Goal: Task Accomplishment & Management: Use online tool/utility

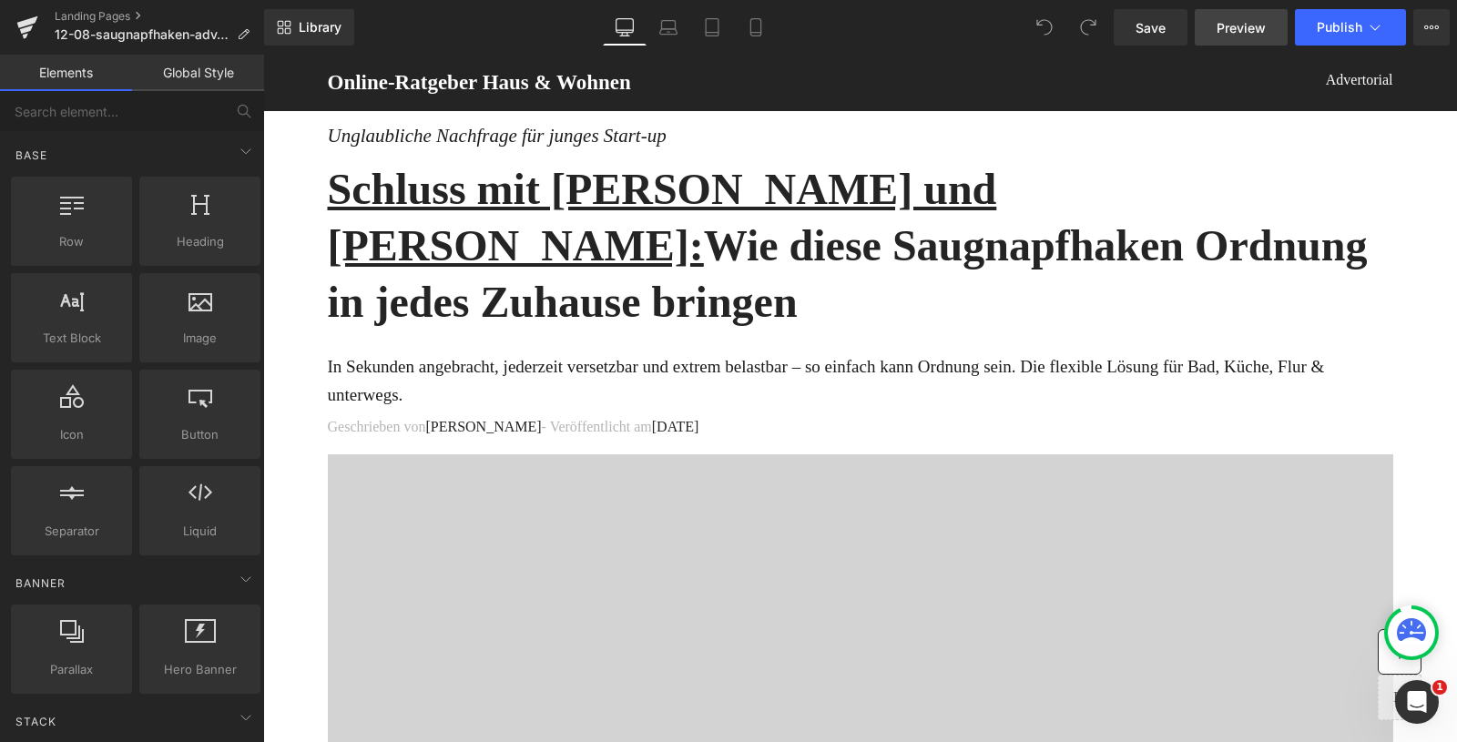
click at [1251, 41] on link "Preview" at bounding box center [1241, 27] width 93 height 36
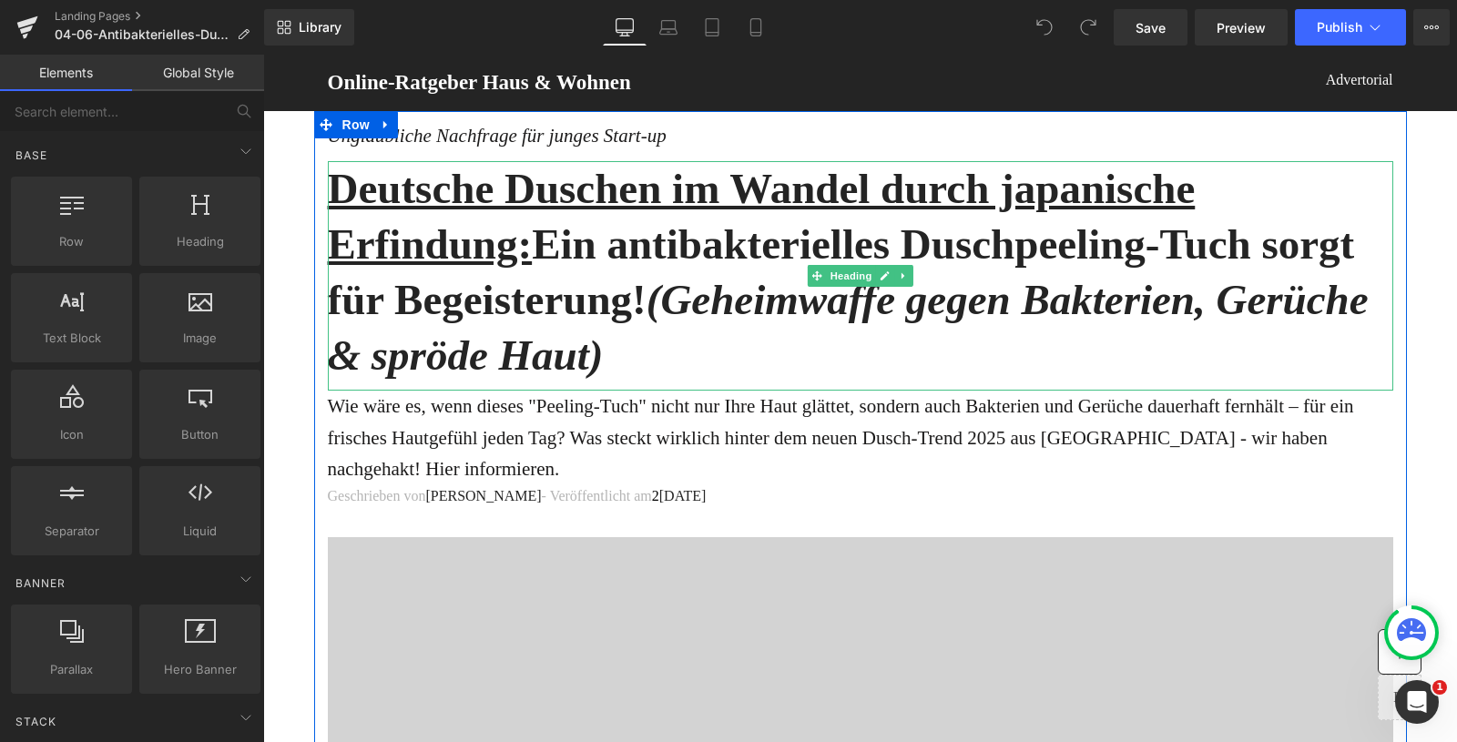
click at [737, 252] on h1 "Deutsche Duschen im Wandel durch japanische Erfindung: Ein antibakterielles Dus…" at bounding box center [861, 272] width 1066 height 222
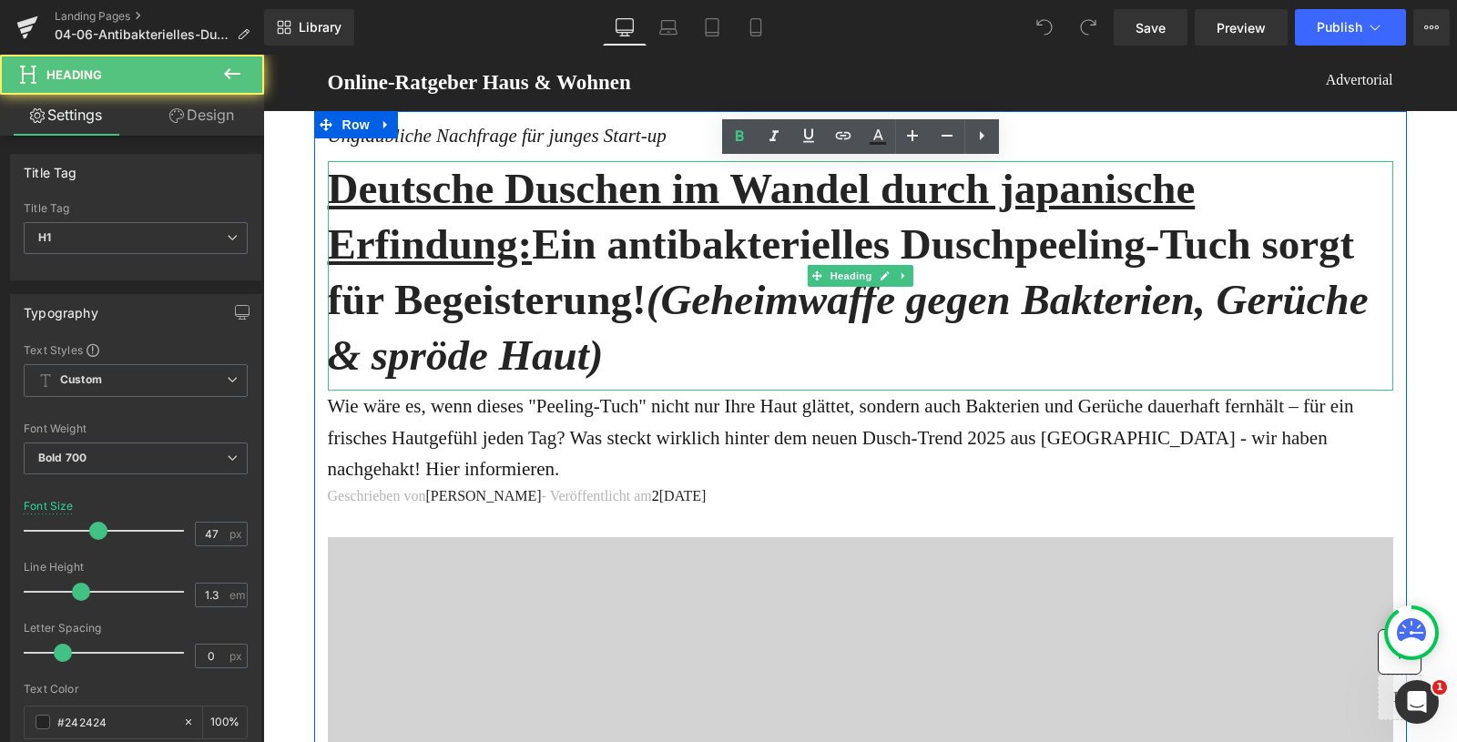
click at [737, 252] on h1 "Deutsche Duschen im Wandel durch japanische Erfindung: Ein antibakterielles Dus…" at bounding box center [861, 272] width 1066 height 222
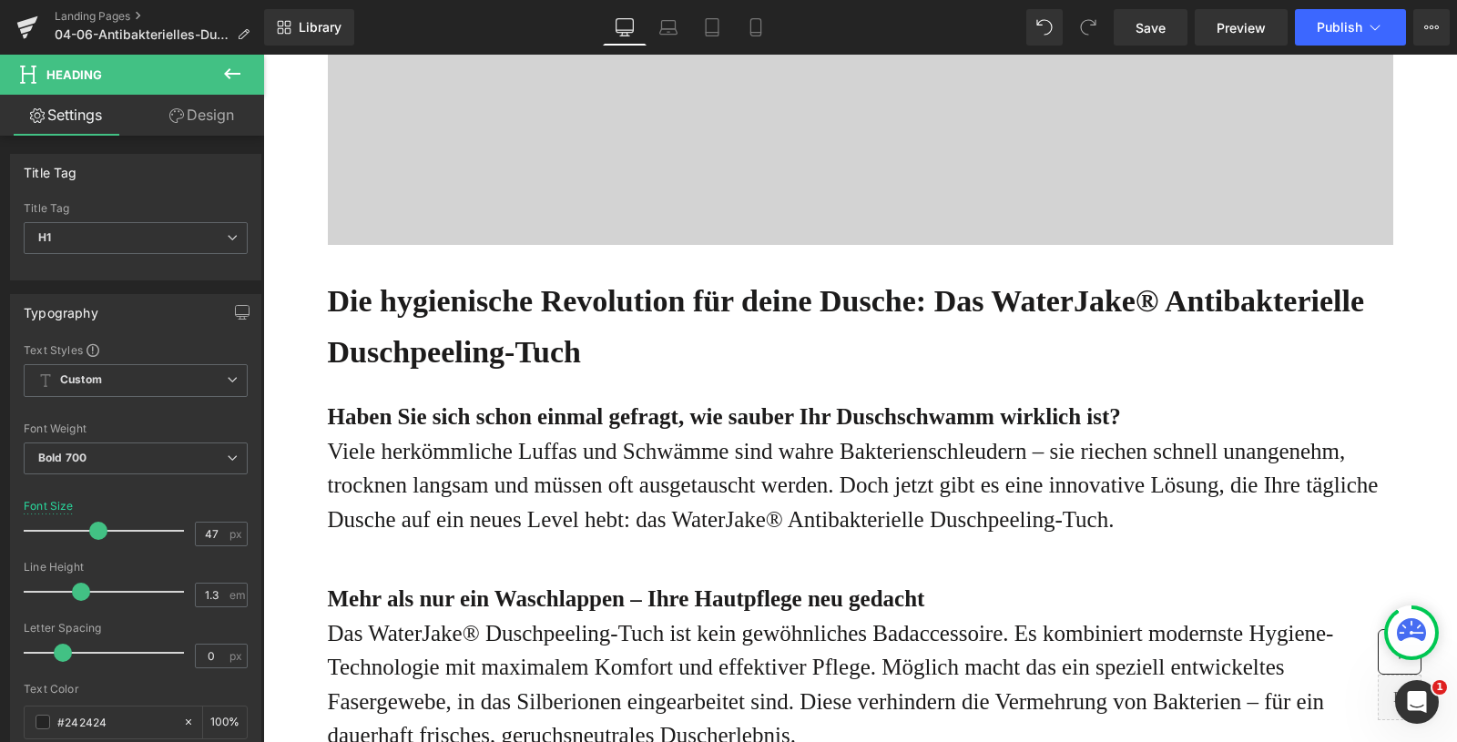
scroll to position [833, 0]
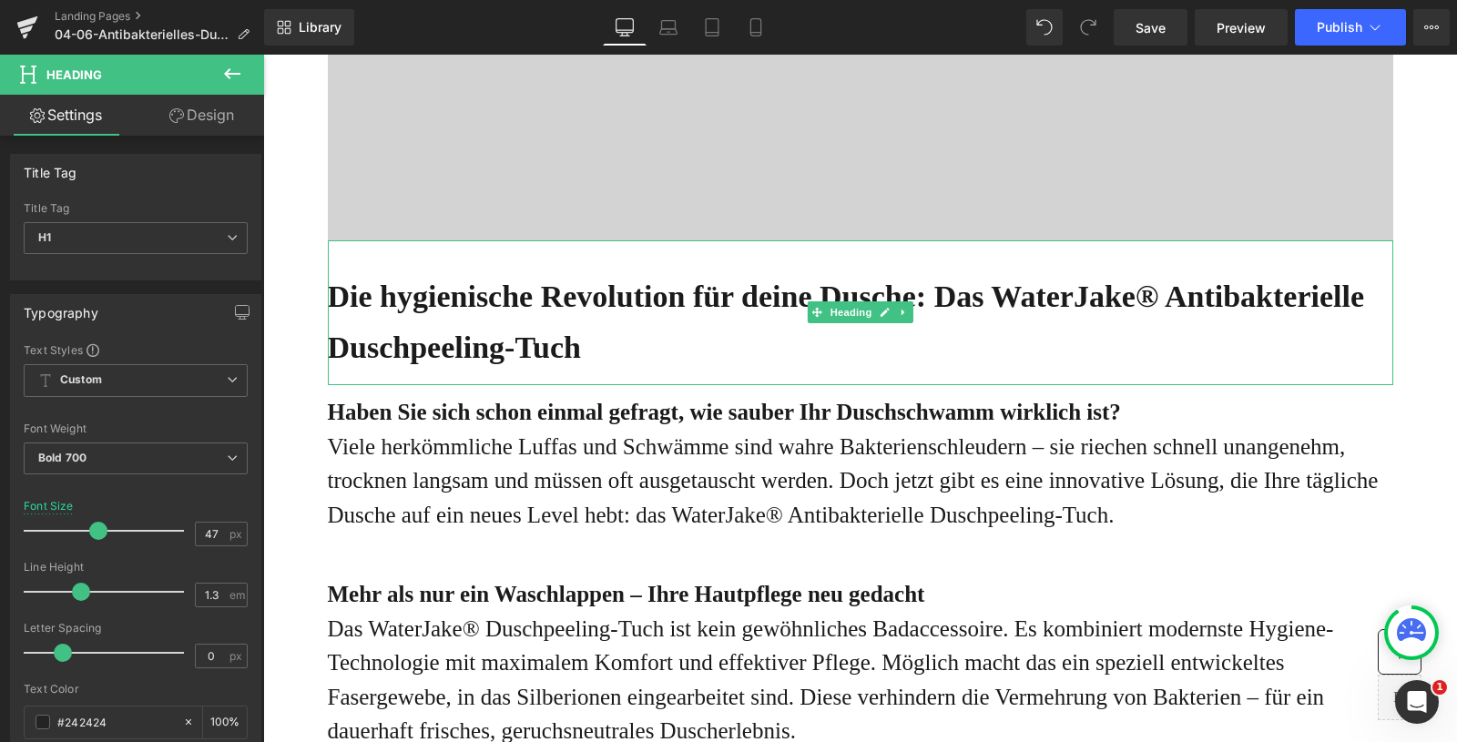
click at [441, 364] on b "Die hygienische Revolution für deine Dusche: Das WaterJake® Antibakterielle Dus…" at bounding box center [846, 322] width 1037 height 85
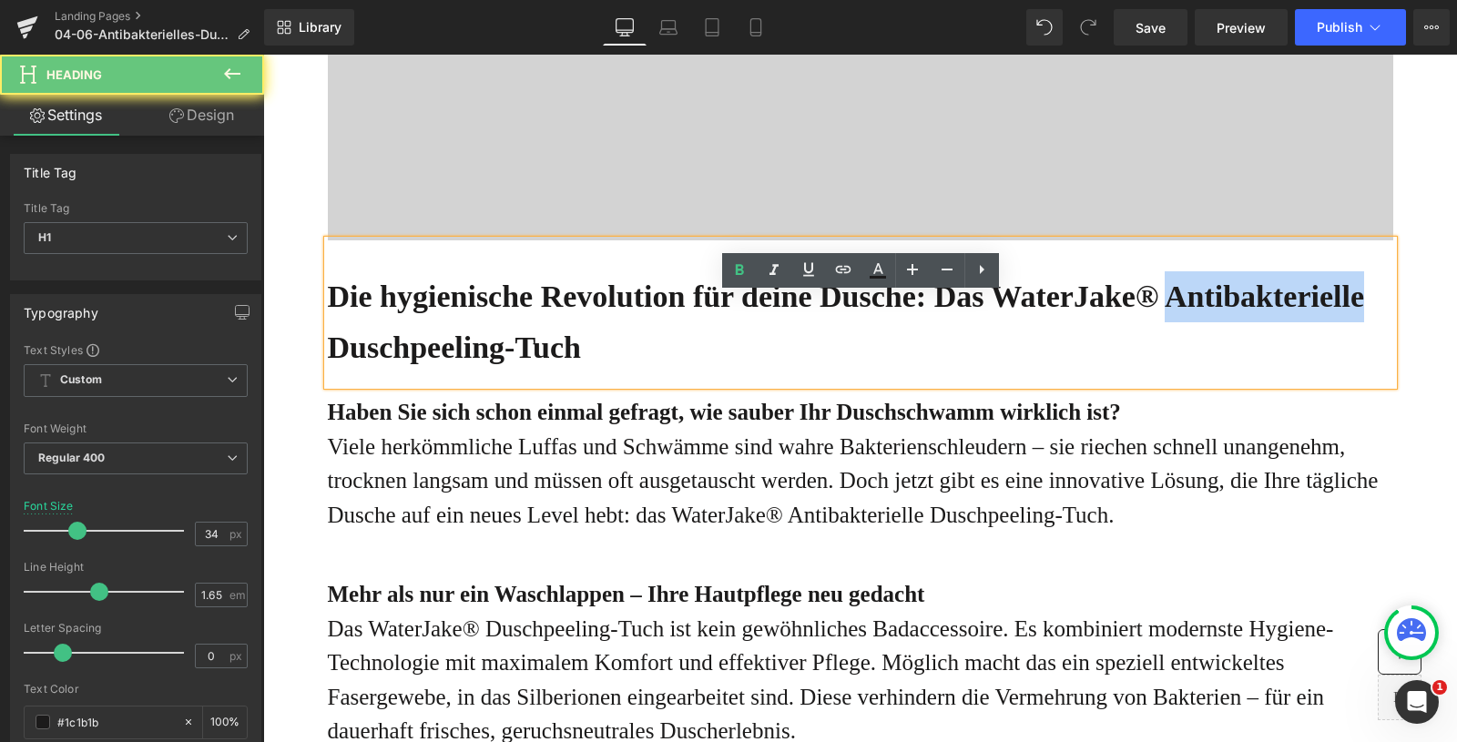
click at [441, 364] on b "Die hygienische Revolution für deine Dusche: Das WaterJake® Antibakterielle Dus…" at bounding box center [846, 322] width 1037 height 85
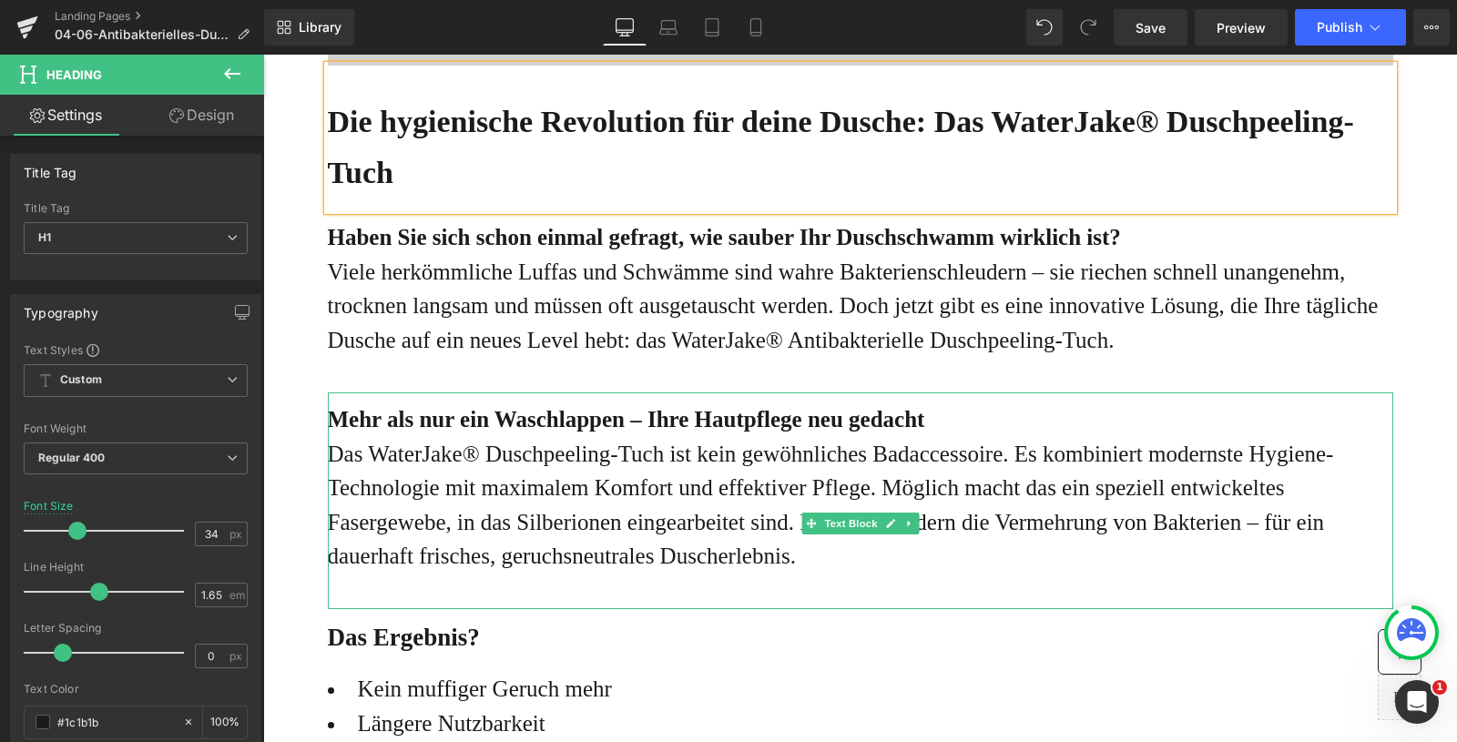
scroll to position [1014, 0]
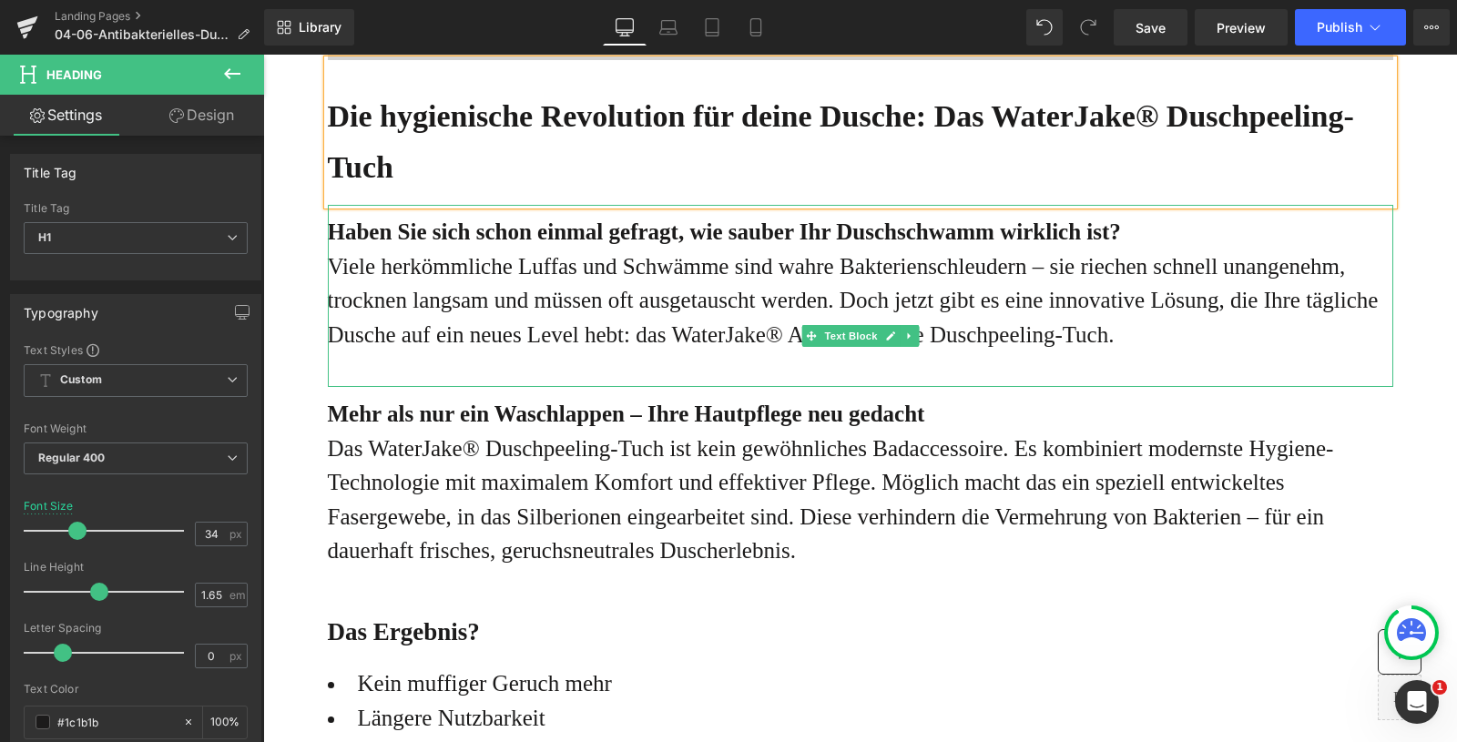
click at [1186, 352] on p "Viele herkömmliche Luffas und Schwämme sind wahre Bakterienschleudern – sie rie…" at bounding box center [861, 301] width 1066 height 103
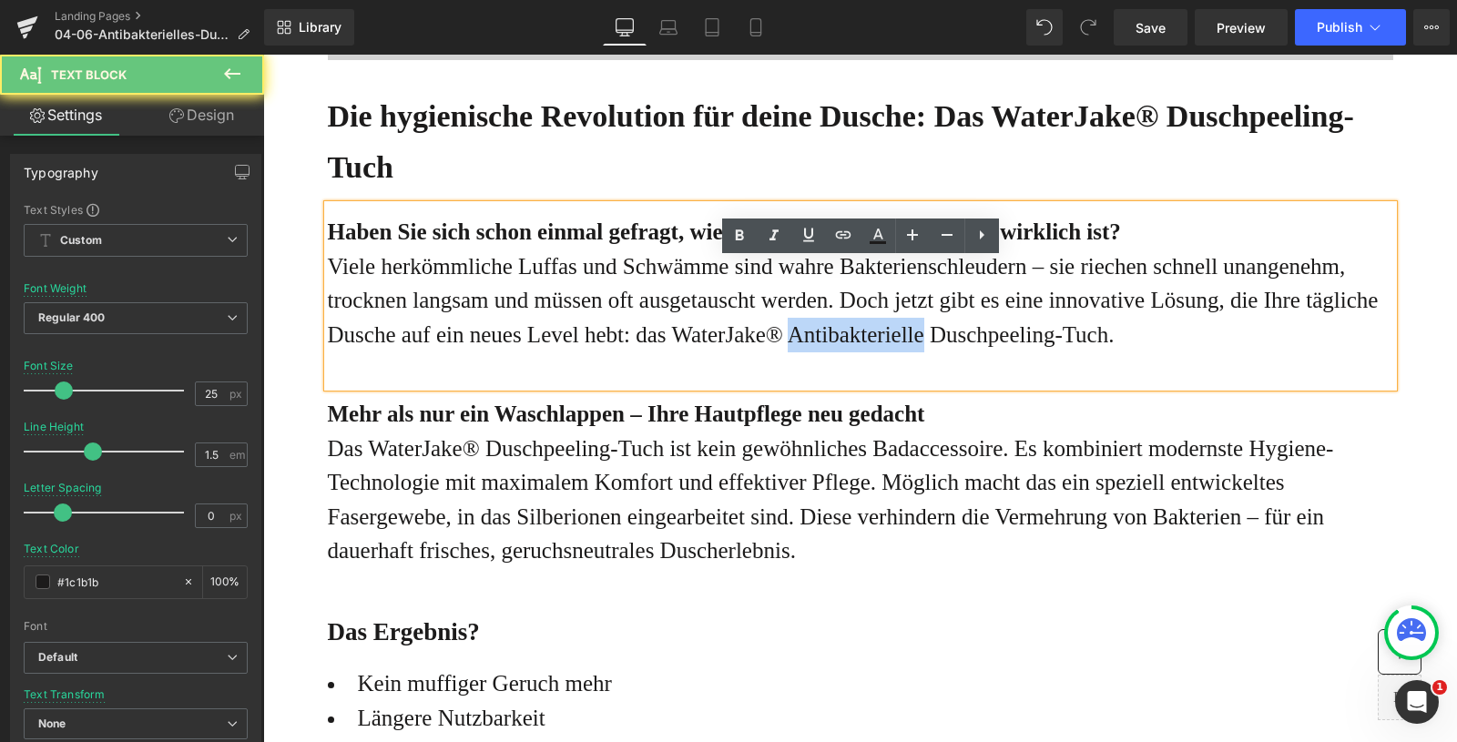
click at [1186, 352] on p "Viele herkömmliche Luffas und Schwämme sind wahre Bakterienschleudern – sie rie…" at bounding box center [861, 301] width 1066 height 103
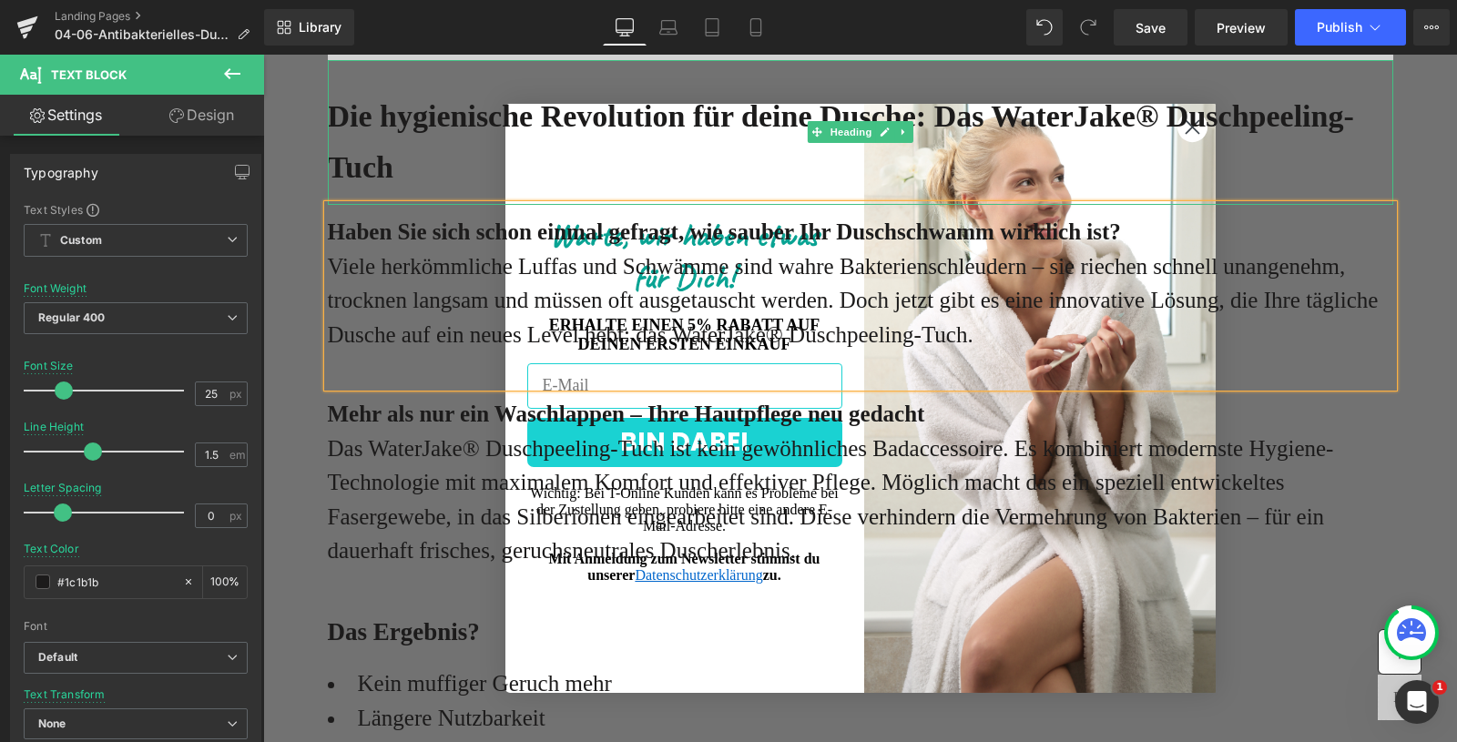
click at [1188, 135] on div "Die hygienische Revolution für deine Dusche: Das WaterJake® Duschpeeling-Tuch" at bounding box center [861, 132] width 1066 height 145
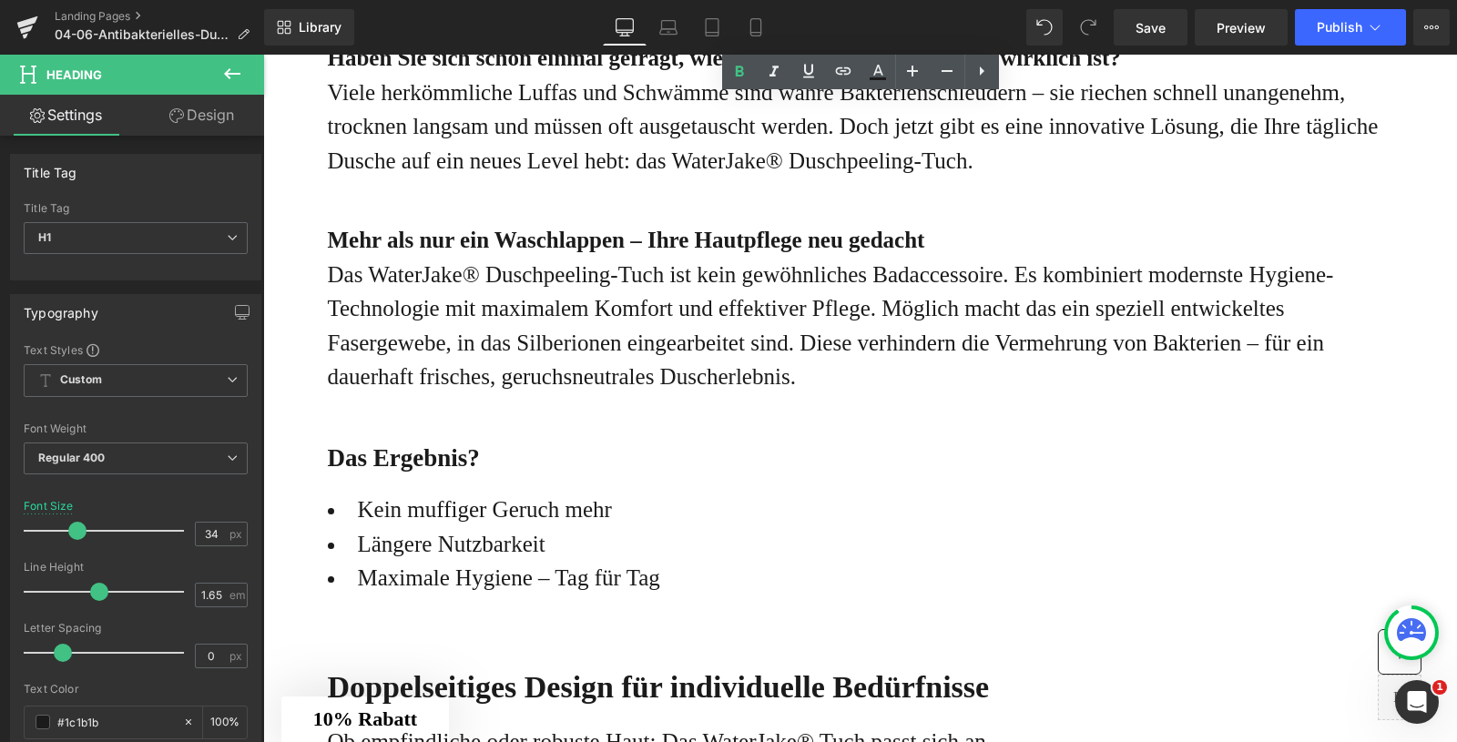
scroll to position [1187, 0]
click at [850, 404] on div "Mehr als nur ein Waschlappen – Ihre Hautpflege neu gedacht Das WaterJake® Dusch…" at bounding box center [861, 322] width 1066 height 217
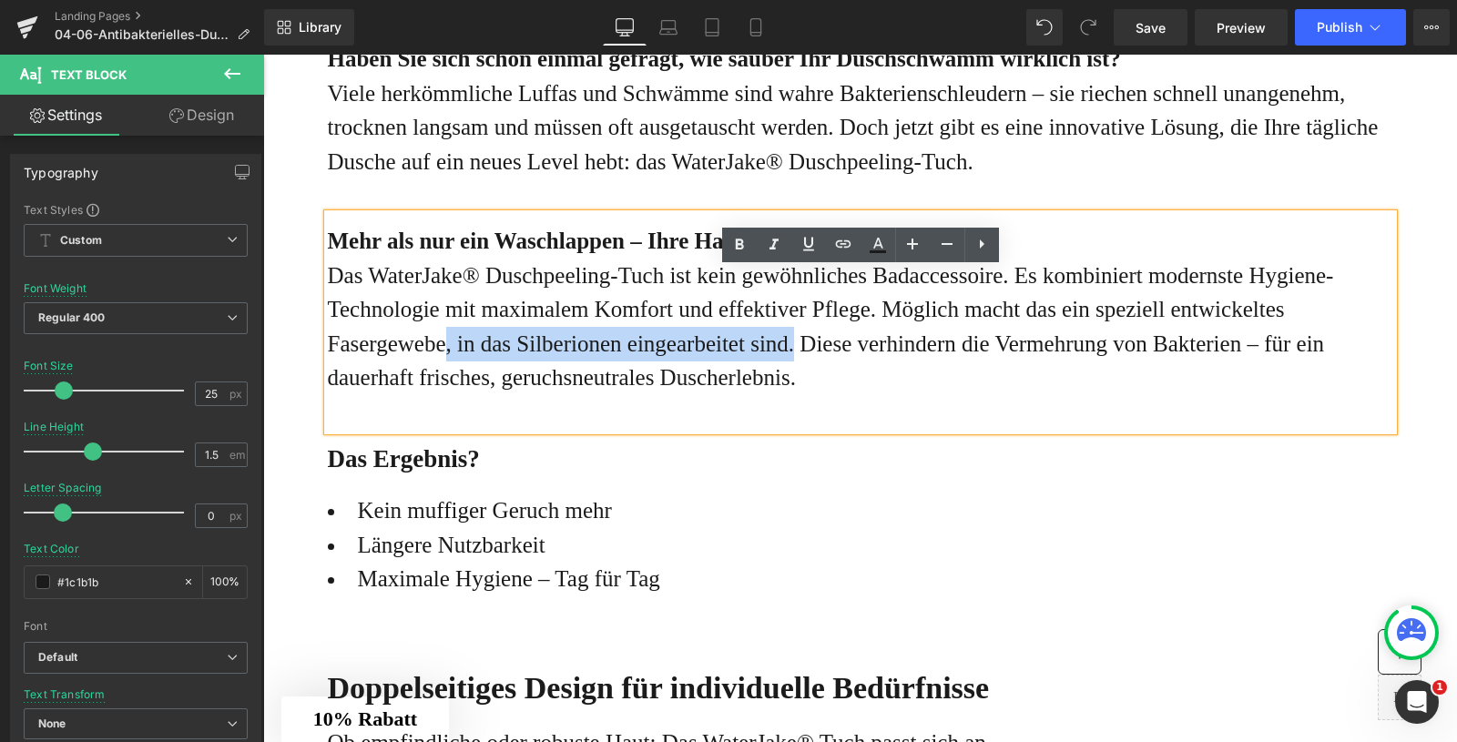
drag, startPoint x: 976, startPoint y: 403, endPoint x: 586, endPoint y: 401, distance: 390.7
click at [586, 395] on p "Das WaterJake® Duschpeeling-Tuch ist kein gewöhnliches Badaccessoire. Es kombin…" at bounding box center [861, 327] width 1066 height 137
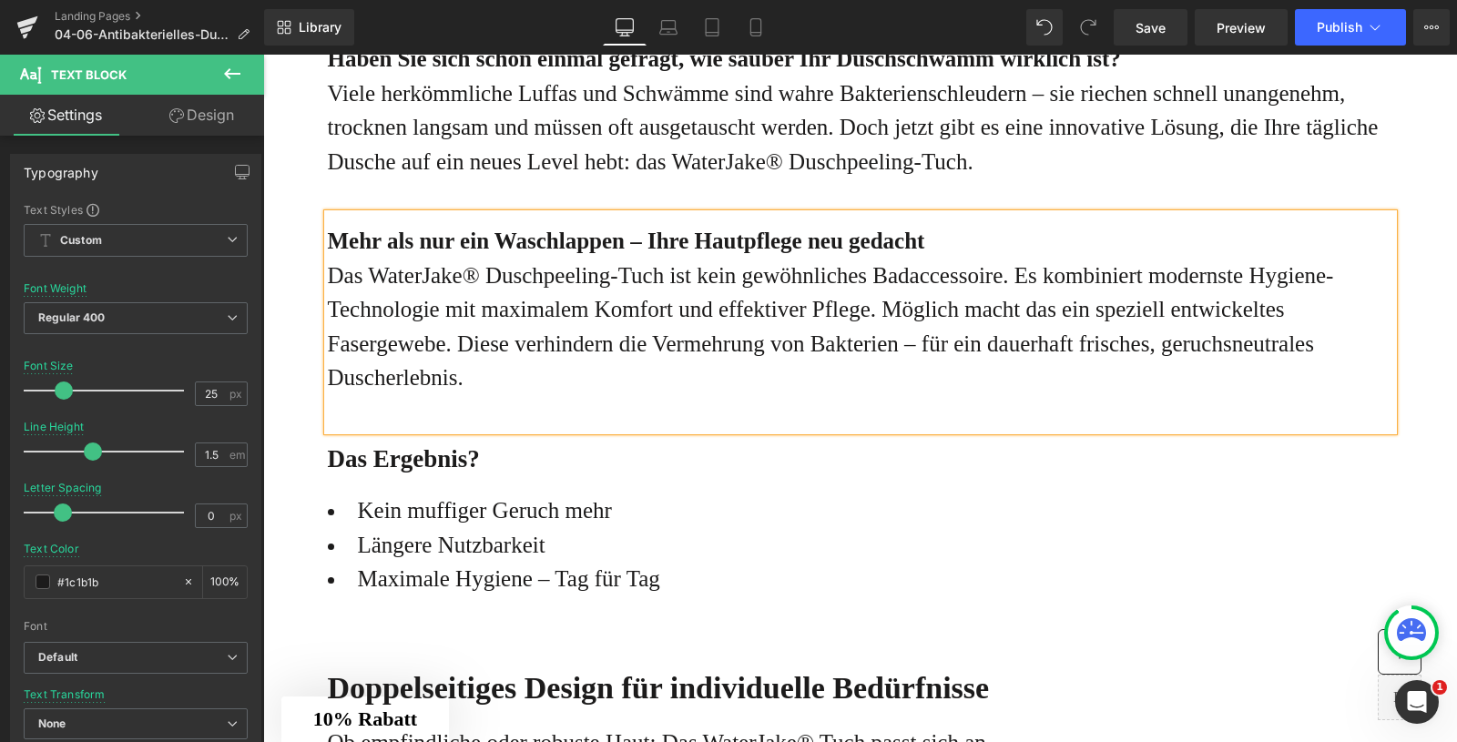
click at [622, 395] on p "Das WaterJake® Duschpeeling-Tuch ist kein gewöhnliches Badaccessoire. Es kombin…" at bounding box center [861, 327] width 1066 height 137
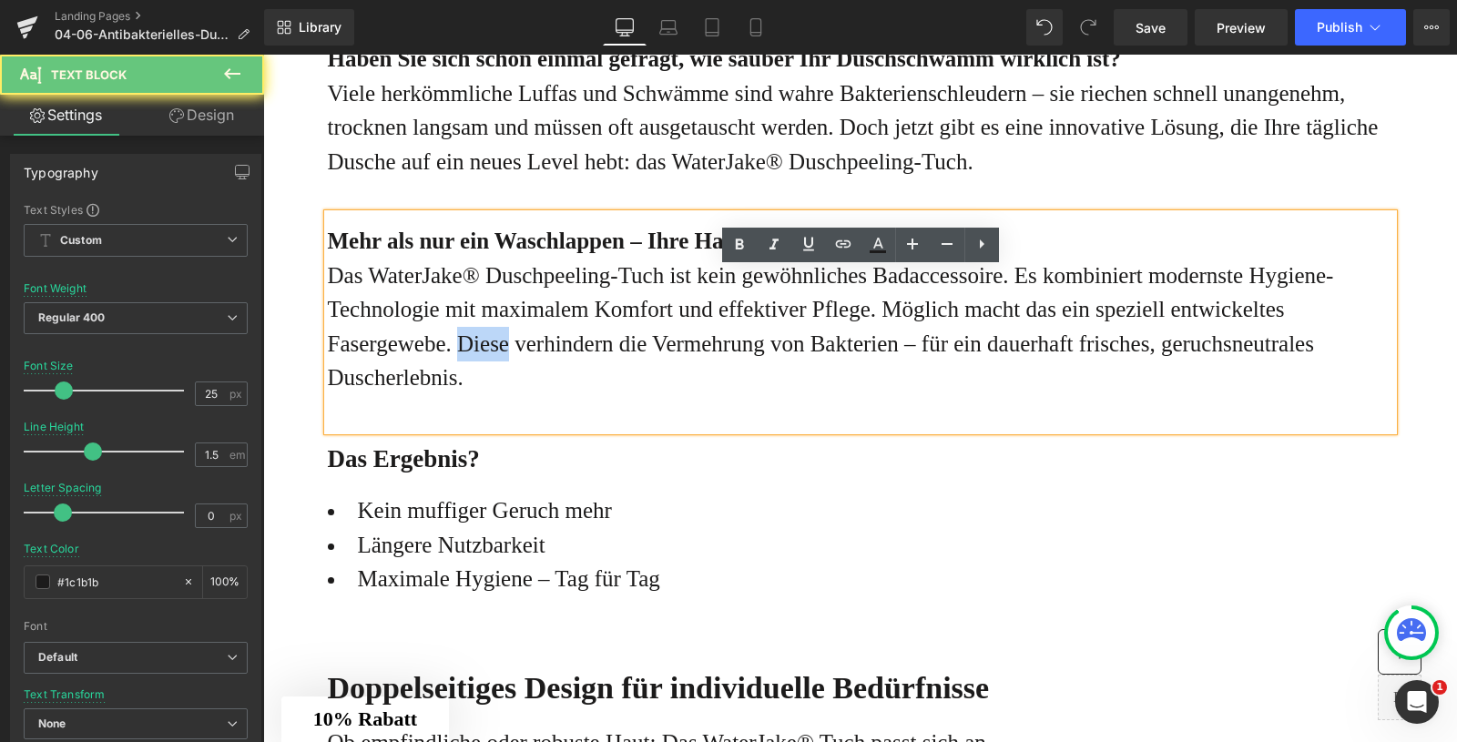
click at [622, 395] on p "Das WaterJake® Duschpeeling-Tuch ist kein gewöhnliches Badaccessoire. Es kombin…" at bounding box center [861, 327] width 1066 height 137
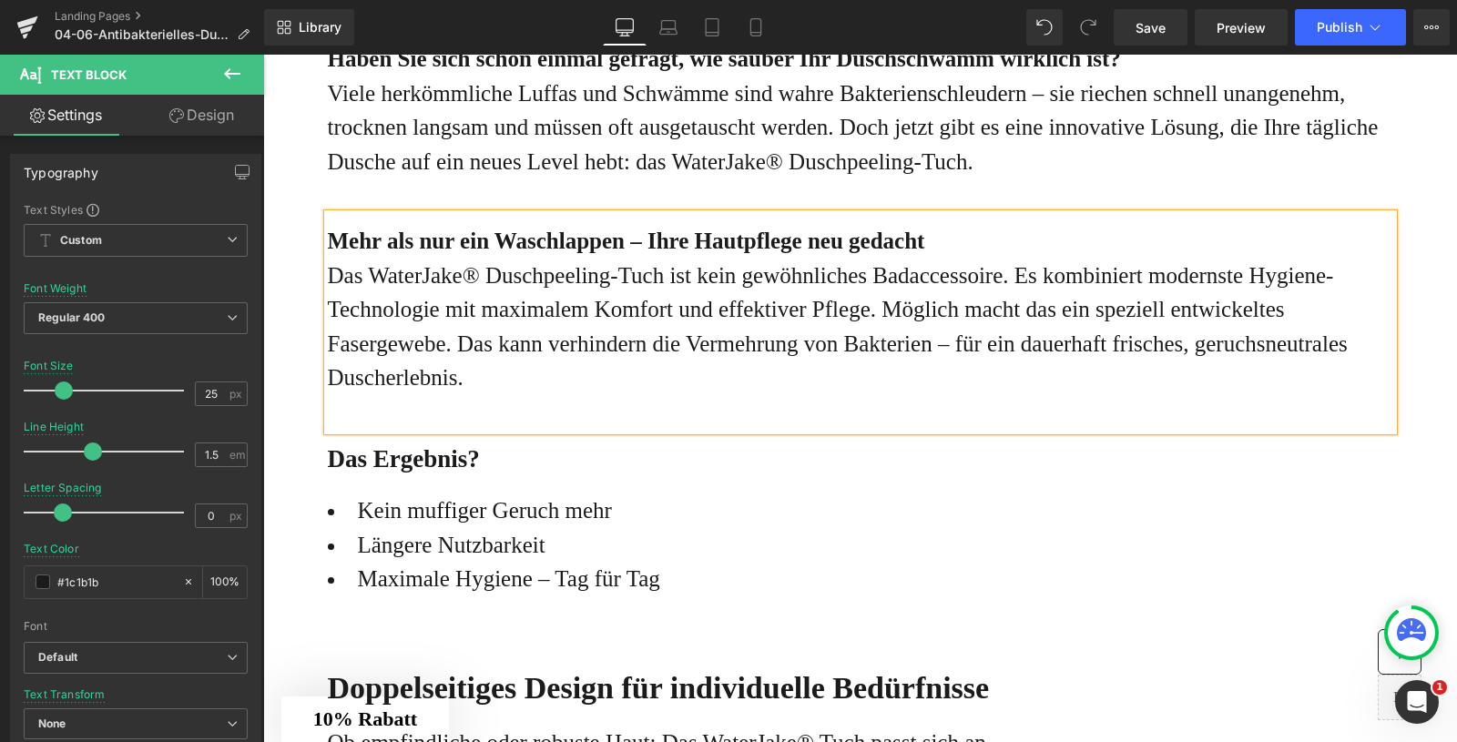
click at [732, 395] on p "Das WaterJake® Duschpeeling-Tuch ist kein gewöhnliches Badaccessoire. Es kombin…" at bounding box center [861, 327] width 1066 height 137
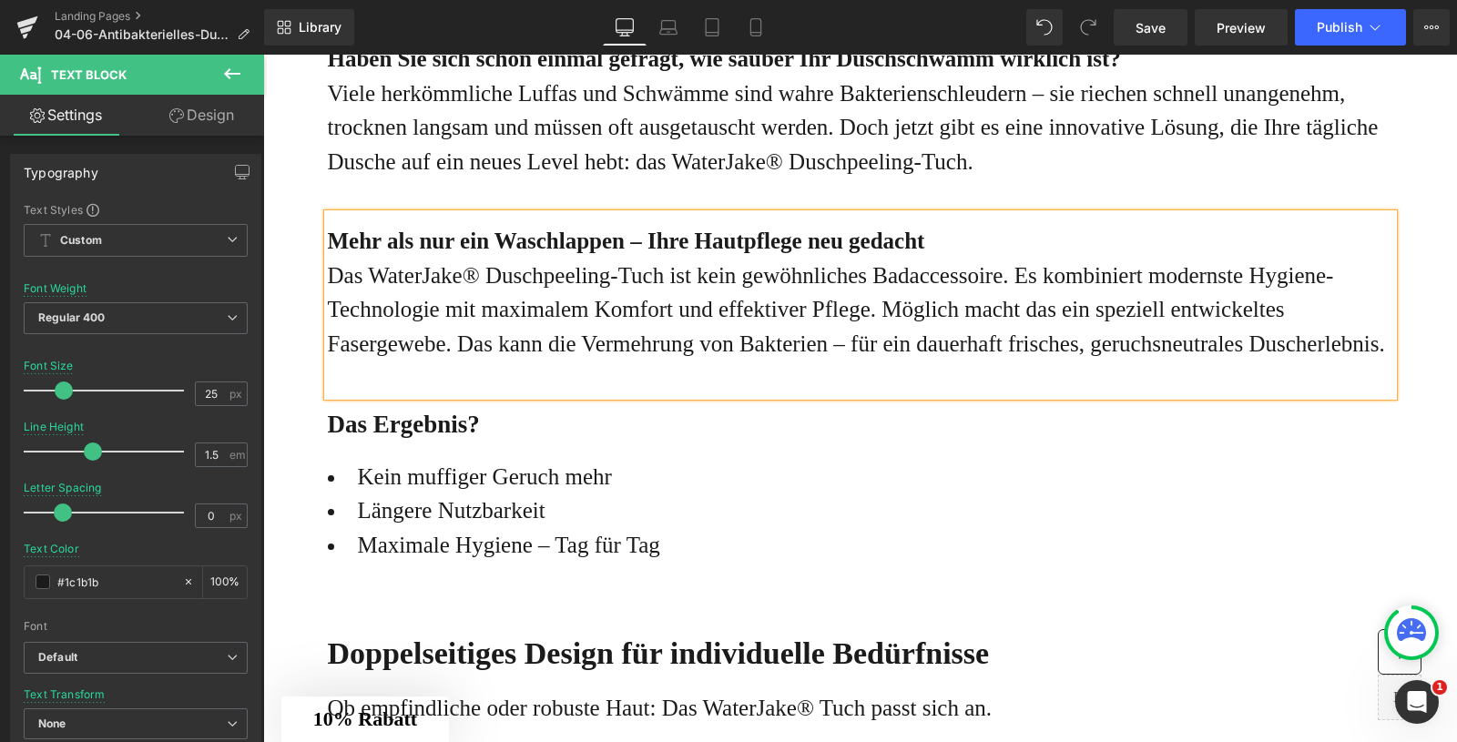
click at [1010, 362] on p "Das WaterJake® Duschpeeling-Tuch ist kein gewöhnliches Badaccessoire. Es kombin…" at bounding box center [861, 310] width 1066 height 103
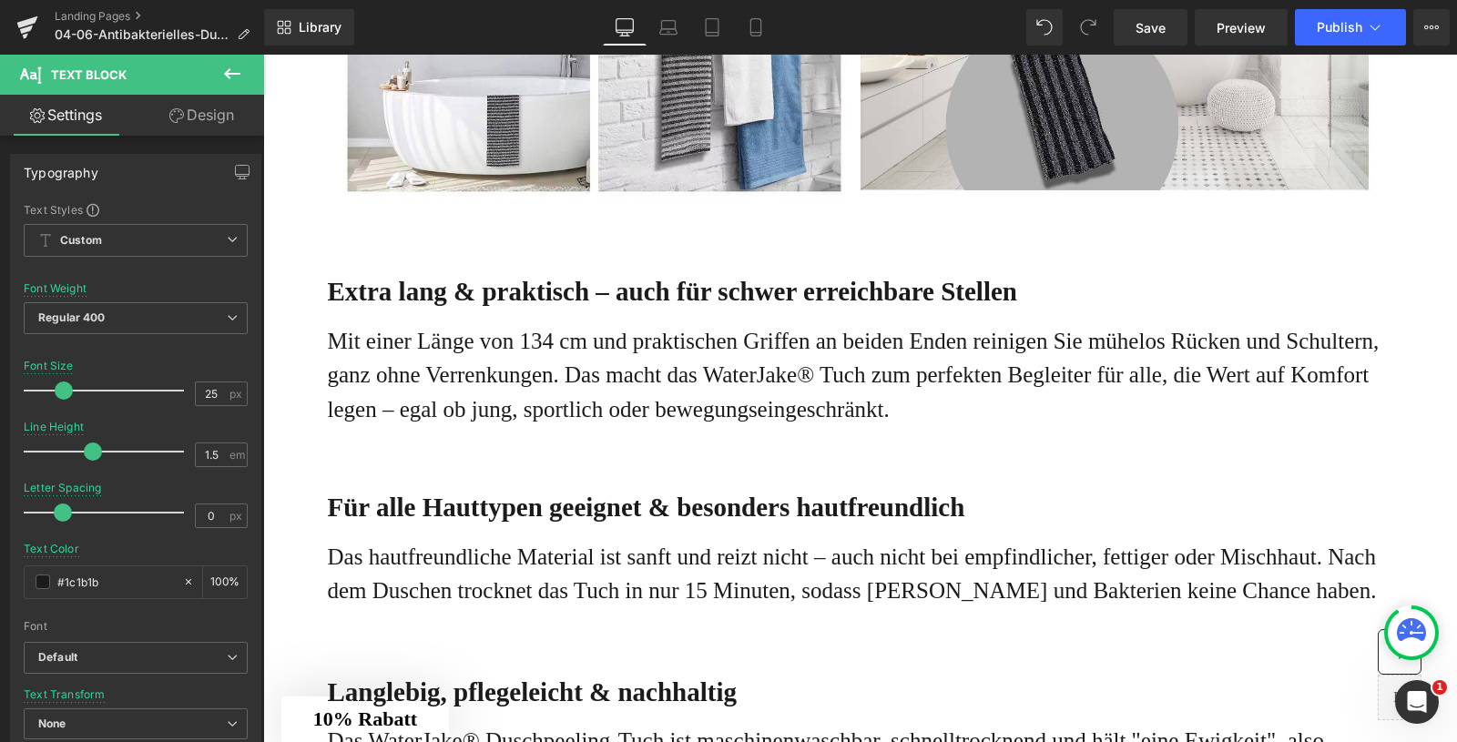
scroll to position [2760, 0]
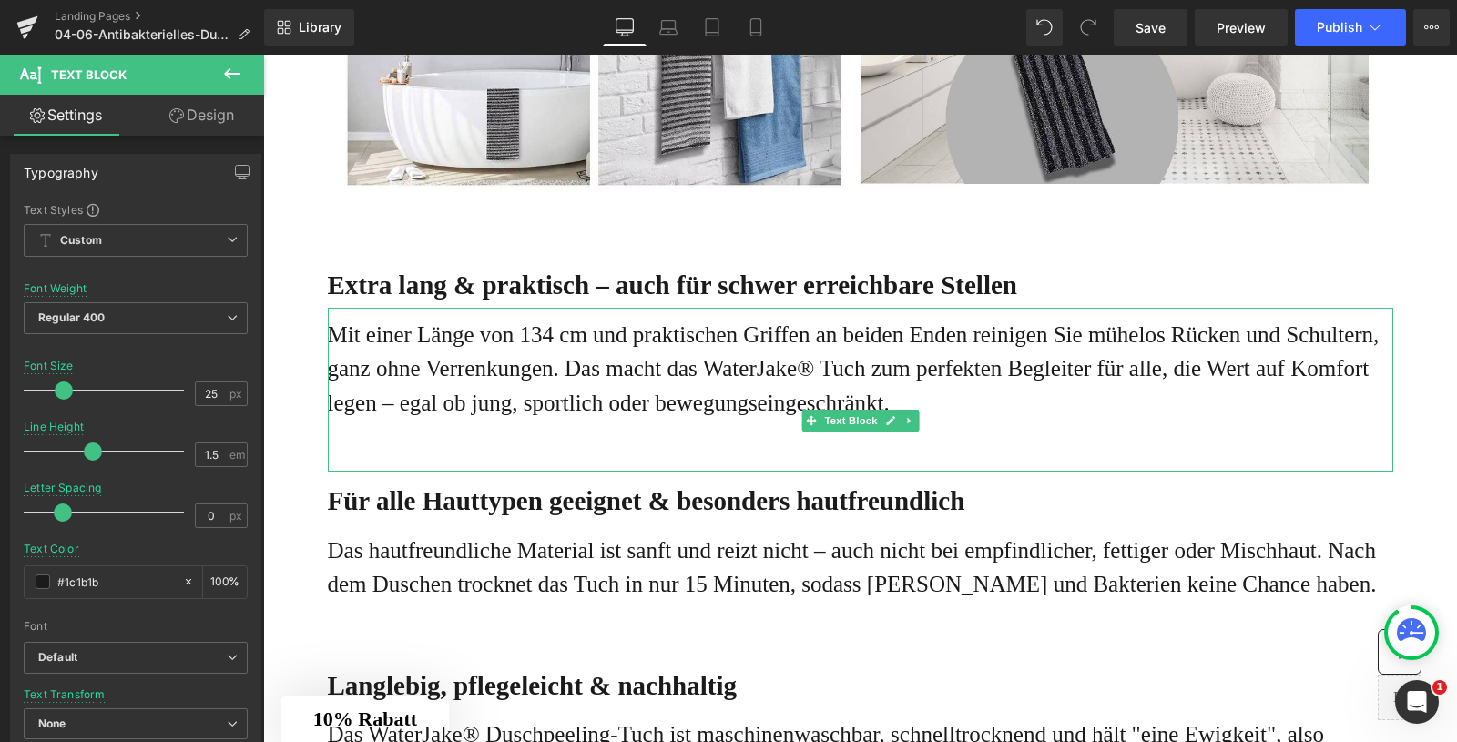
click at [554, 421] on p "Mit einer Länge von 134 cm und praktischen Griffen an beiden Enden reinigen Sie…" at bounding box center [861, 369] width 1066 height 103
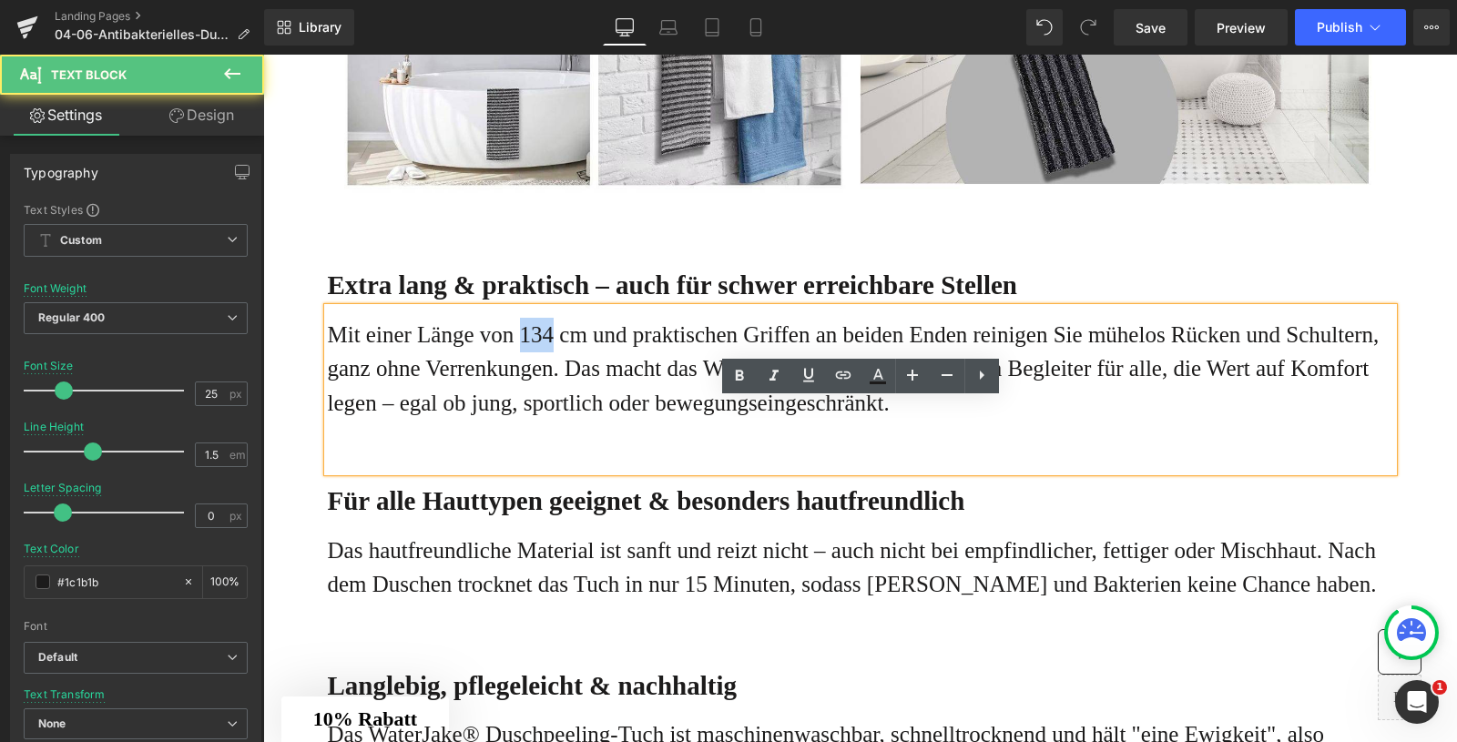
click at [554, 421] on p "Mit einer Länge von 134 cm und praktischen Griffen an beiden Enden reinigen Sie…" at bounding box center [861, 369] width 1066 height 103
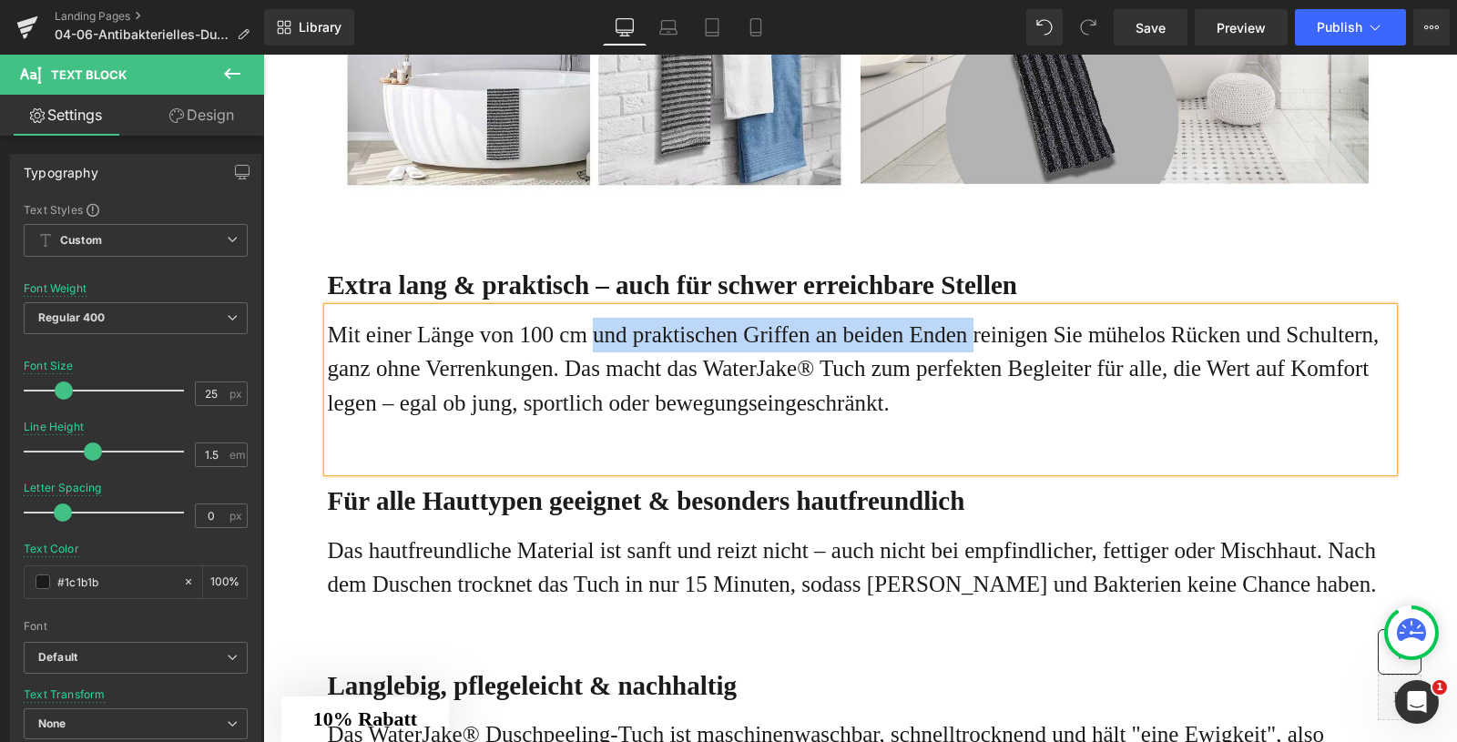
drag, startPoint x: 1038, startPoint y: 429, endPoint x: 615, endPoint y: 427, distance: 423.5
click at [615, 421] on p "Mit einer Länge von 100 cm und praktischen Griffen an beiden Enden reinigen Sie…" at bounding box center [861, 369] width 1066 height 103
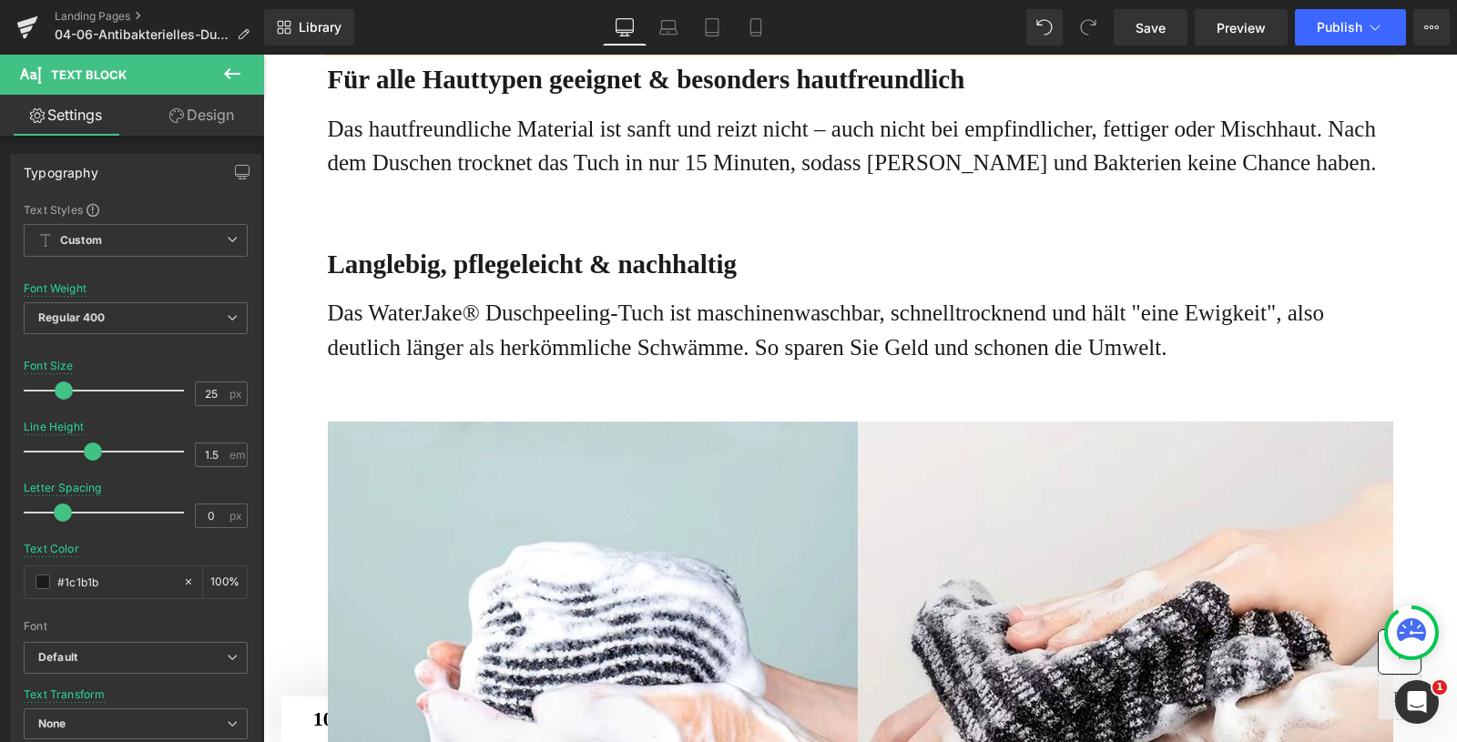
scroll to position [3189, 0]
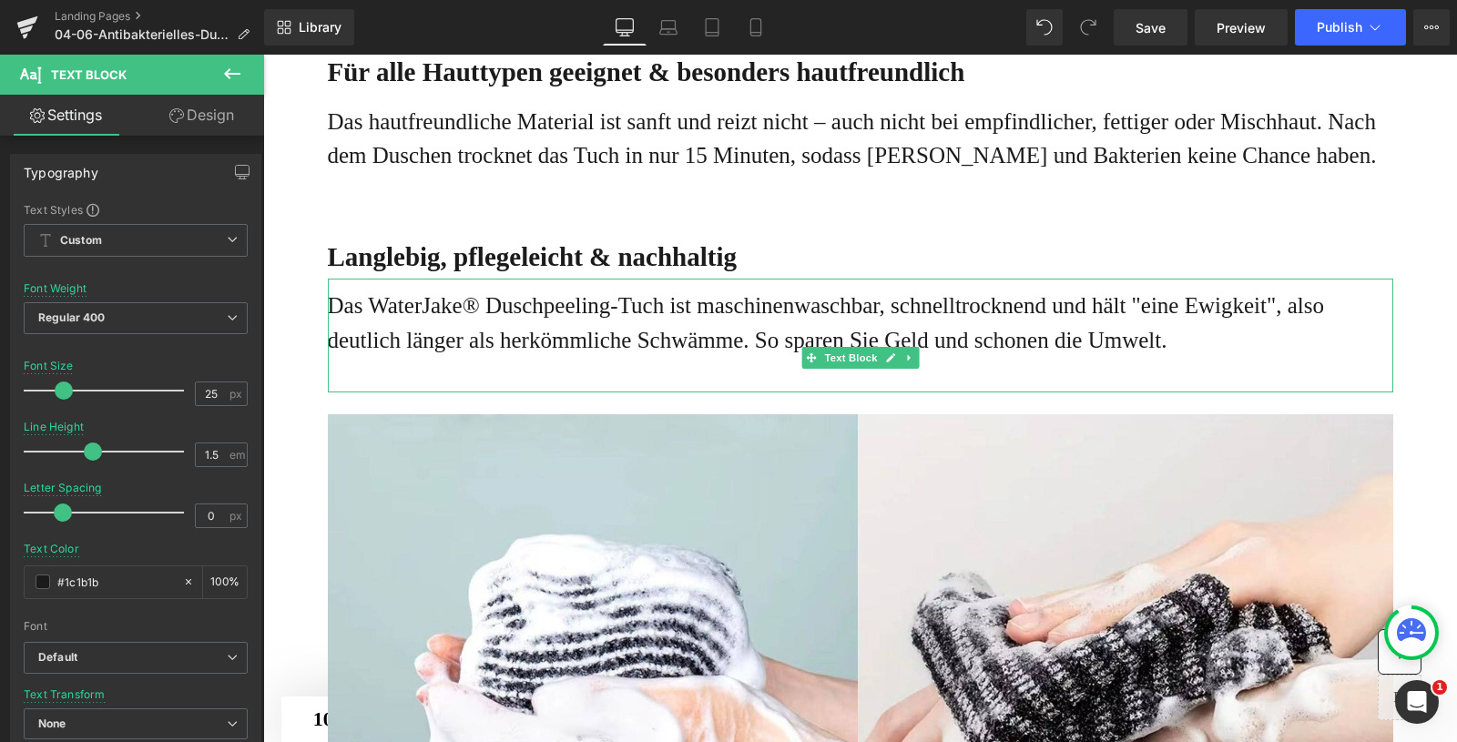
click at [811, 357] on p "Das WaterJake® Duschpeeling-Tuch ist maschinenwaschbar, schnelltrocknend und hä…" at bounding box center [861, 323] width 1066 height 68
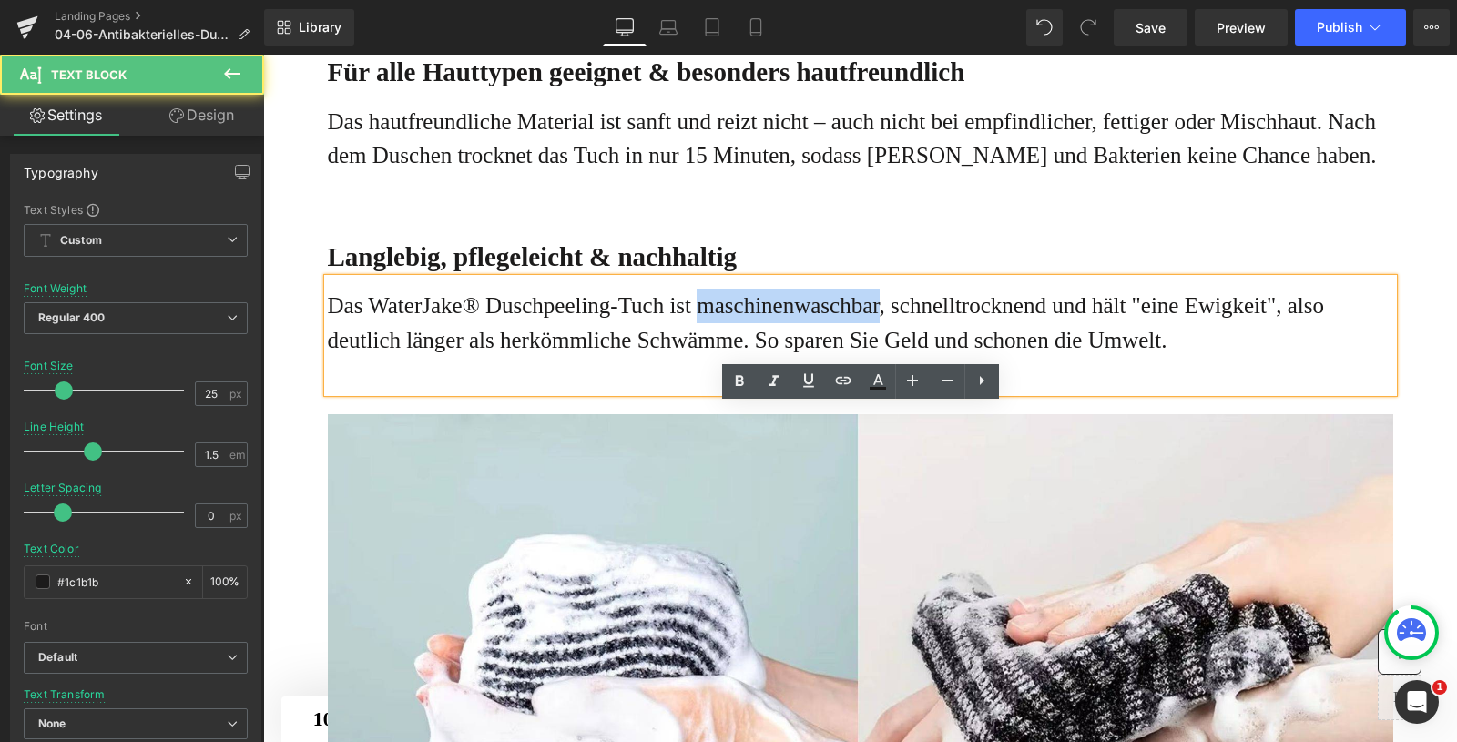
click at [811, 357] on p "Das WaterJake® Duschpeeling-Tuch ist maschinenwaschbar, schnelltrocknend und hä…" at bounding box center [861, 323] width 1066 height 68
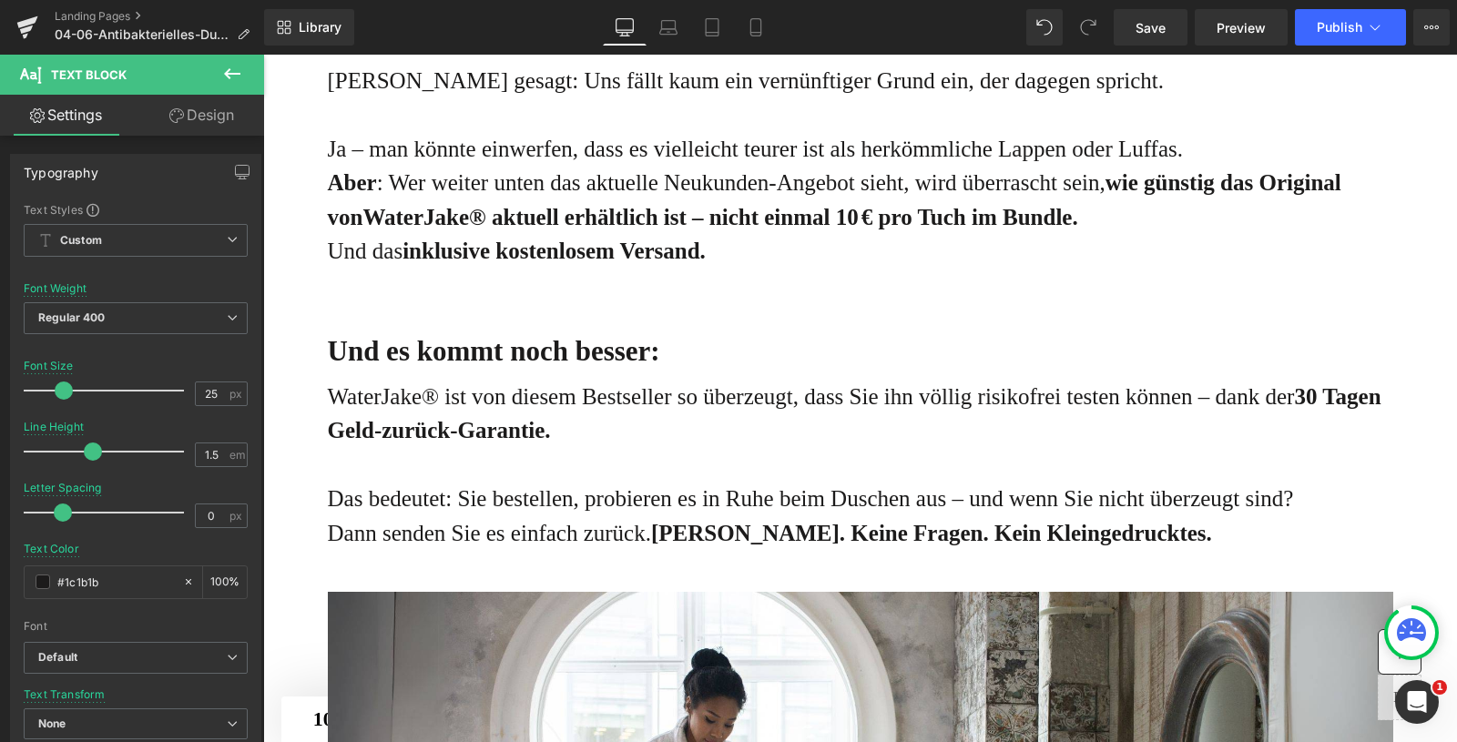
scroll to position [5681, 0]
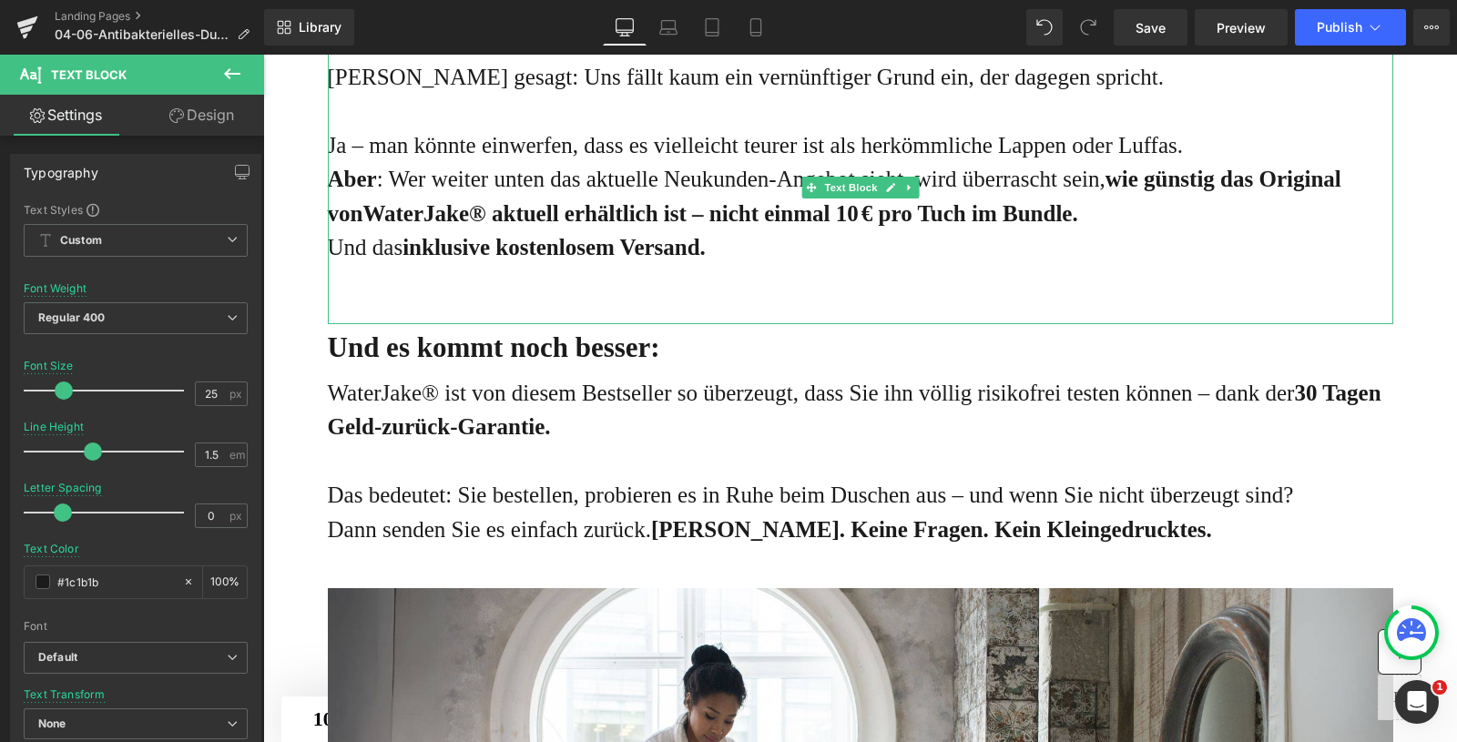
click at [386, 226] on strong "wie günstig das Original von" at bounding box center [835, 196] width 1014 height 59
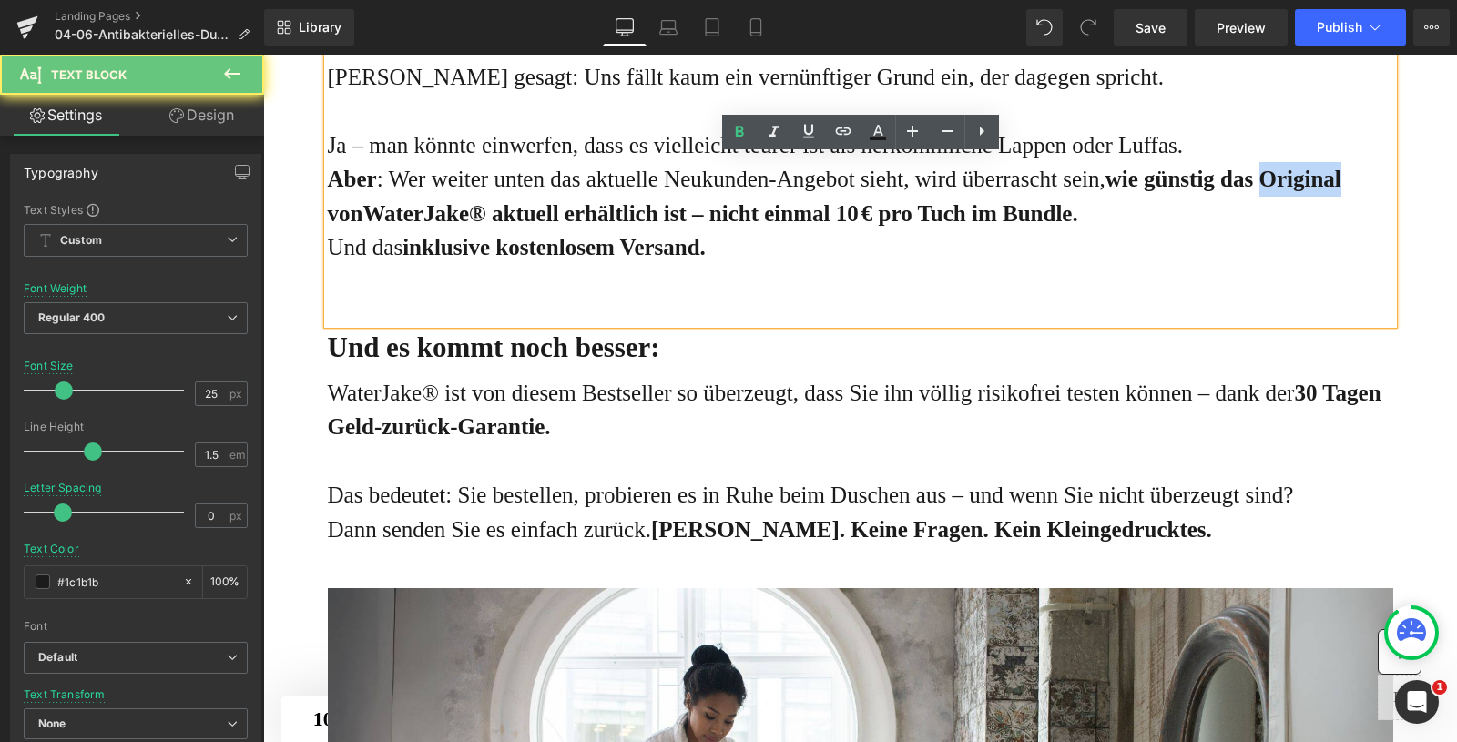
click at [386, 226] on strong "wie günstig das Original von" at bounding box center [835, 196] width 1014 height 59
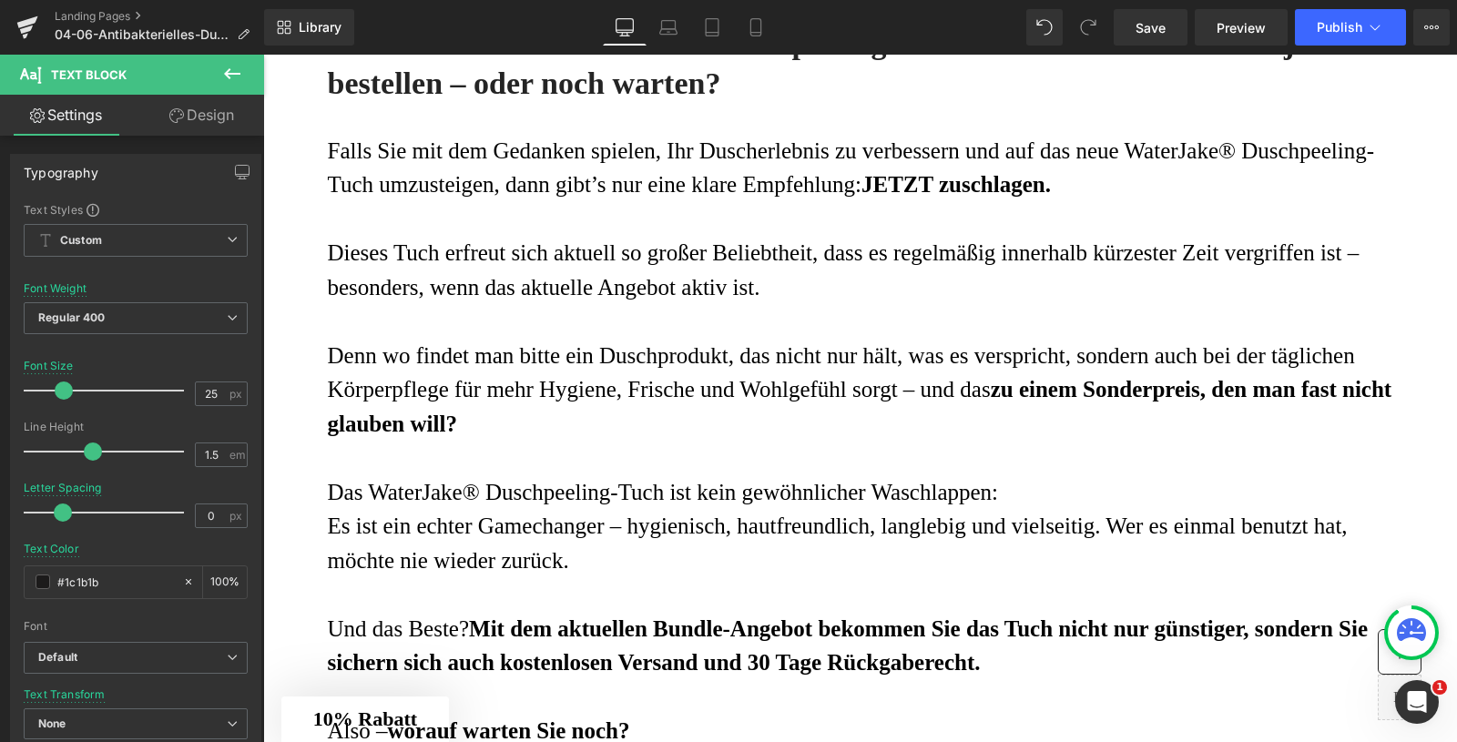
scroll to position [6821, 0]
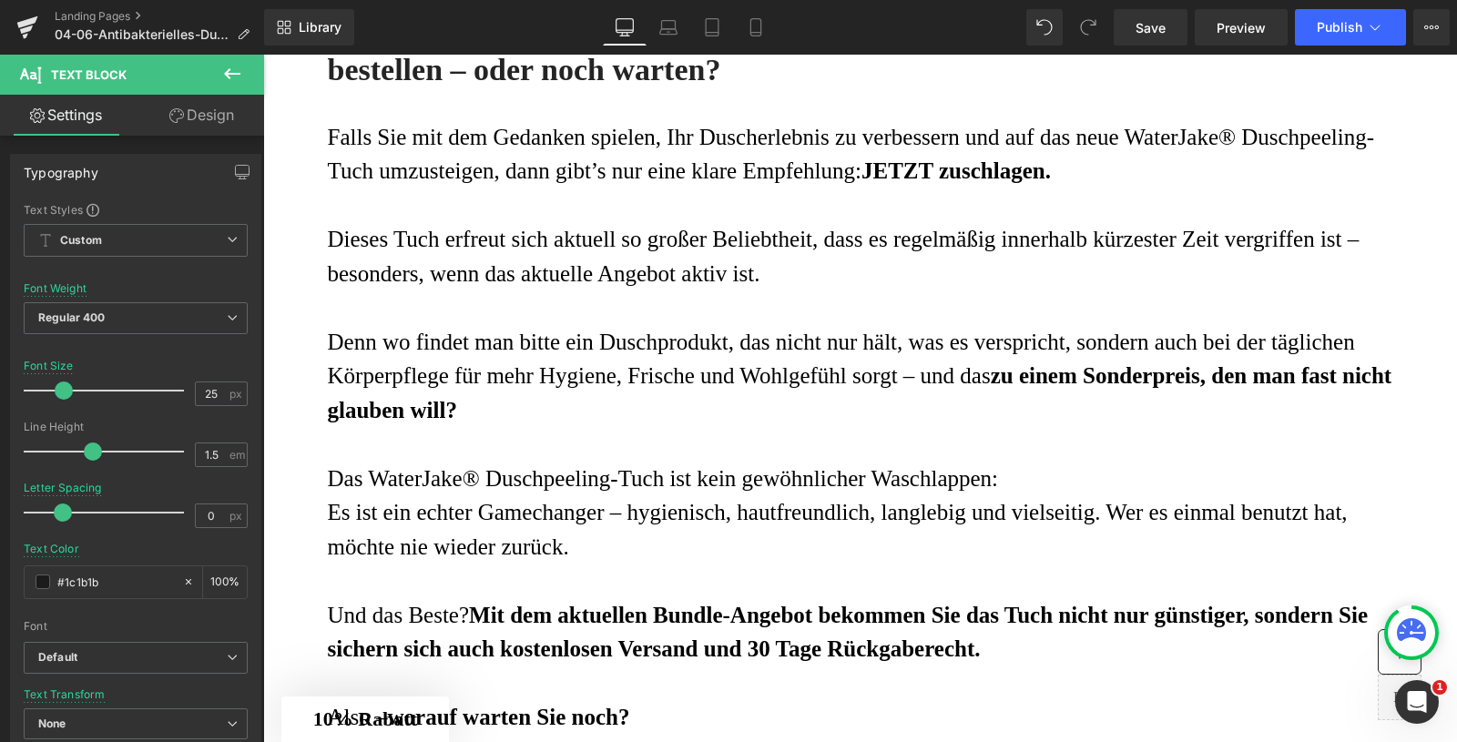
click at [636, 90] on h3 "Sollte ich das antibakterielle Duschpeeling-Tuch von WaterJake® lieber jetzt be…" at bounding box center [861, 50] width 1066 height 80
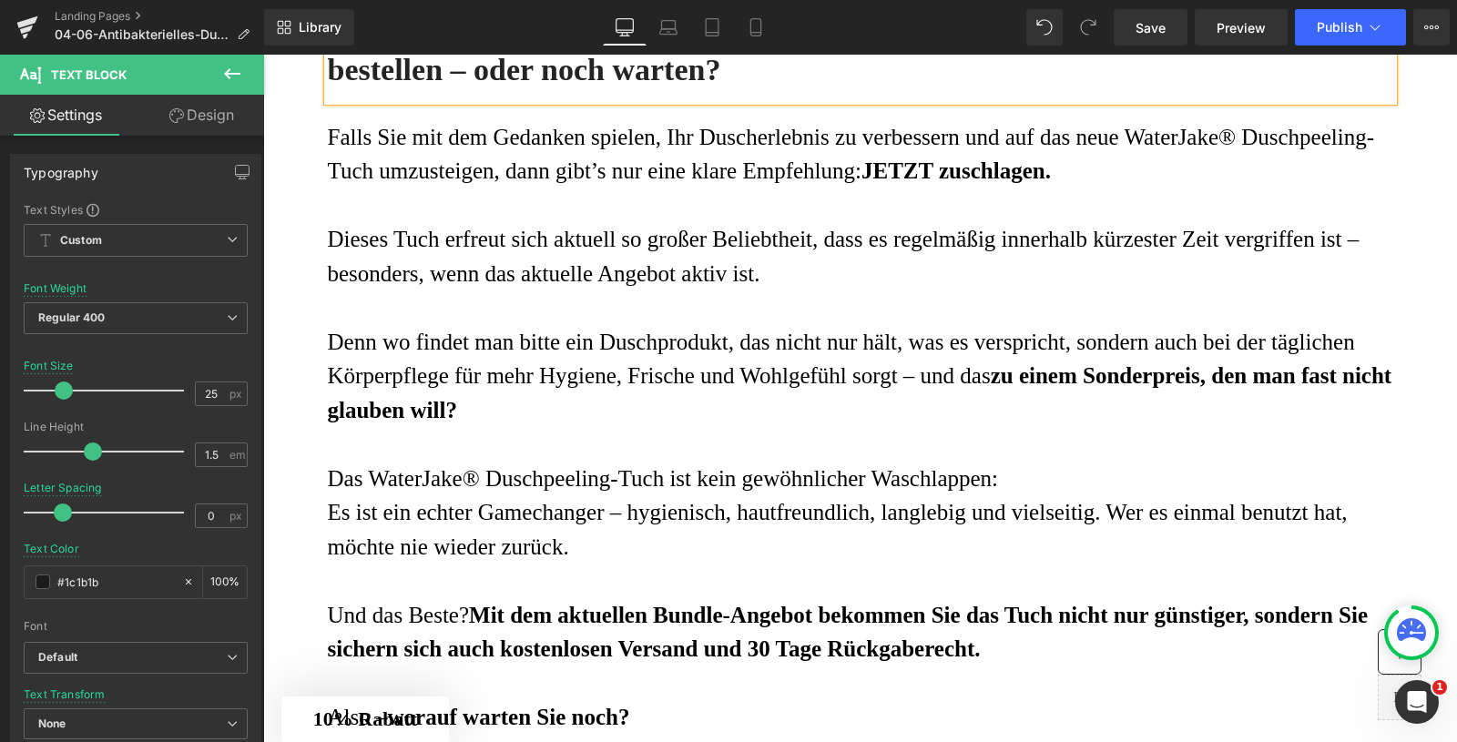
click at [636, 90] on h3 "Sollte ich das antibakterielle Duschpeeling-Tuch von WaterJake® lieber jetzt be…" at bounding box center [861, 50] width 1066 height 80
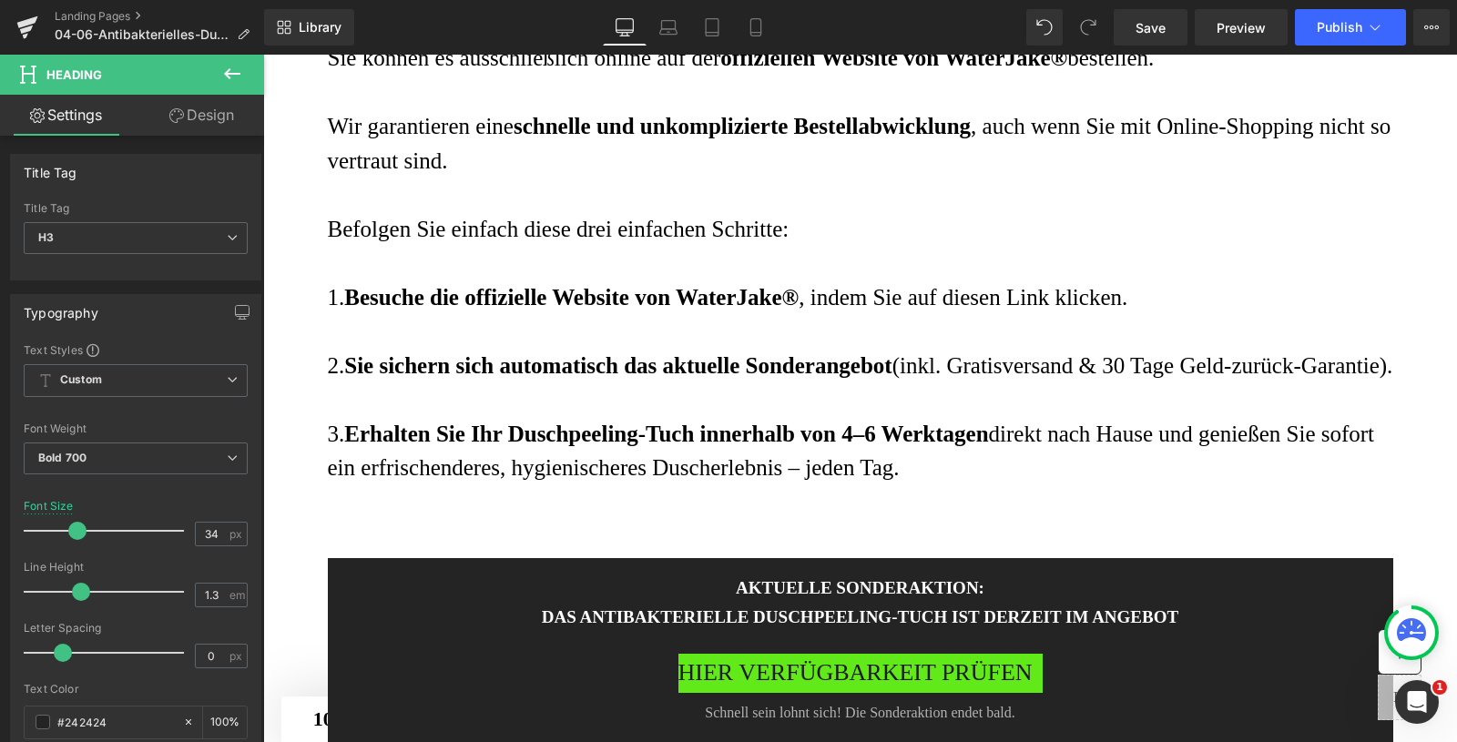
scroll to position [8286, 0]
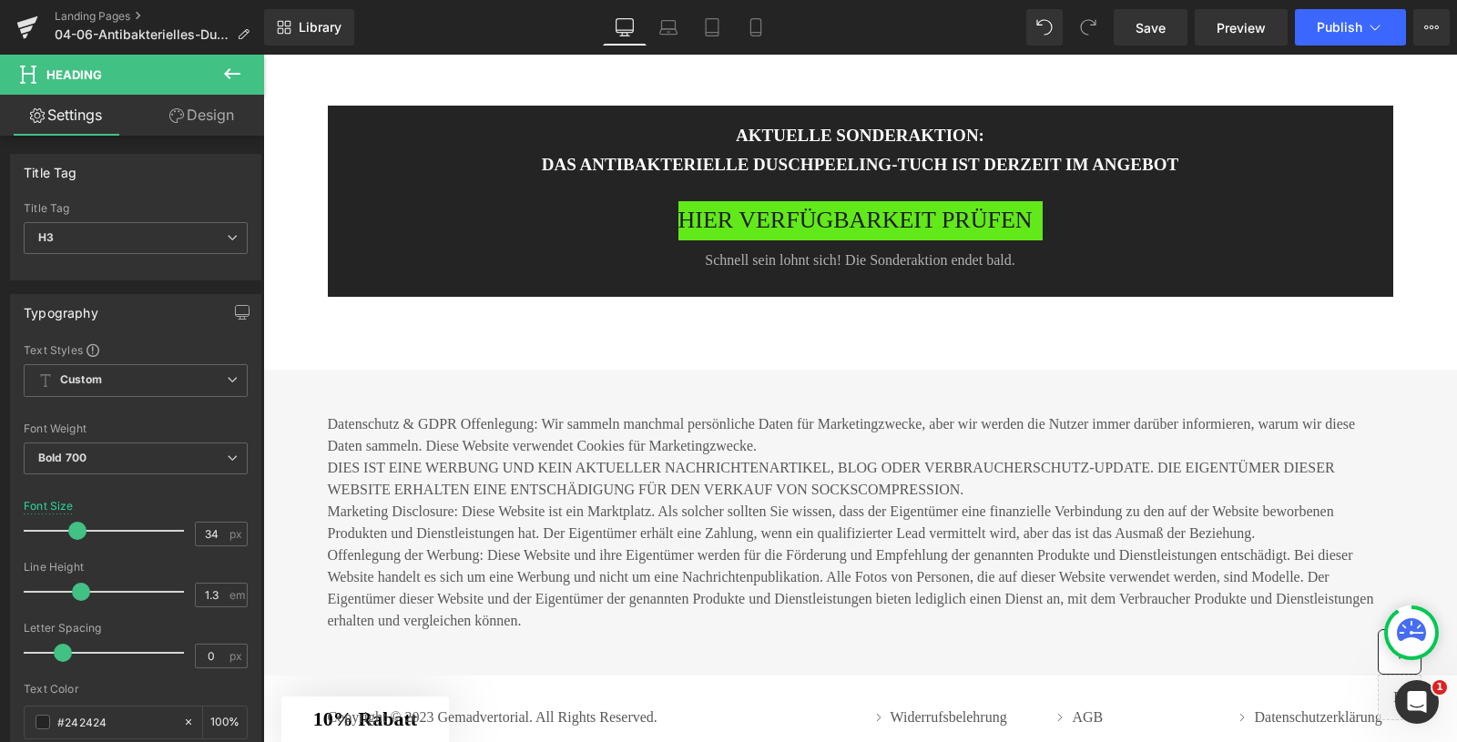
scroll to position [8743, 0]
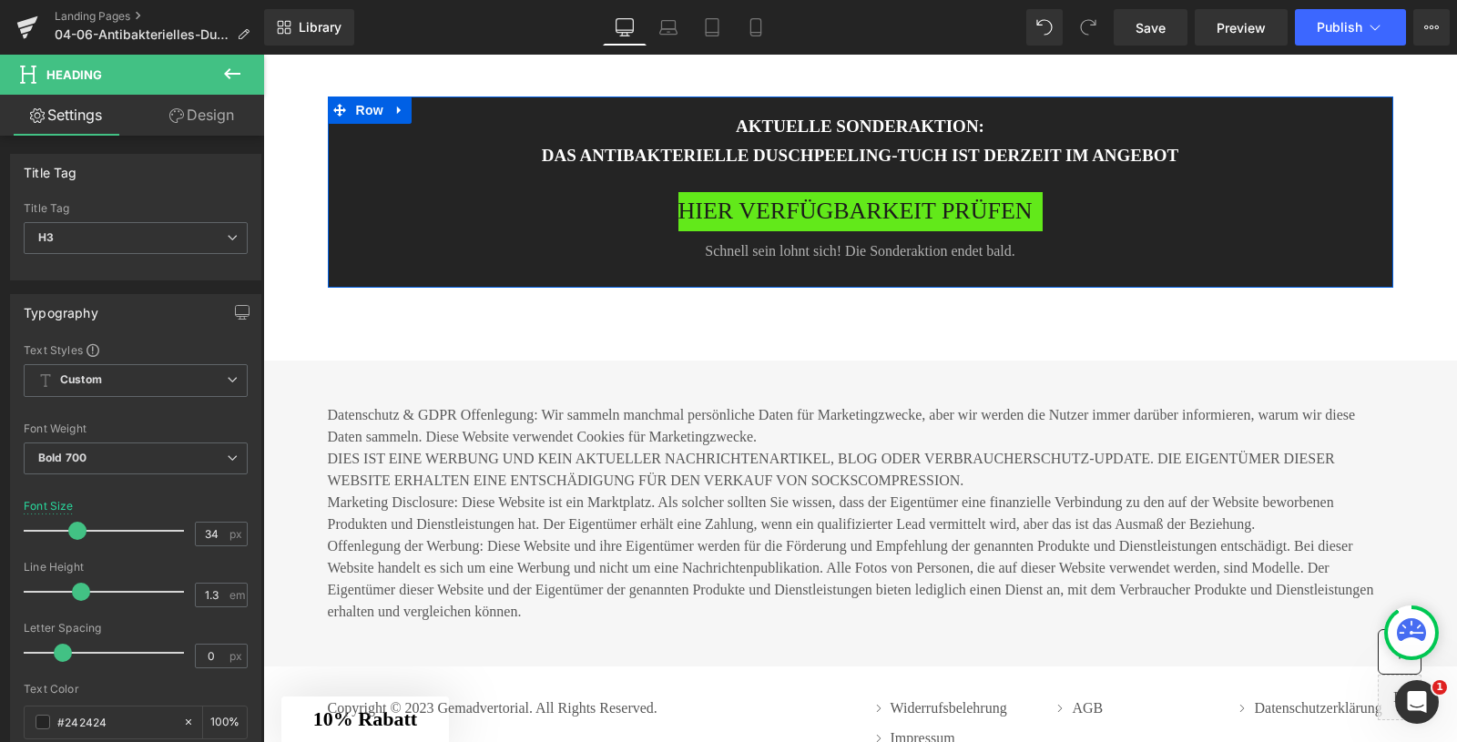
click at [652, 169] on h3 "das antibakterielle Duschpeeling-Tuch ist DERZEIT im angebot" at bounding box center [860, 156] width 956 height 26
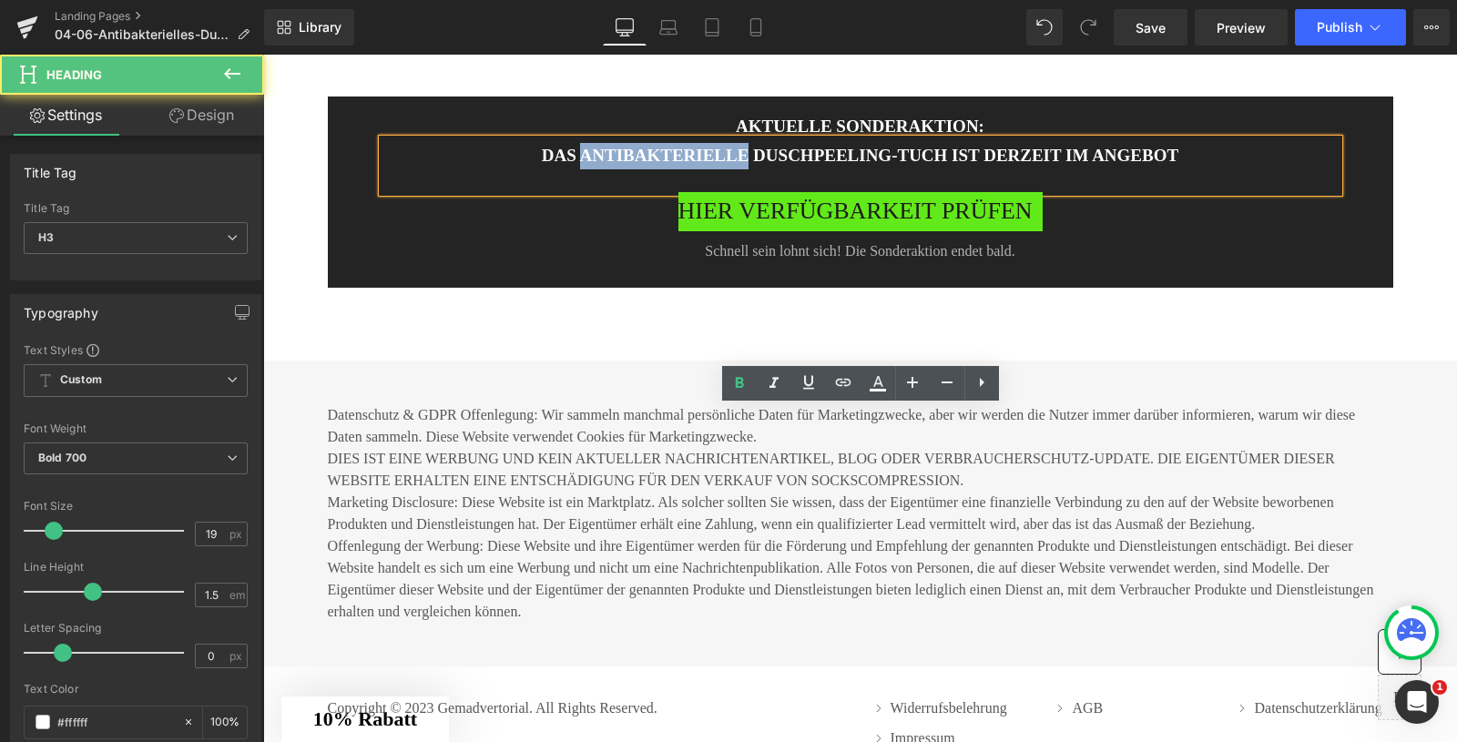
click at [652, 169] on h3 "das antibakterielle Duschpeeling-Tuch ist DERZEIT im angebot" at bounding box center [860, 156] width 956 height 26
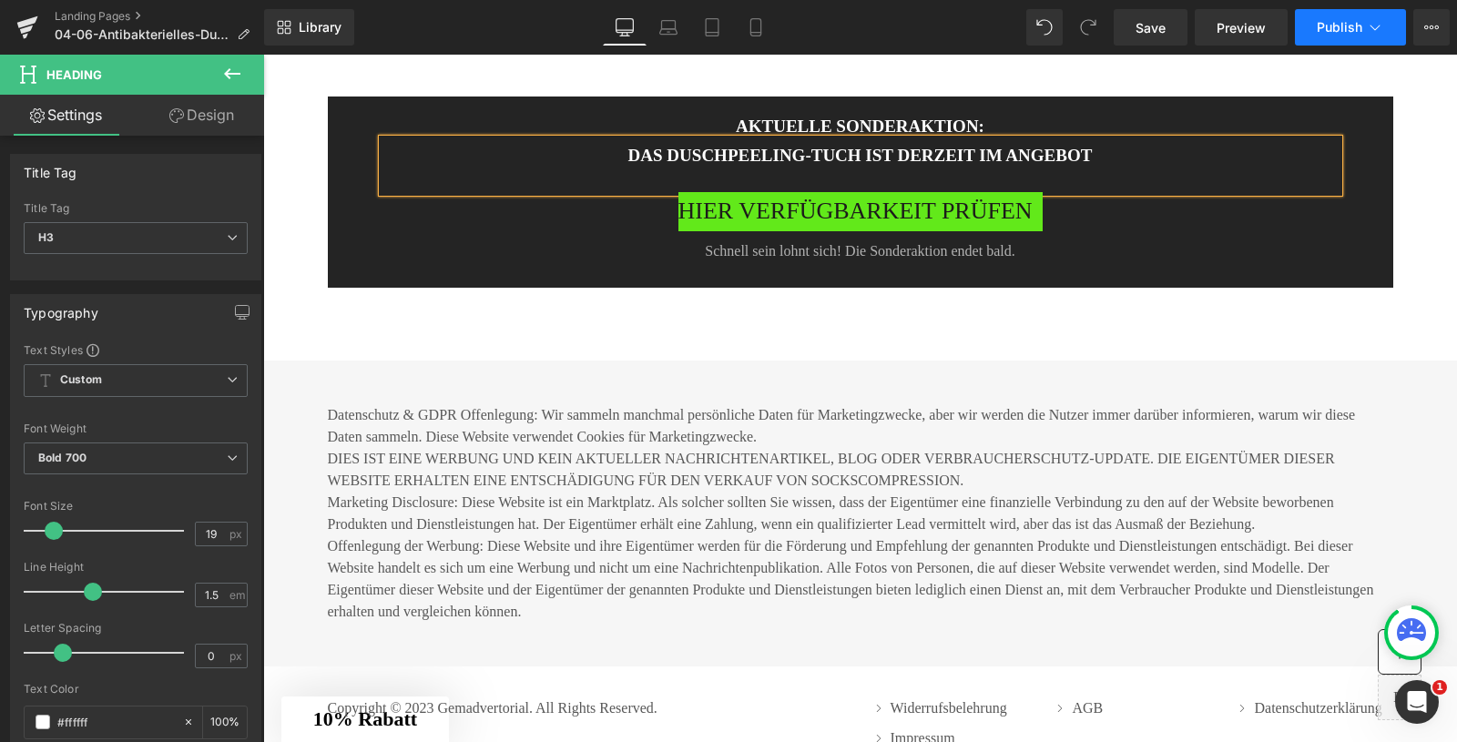
click at [1348, 12] on button "Publish" at bounding box center [1350, 27] width 111 height 36
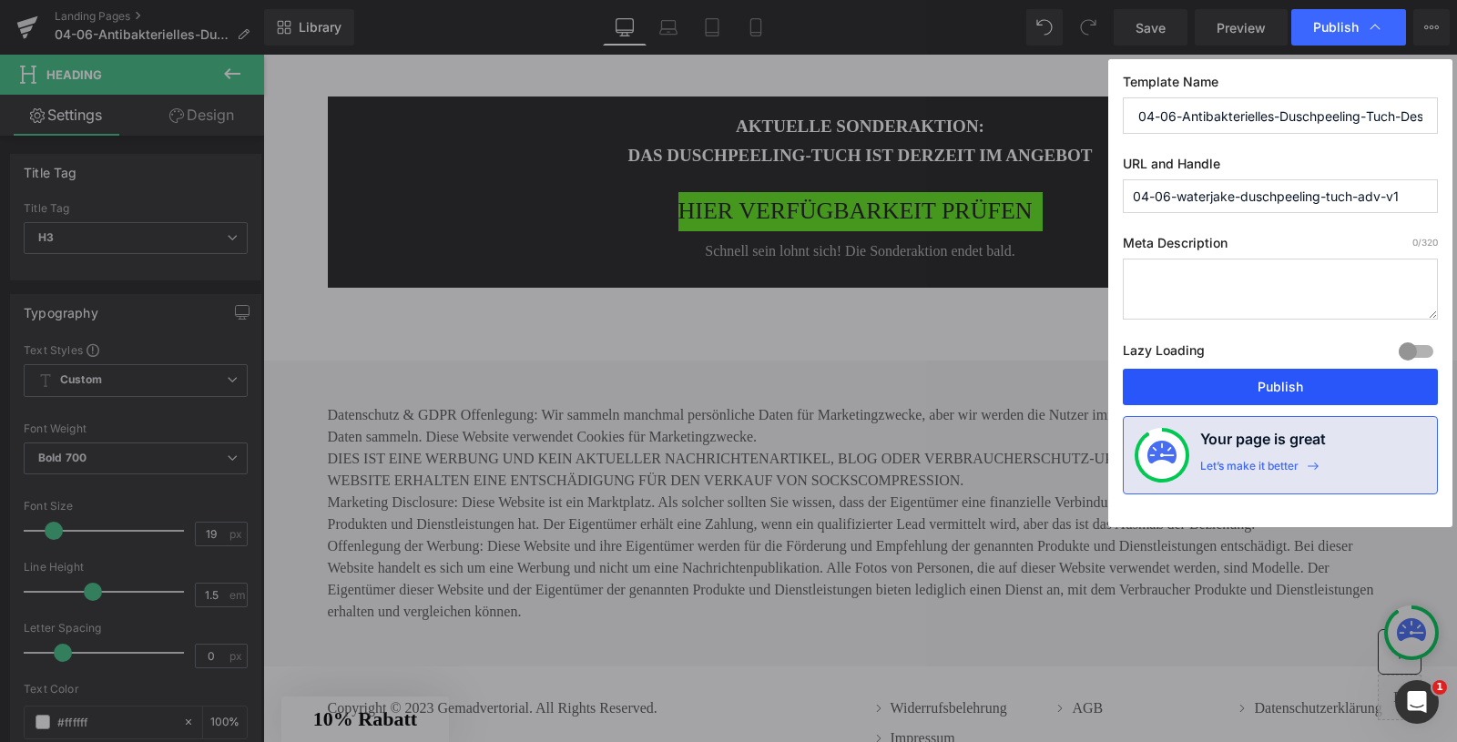
click at [1242, 373] on button "Publish" at bounding box center [1280, 387] width 315 height 36
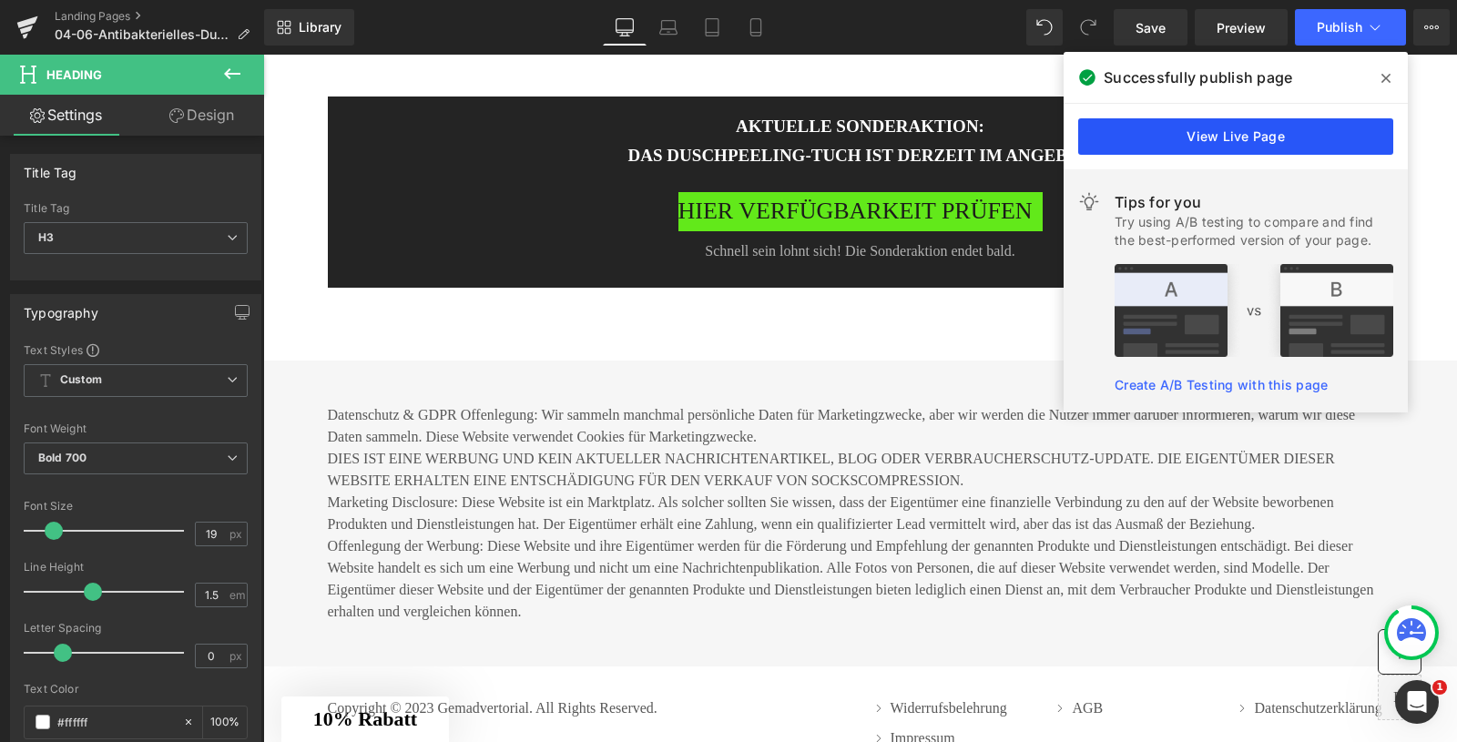
click at [1241, 143] on link "View Live Page" at bounding box center [1235, 136] width 315 height 36
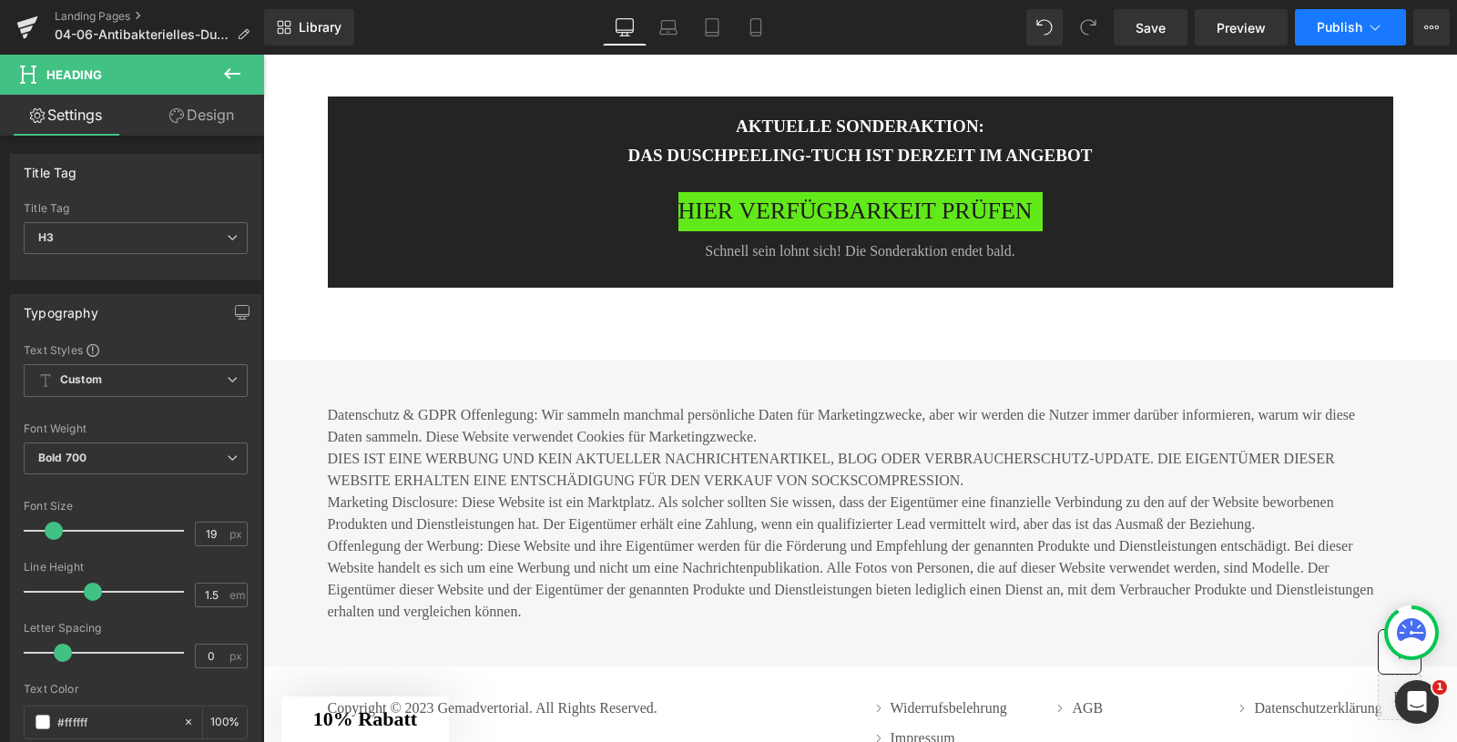
click at [1330, 40] on button "Publish" at bounding box center [1350, 27] width 111 height 36
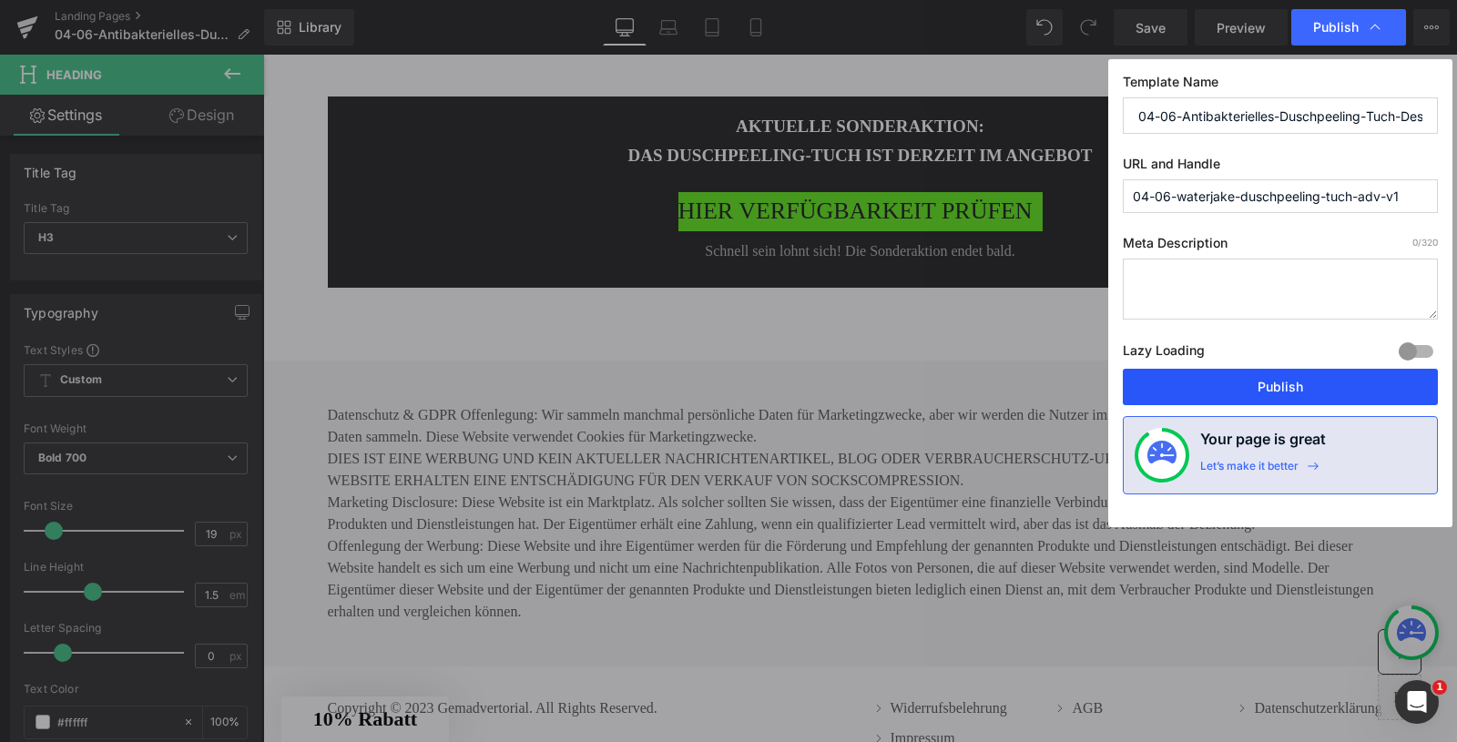
click at [1268, 386] on button "Publish" at bounding box center [1280, 387] width 315 height 36
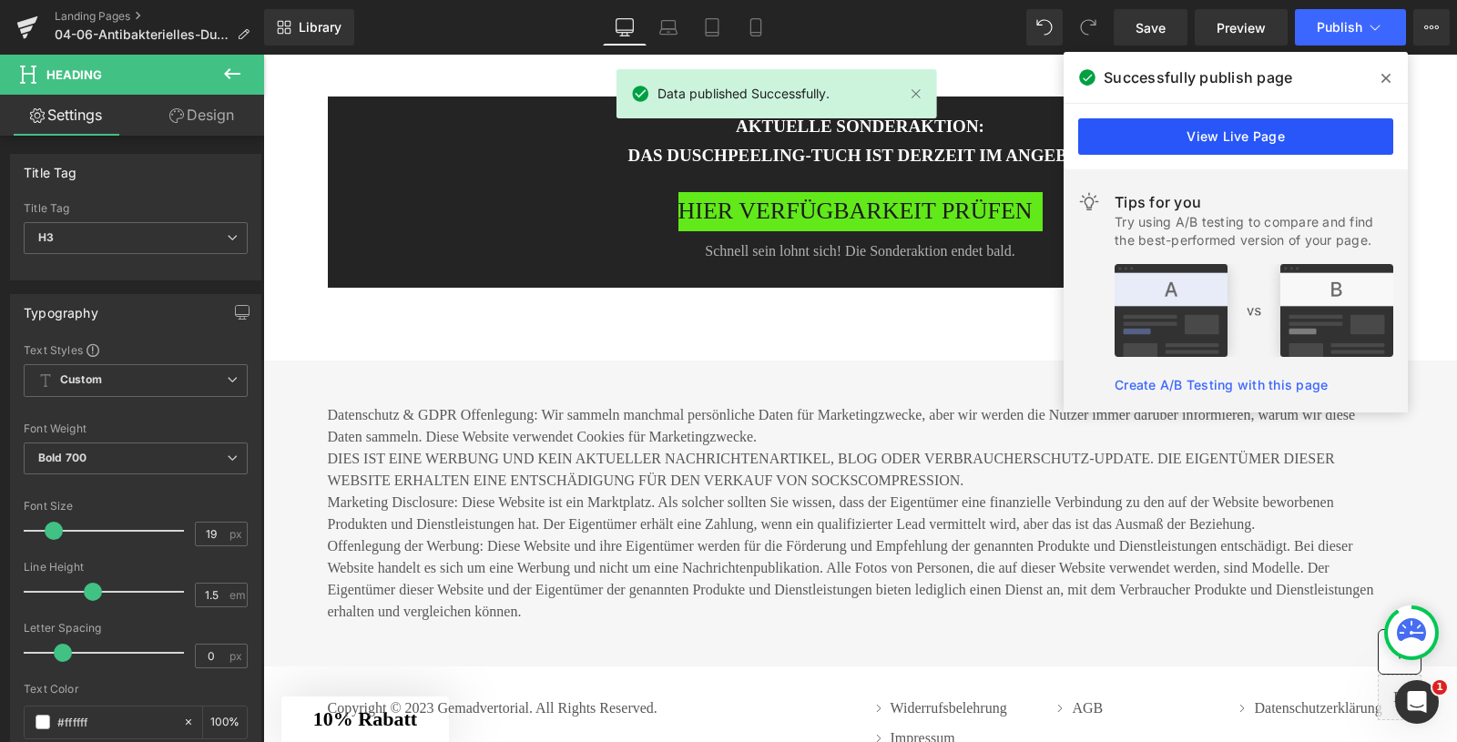
click at [1247, 130] on link "View Live Page" at bounding box center [1235, 136] width 315 height 36
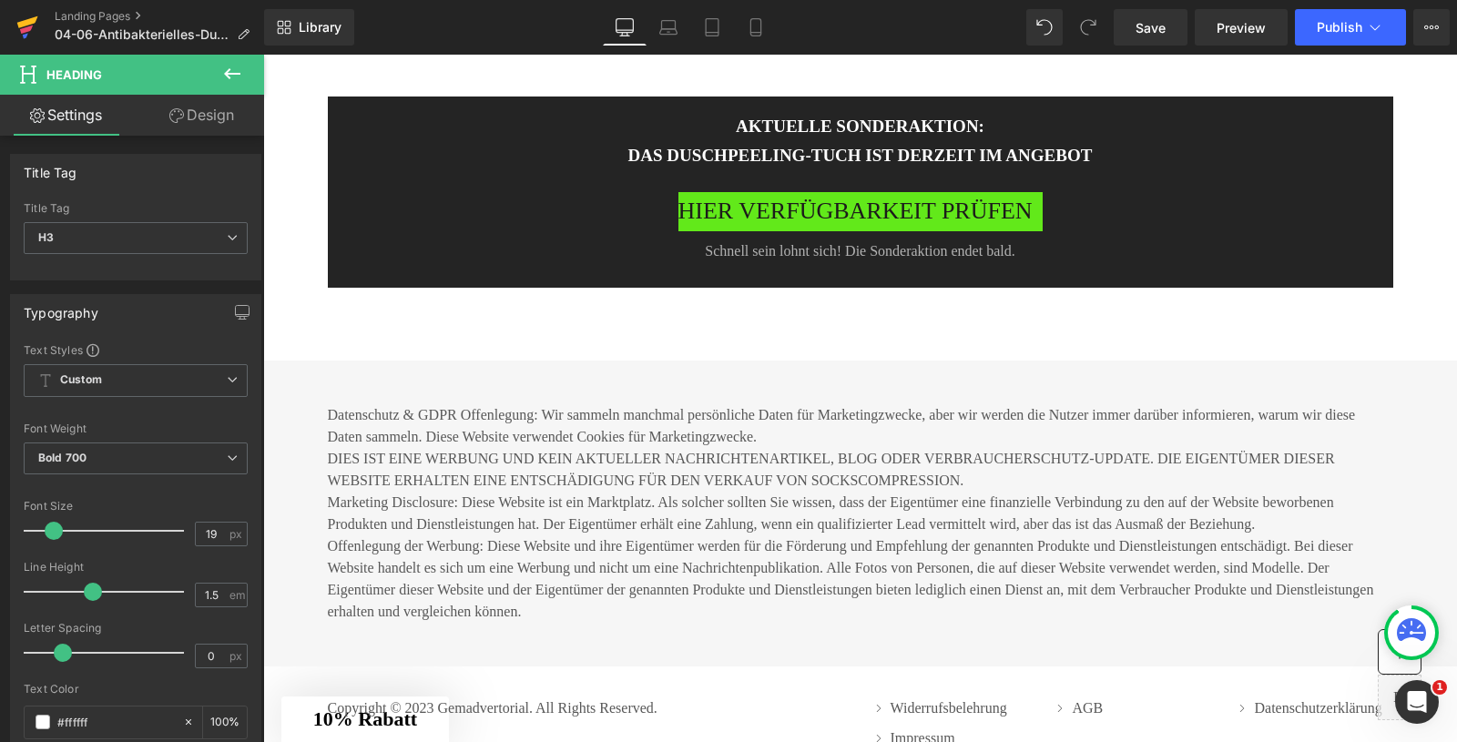
click at [35, 25] on icon at bounding box center [27, 28] width 22 height 46
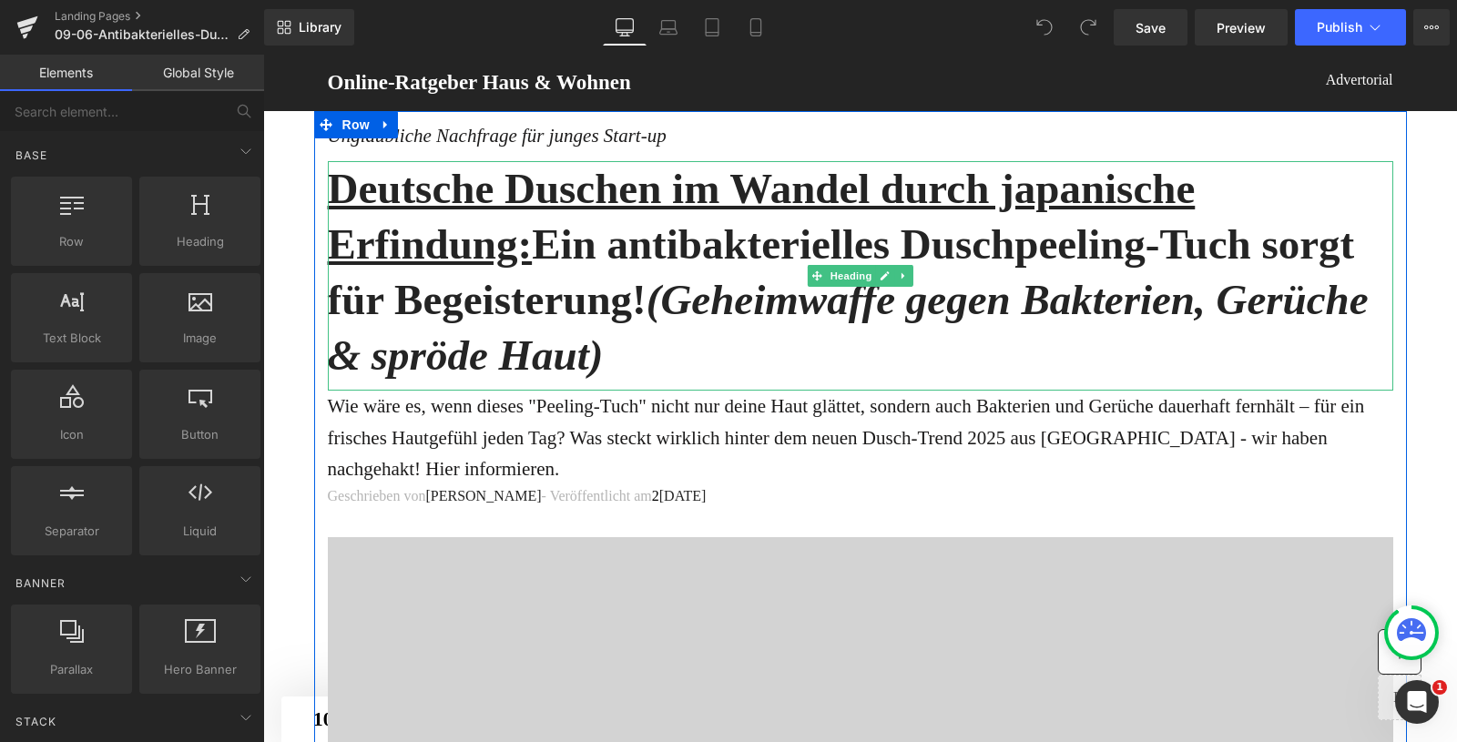
click at [718, 249] on h1 "Deutsche Duschen im Wandel durch japanische Erfindung: Ein antibakterielles Dus…" at bounding box center [861, 272] width 1066 height 222
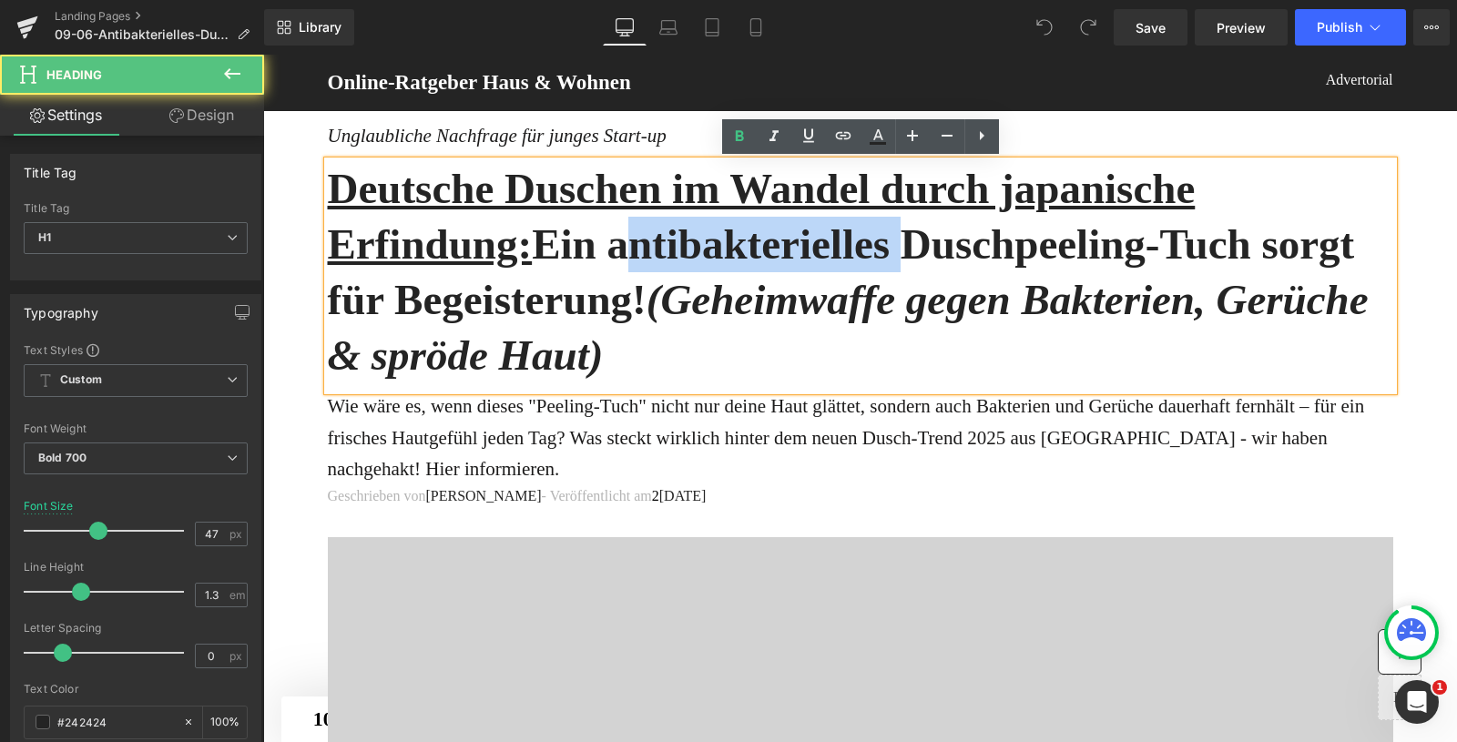
click at [718, 249] on h1 "Deutsche Duschen im Wandel durch japanische Erfindung: Ein antibakterielles Dus…" at bounding box center [861, 272] width 1066 height 222
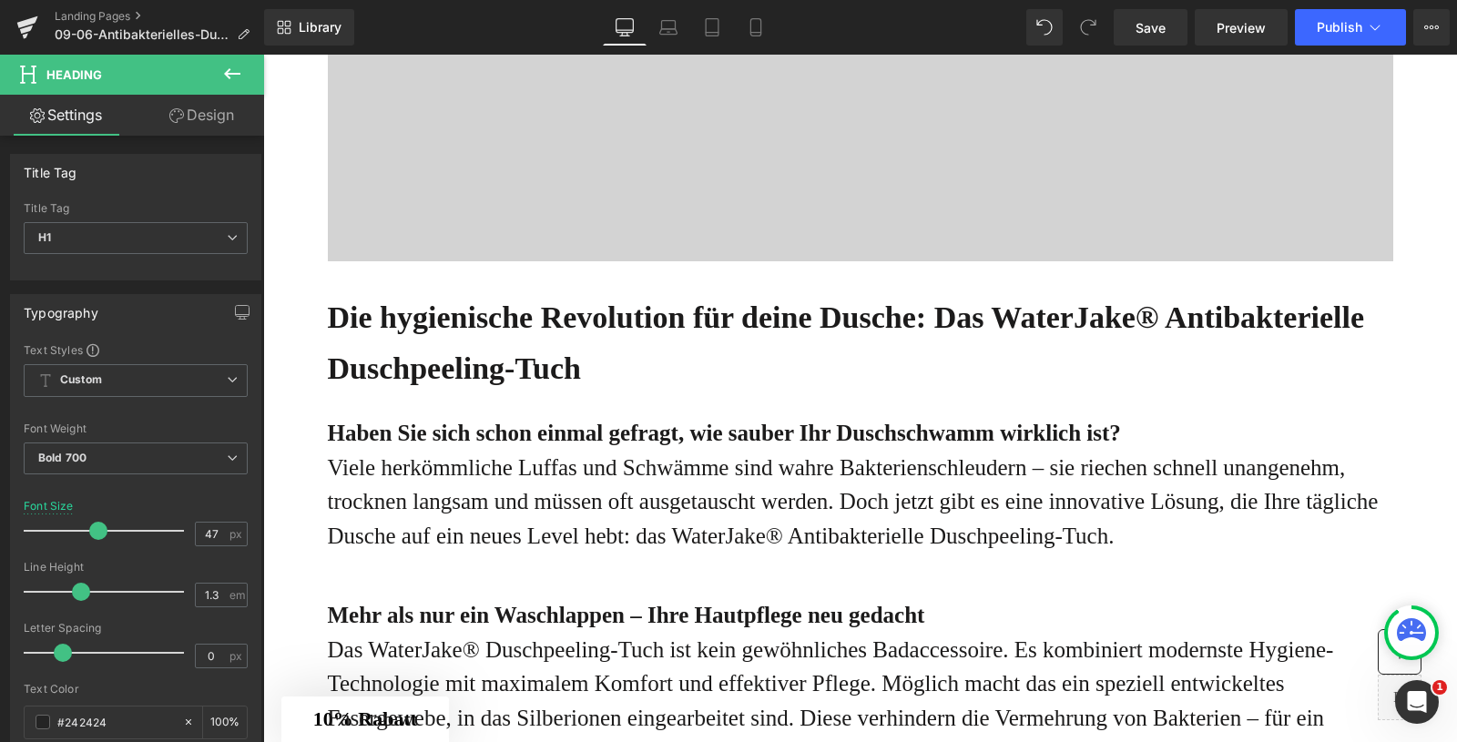
scroll to position [886, 0]
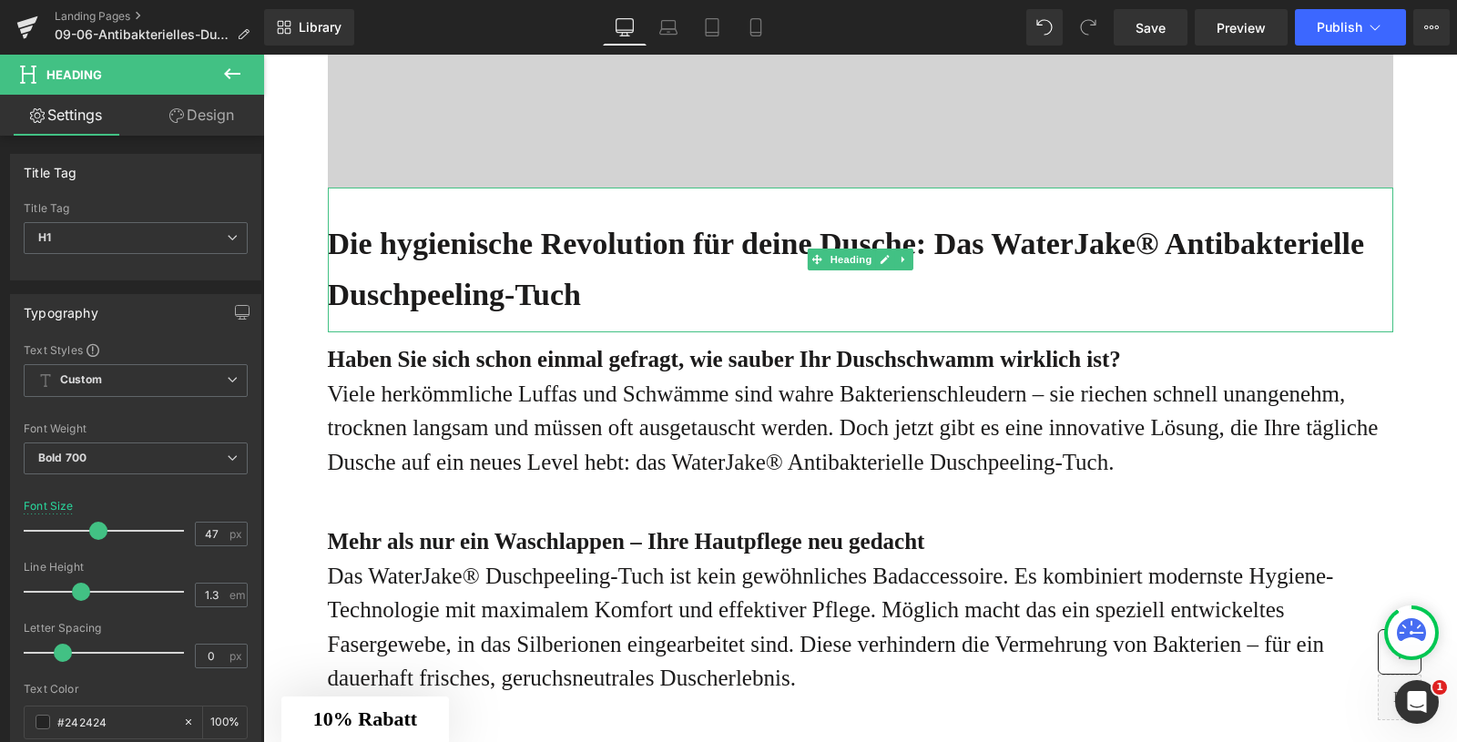
click at [424, 311] on b "Die hygienische Revolution für deine Dusche: Das WaterJake® Antibakterielle Dus…" at bounding box center [846, 269] width 1037 height 85
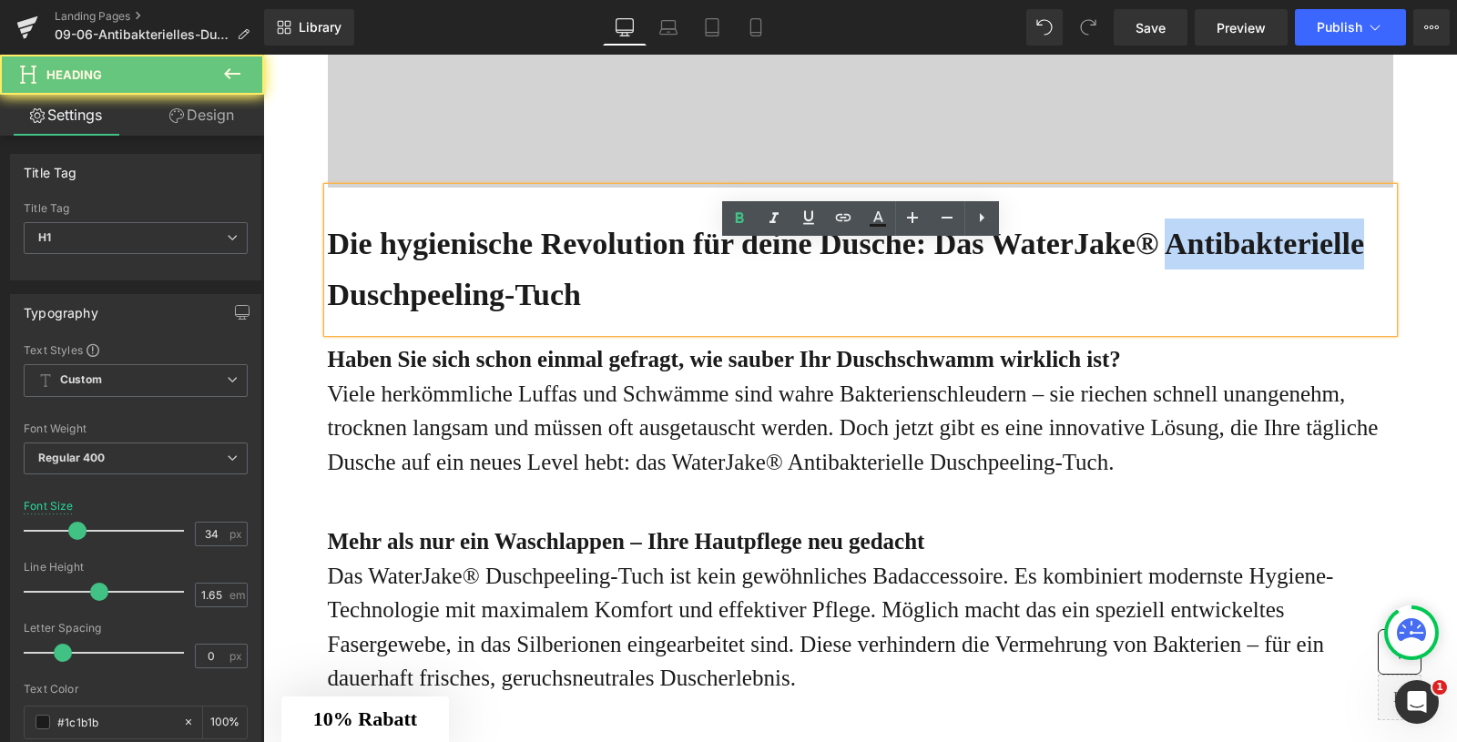
click at [424, 311] on b "Die hygienische Revolution für deine Dusche: Das WaterJake® Antibakterielle Dus…" at bounding box center [846, 269] width 1037 height 85
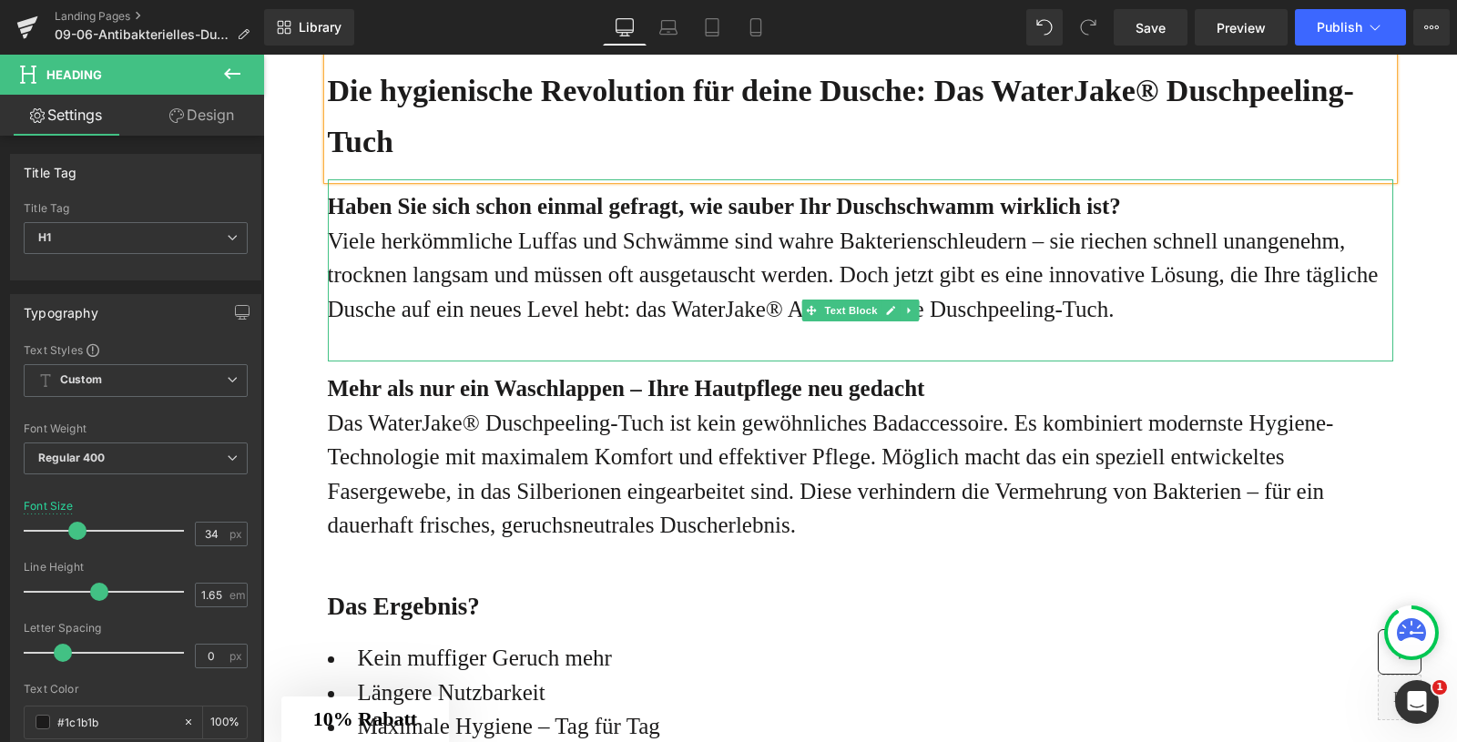
scroll to position [1041, 0]
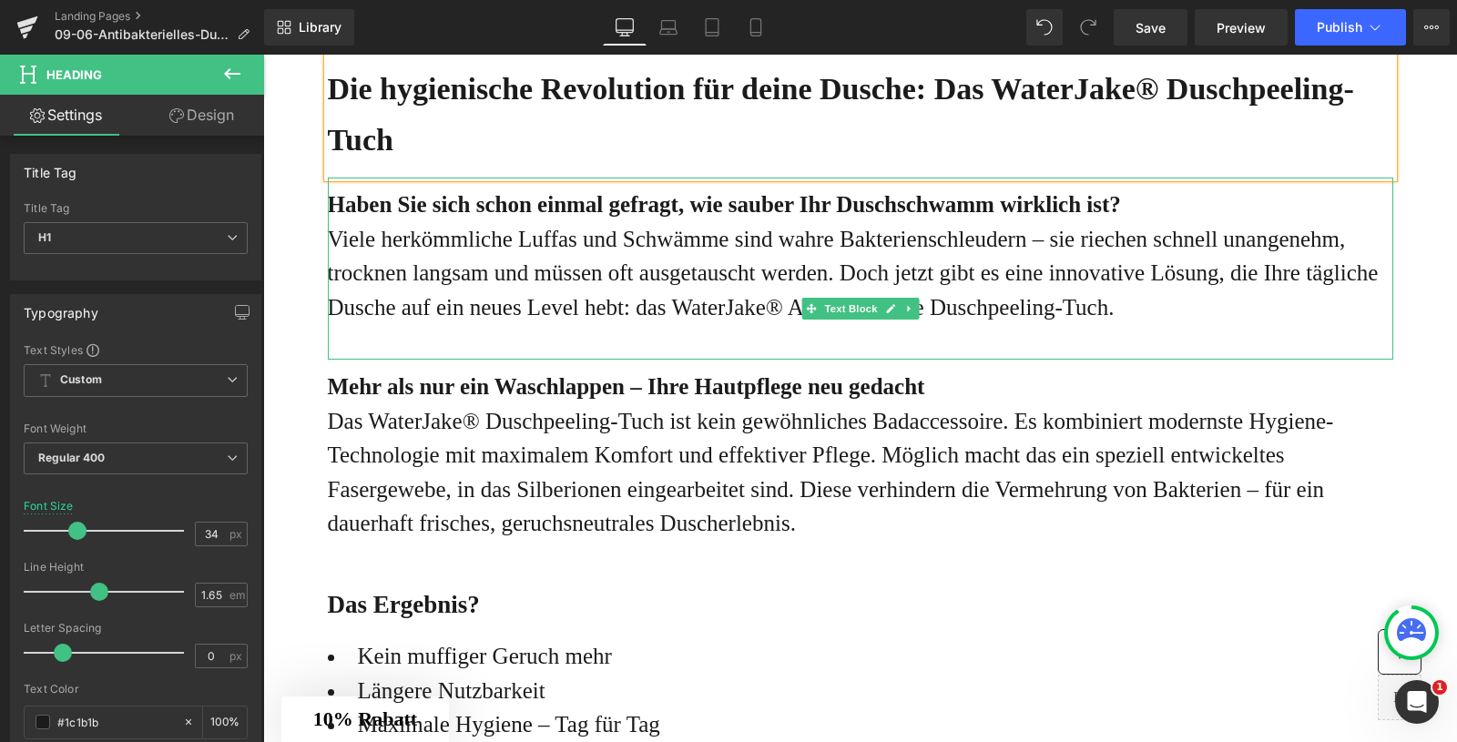
click at [1207, 325] on p "Viele herkömmliche Luffas und Schwämme sind wahre Bakterienschleudern – sie rie…" at bounding box center [861, 273] width 1066 height 103
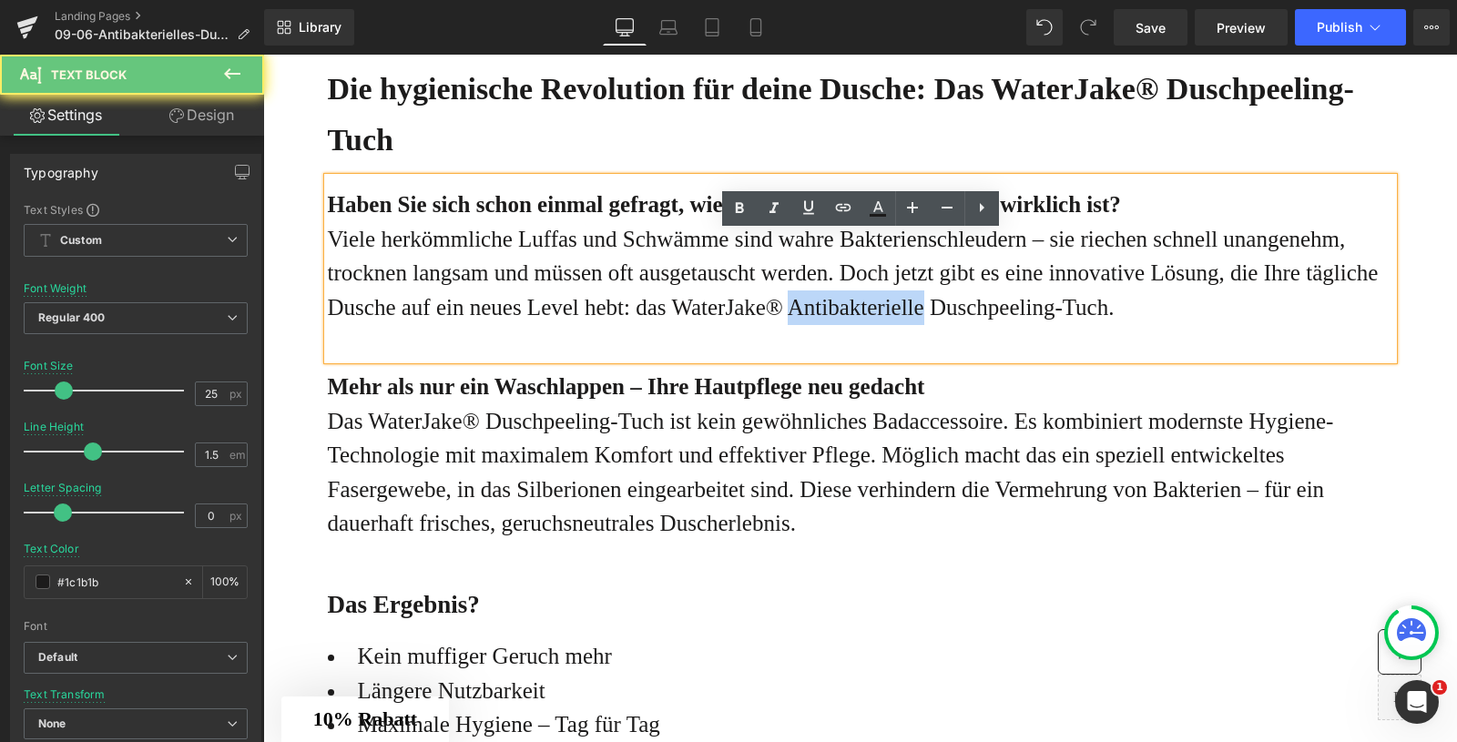
click at [1207, 325] on p "Viele herkömmliche Luffas und Schwämme sind wahre Bakterienschleudern – sie rie…" at bounding box center [861, 273] width 1066 height 103
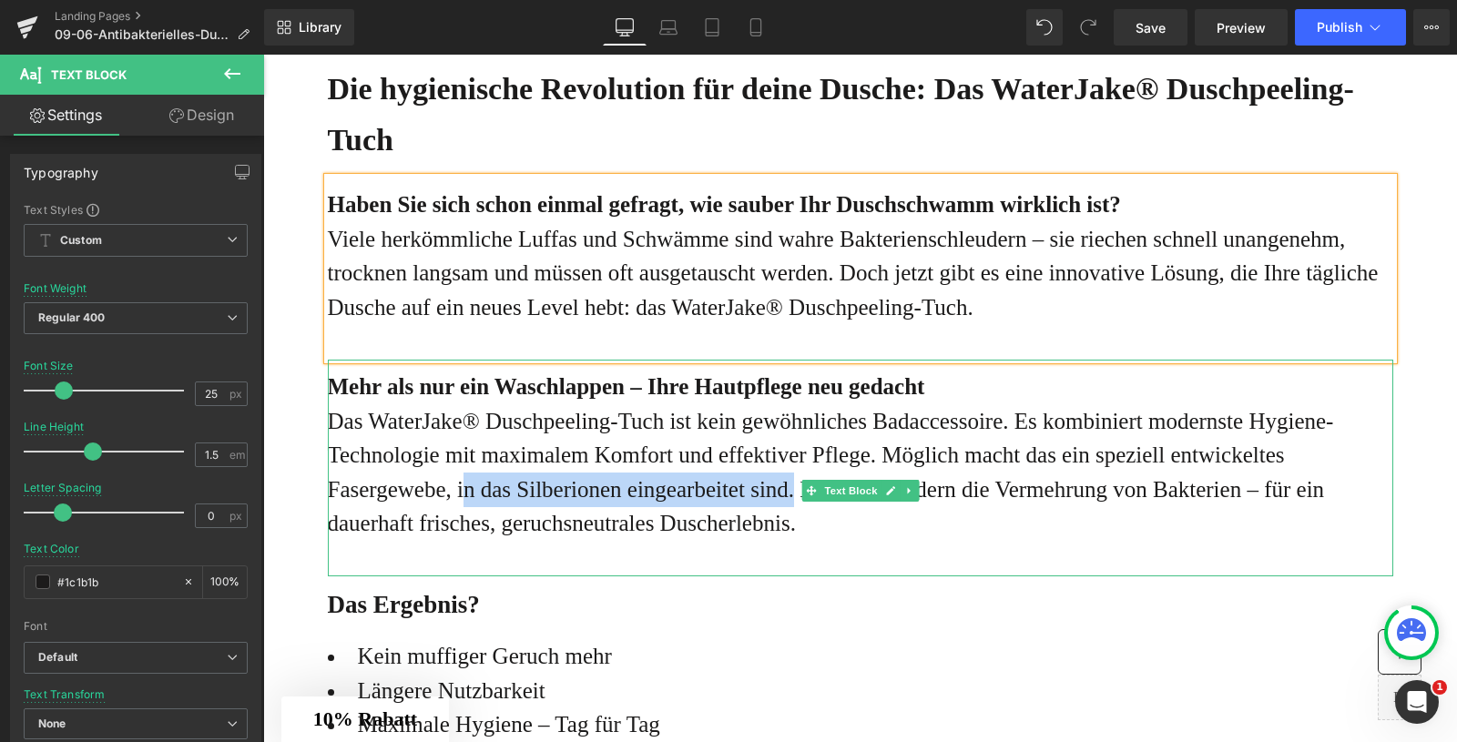
drag, startPoint x: 974, startPoint y: 540, endPoint x: 608, endPoint y: 547, distance: 366.2
click at [608, 541] on p "Das WaterJake® Duschpeeling-Tuch ist kein gewöhnliches Badaccessoire. Es kombin…" at bounding box center [861, 472] width 1066 height 137
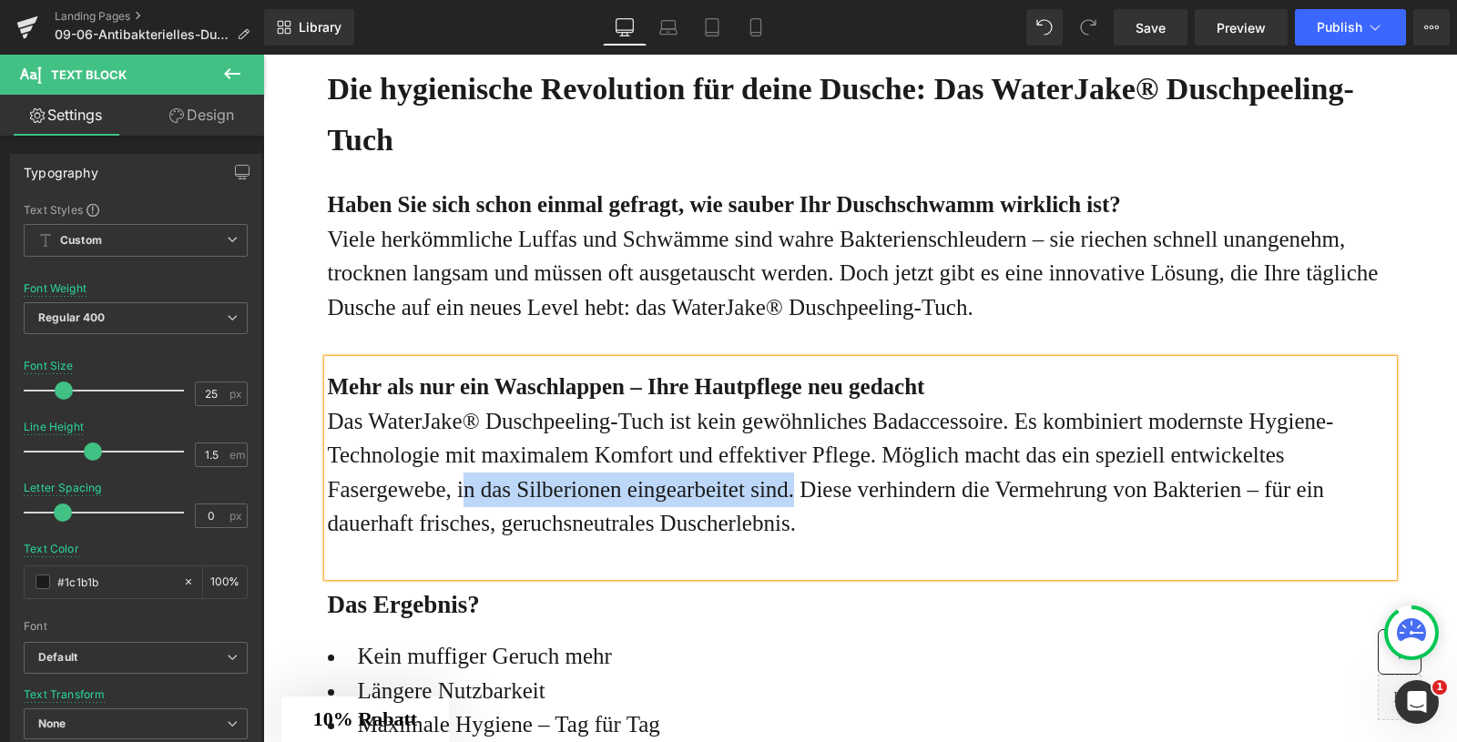
click at [692, 541] on p "Das WaterJake® Duschpeeling-Tuch ist kein gewöhnliches Badaccessoire. Es kombin…" at bounding box center [861, 472] width 1066 height 137
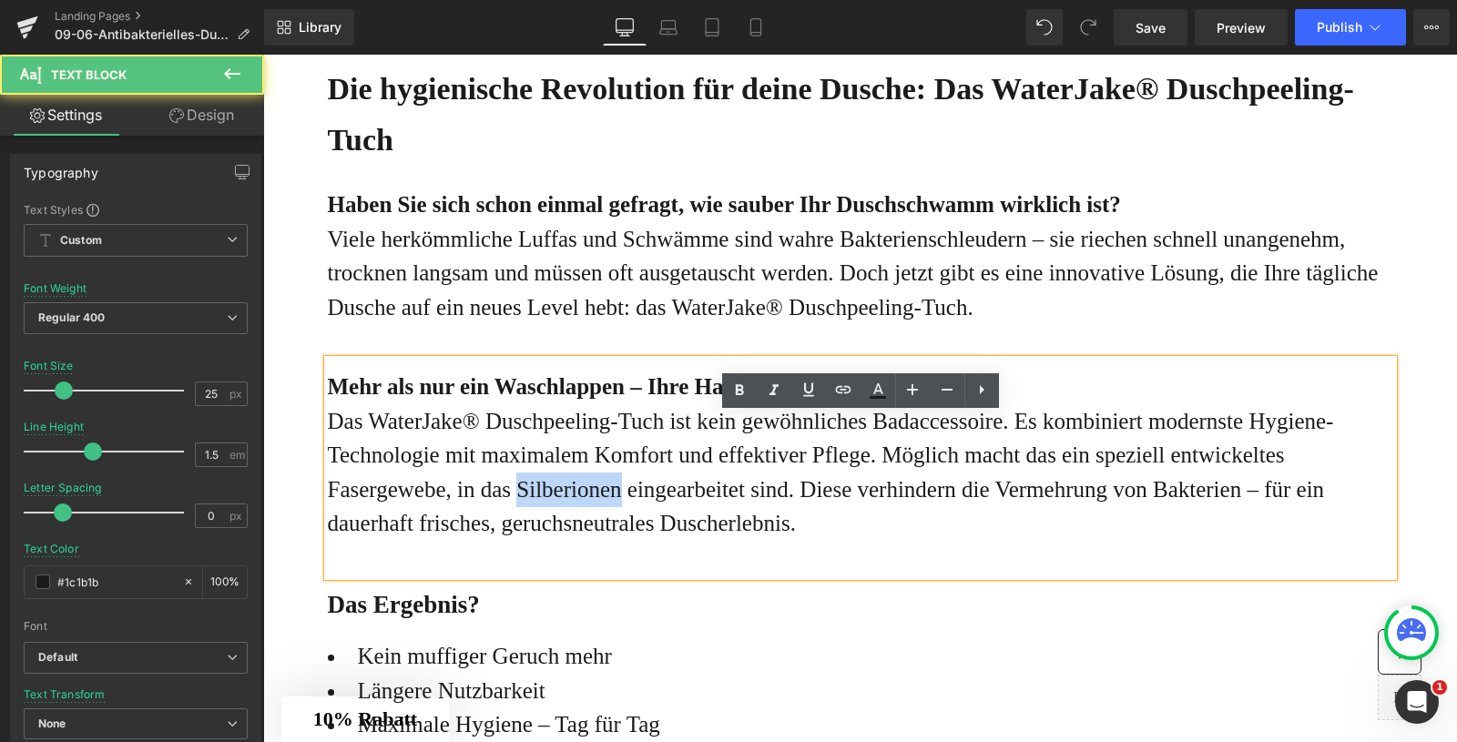
click at [692, 541] on p "Das WaterJake® Duschpeeling-Tuch ist kein gewöhnliches Badaccessoire. Es kombin…" at bounding box center [861, 472] width 1066 height 137
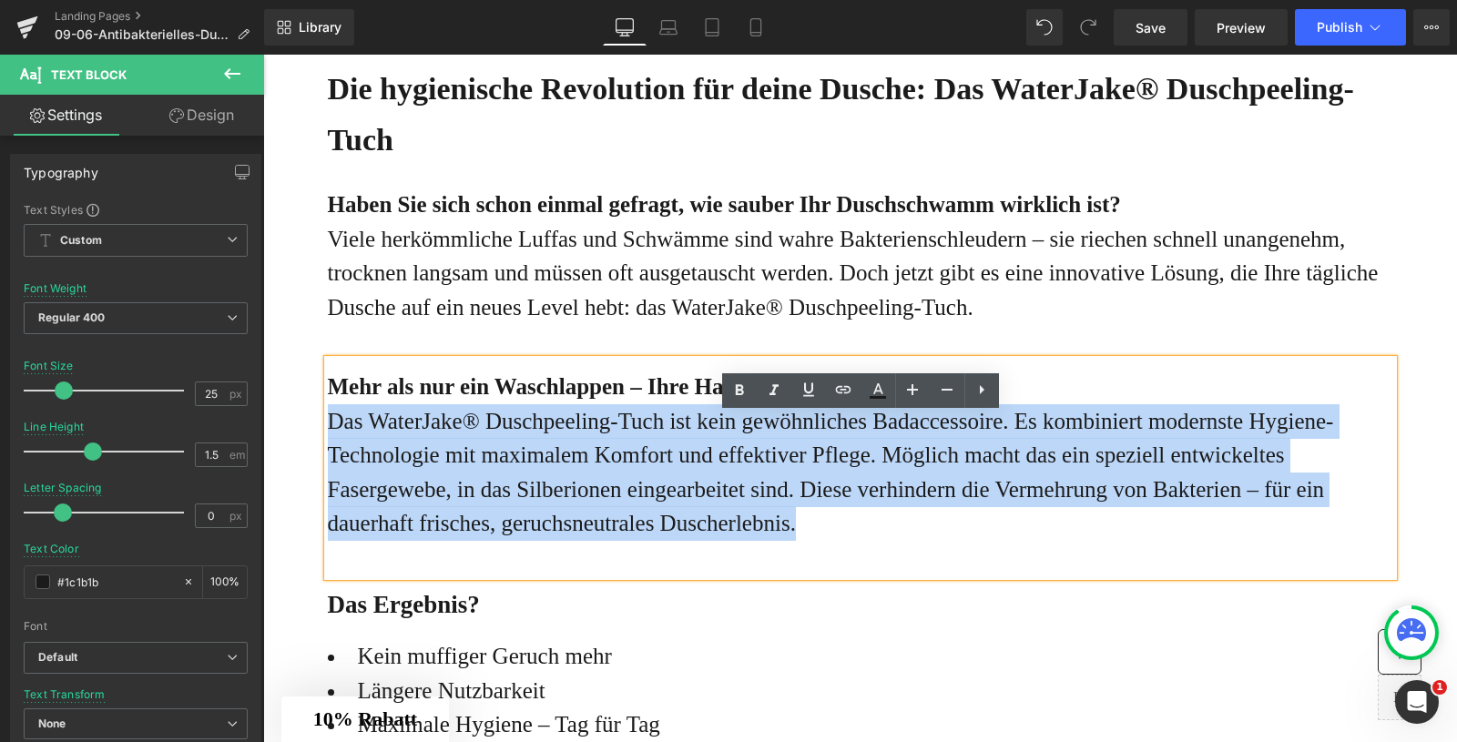
click at [760, 541] on p "Das WaterJake® Duschpeeling-Tuch ist kein gewöhnliches Badaccessoire. Es kombin…" at bounding box center [861, 472] width 1066 height 137
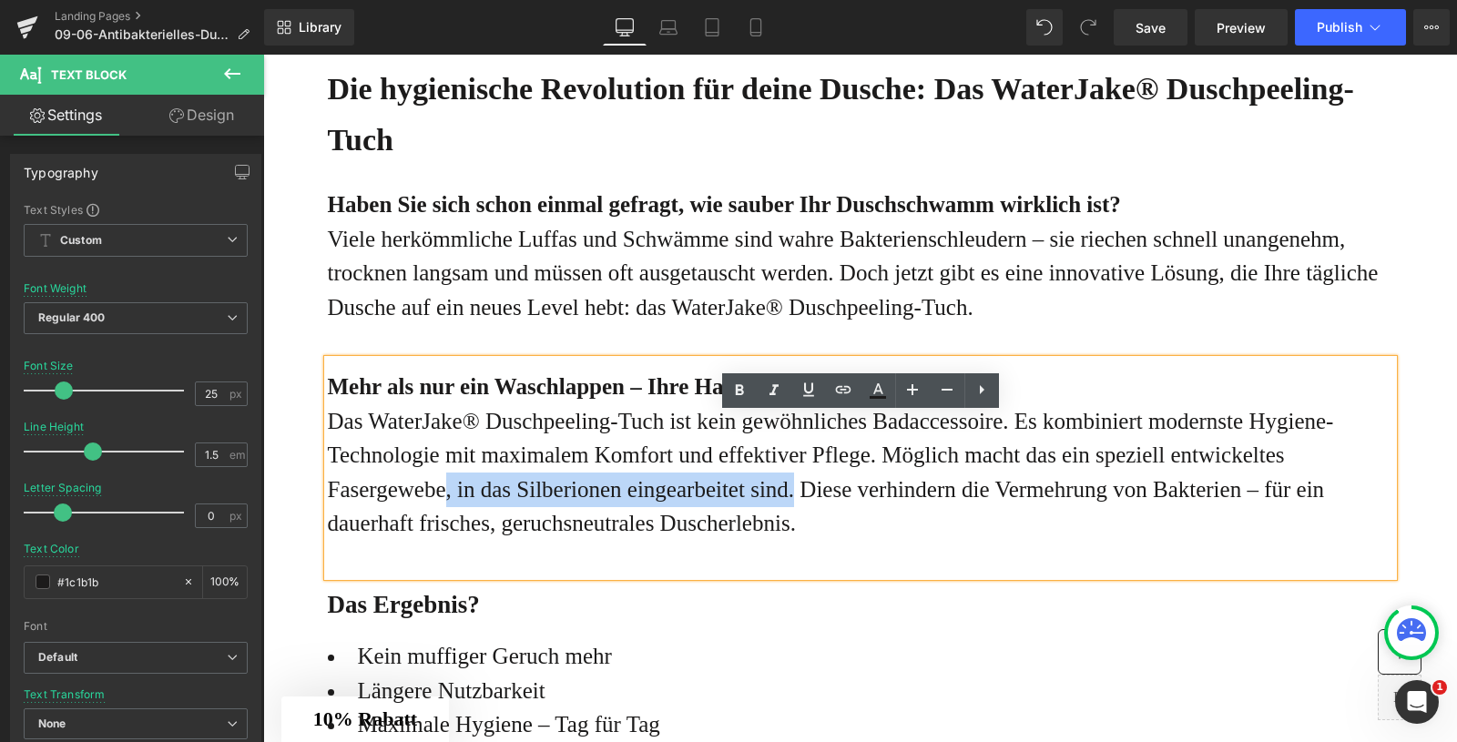
drag, startPoint x: 979, startPoint y: 546, endPoint x: 586, endPoint y: 540, distance: 393.5
click at [586, 540] on p "Das WaterJake® Duschpeeling-Tuch ist kein gewöhnliches Badaccessoire. Es kombin…" at bounding box center [861, 472] width 1066 height 137
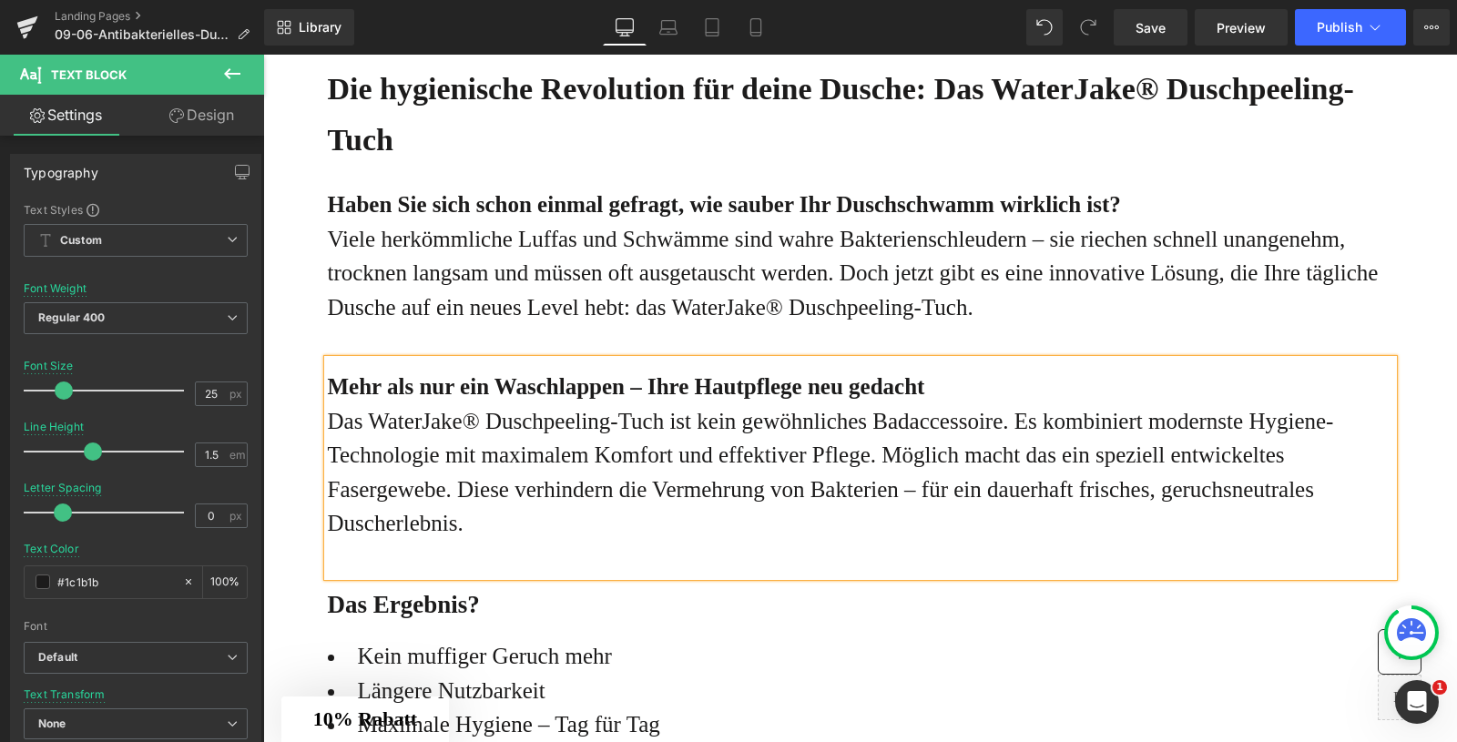
click at [654, 541] on p "Das WaterJake® Duschpeeling-Tuch ist kein gewöhnliches Badaccessoire. Es kombin…" at bounding box center [861, 472] width 1066 height 137
click at [777, 536] on p "Das WaterJake® Duschpeeling-Tuch ist kein gewöhnliches Badaccessoire. Es kombin…" at bounding box center [861, 472] width 1066 height 137
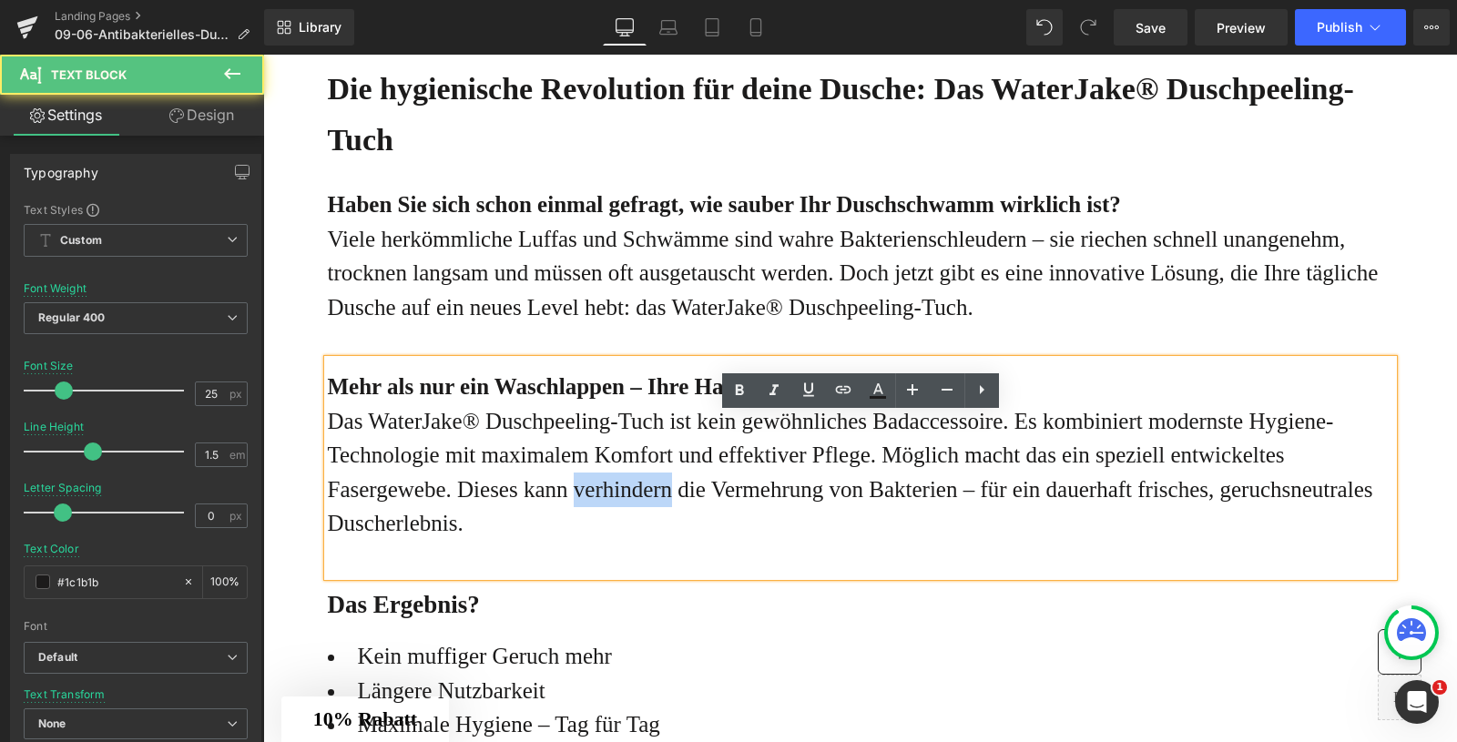
click at [777, 536] on p "Das WaterJake® Duschpeeling-Tuch ist kein gewöhnliches Badaccessoire. Es kombin…" at bounding box center [861, 472] width 1066 height 137
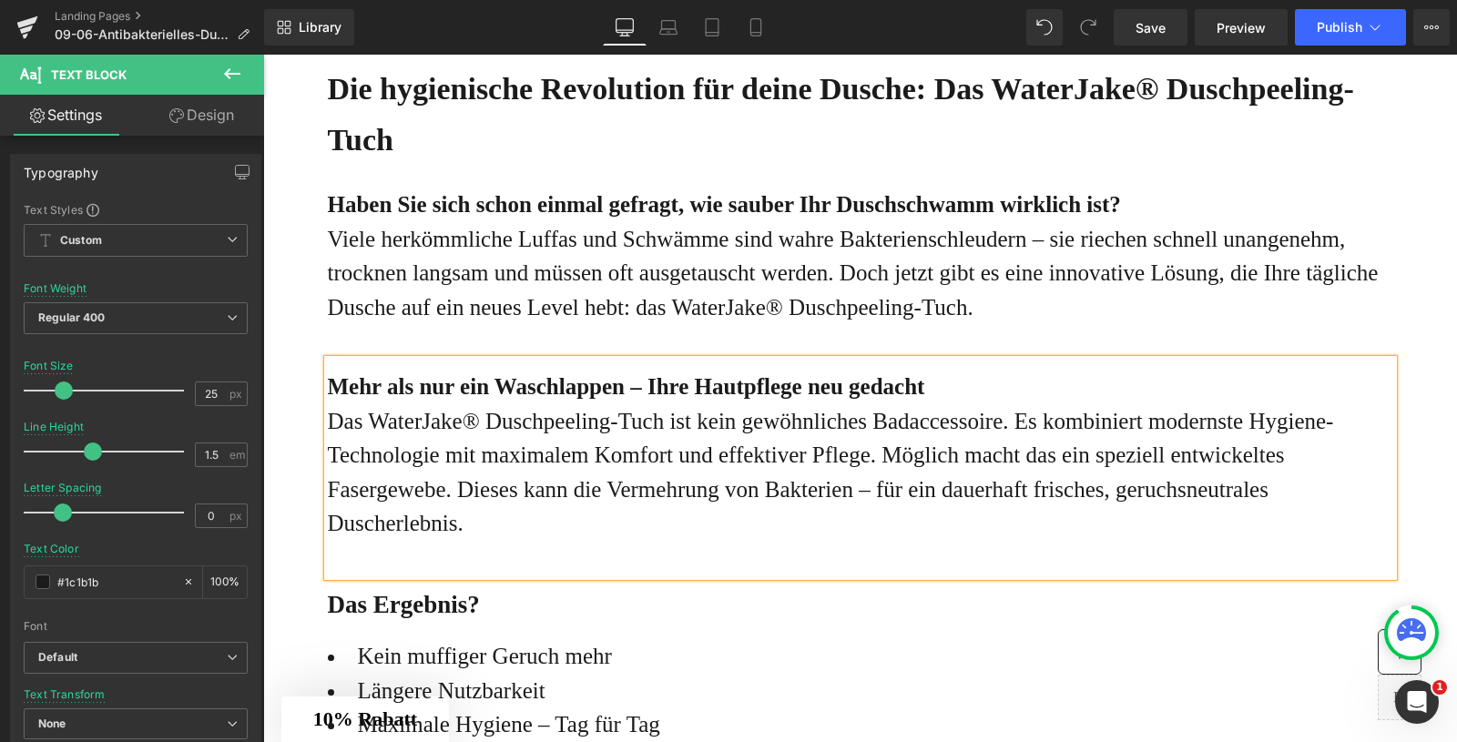
click at [1043, 541] on p "Das WaterJake® Duschpeeling-Tuch ist kein gewöhnliches Badaccessoire. Es kombin…" at bounding box center [861, 472] width 1066 height 137
click at [862, 541] on p "Das WaterJake® Duschpeeling-Tuch ist kein gewöhnliches Badaccessoire. Es kombin…" at bounding box center [861, 472] width 1066 height 137
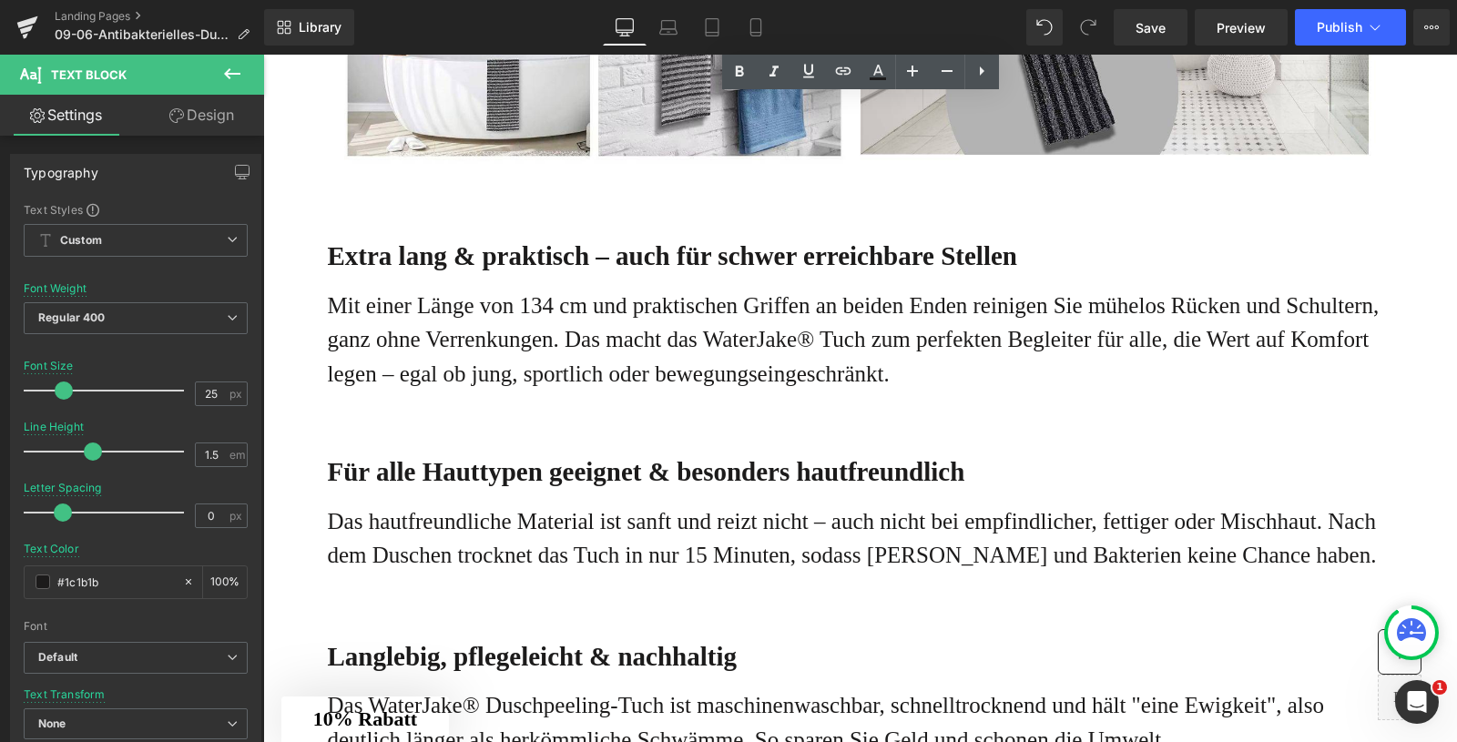
scroll to position [2793, 0]
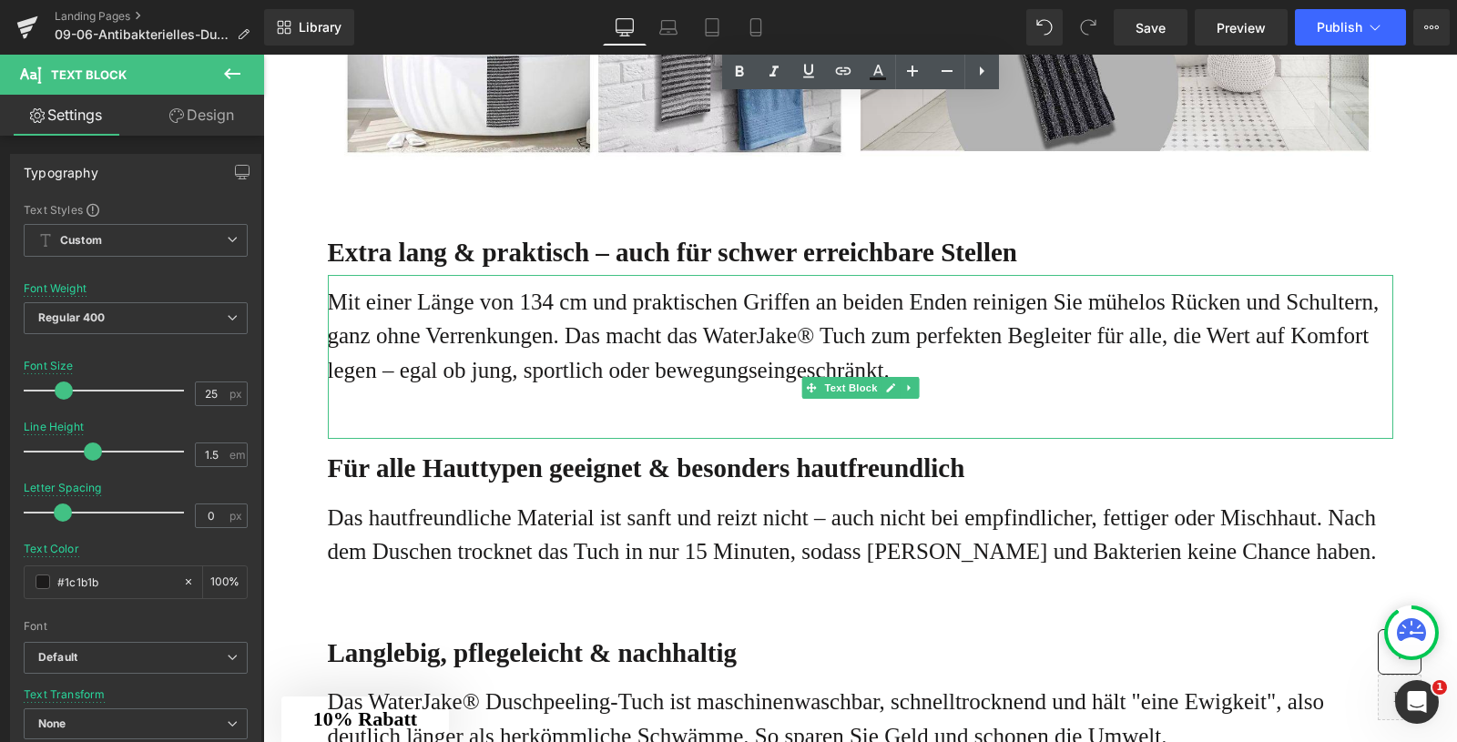
click at [554, 388] on p "Mit einer Länge von 134 cm und praktischen Griffen an beiden Enden reinigen Sie…" at bounding box center [861, 336] width 1066 height 103
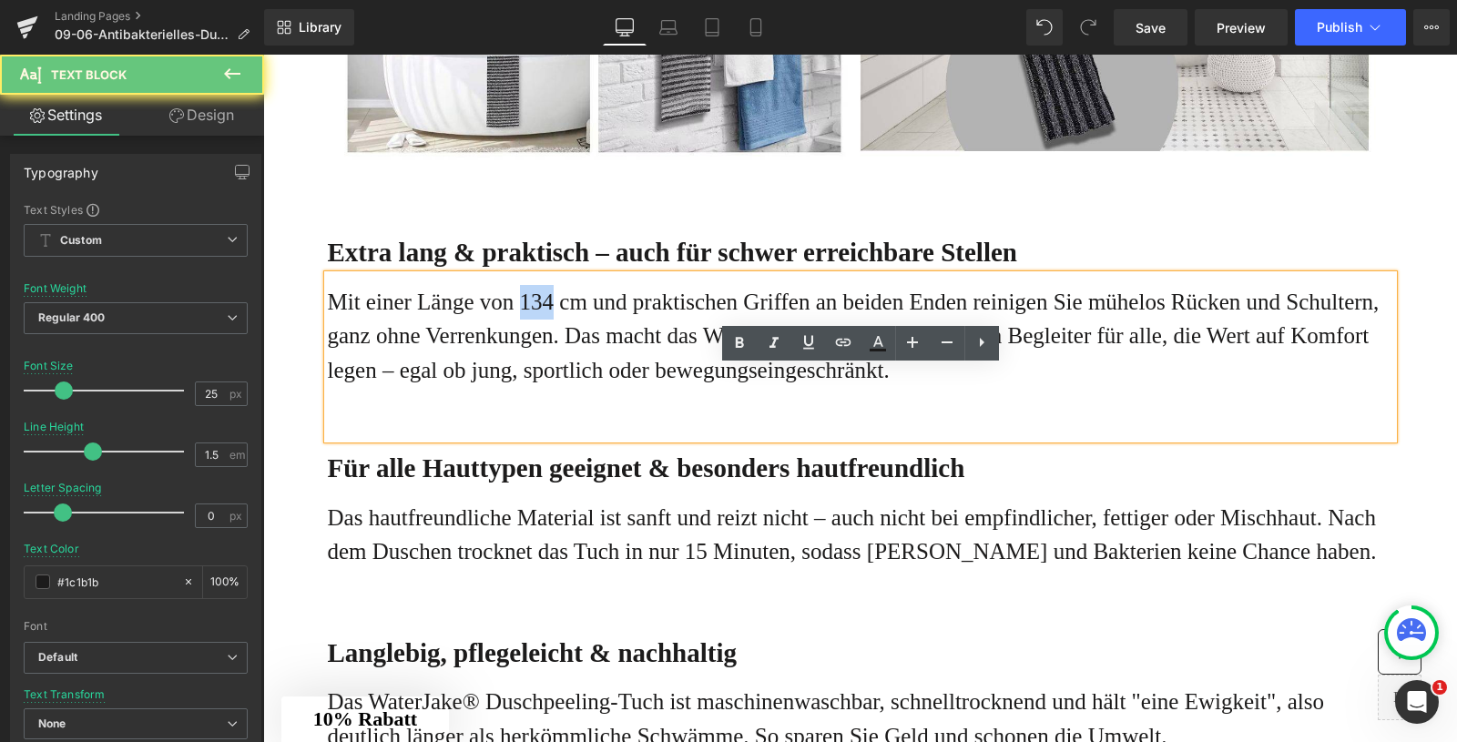
click at [554, 388] on p "Mit einer Länge von 134 cm und praktischen Griffen an beiden Enden reinigen Sie…" at bounding box center [861, 336] width 1066 height 103
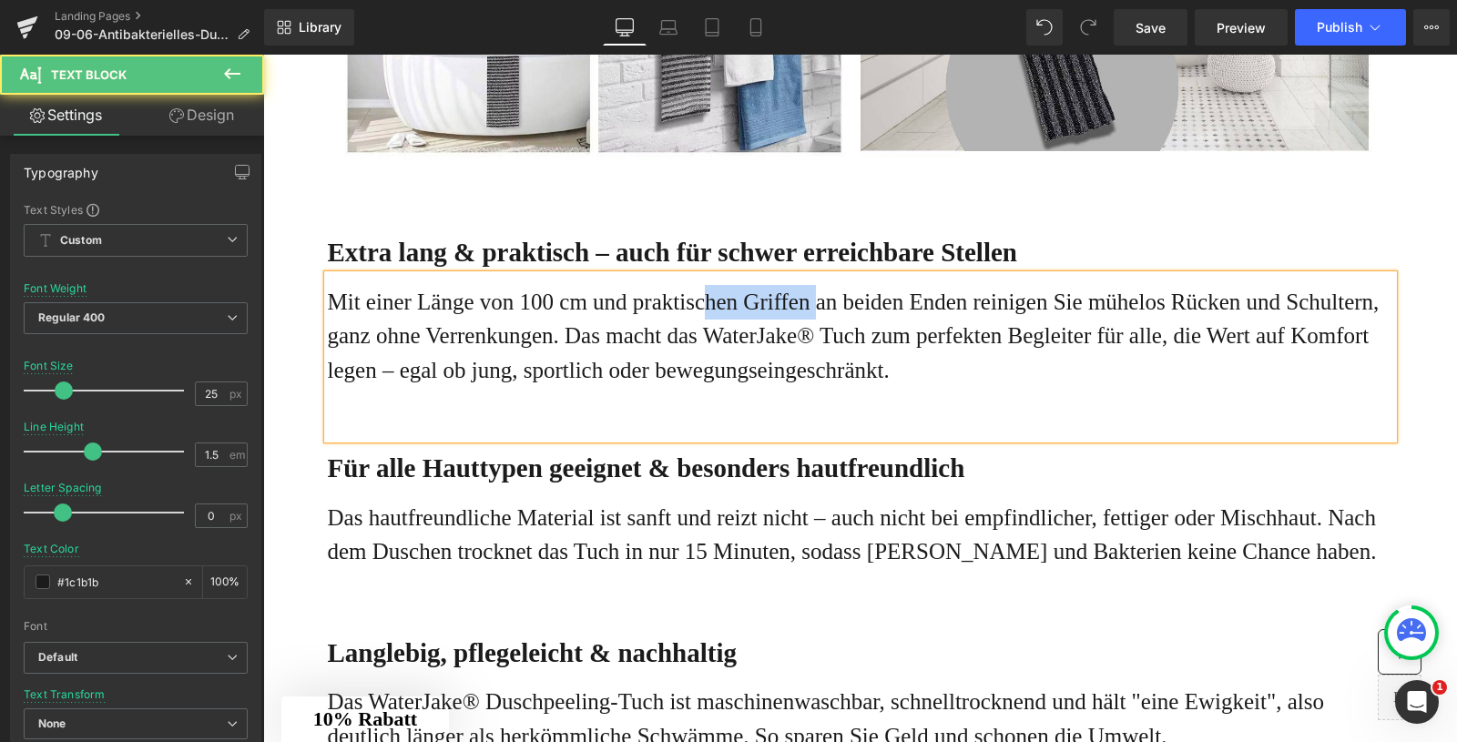
drag, startPoint x: 864, startPoint y: 393, endPoint x: 747, endPoint y: 389, distance: 117.6
click at [747, 388] on p "Mit einer Länge von 100 cm und praktischen Griffen an beiden Enden reinigen Sie…" at bounding box center [861, 336] width 1066 height 103
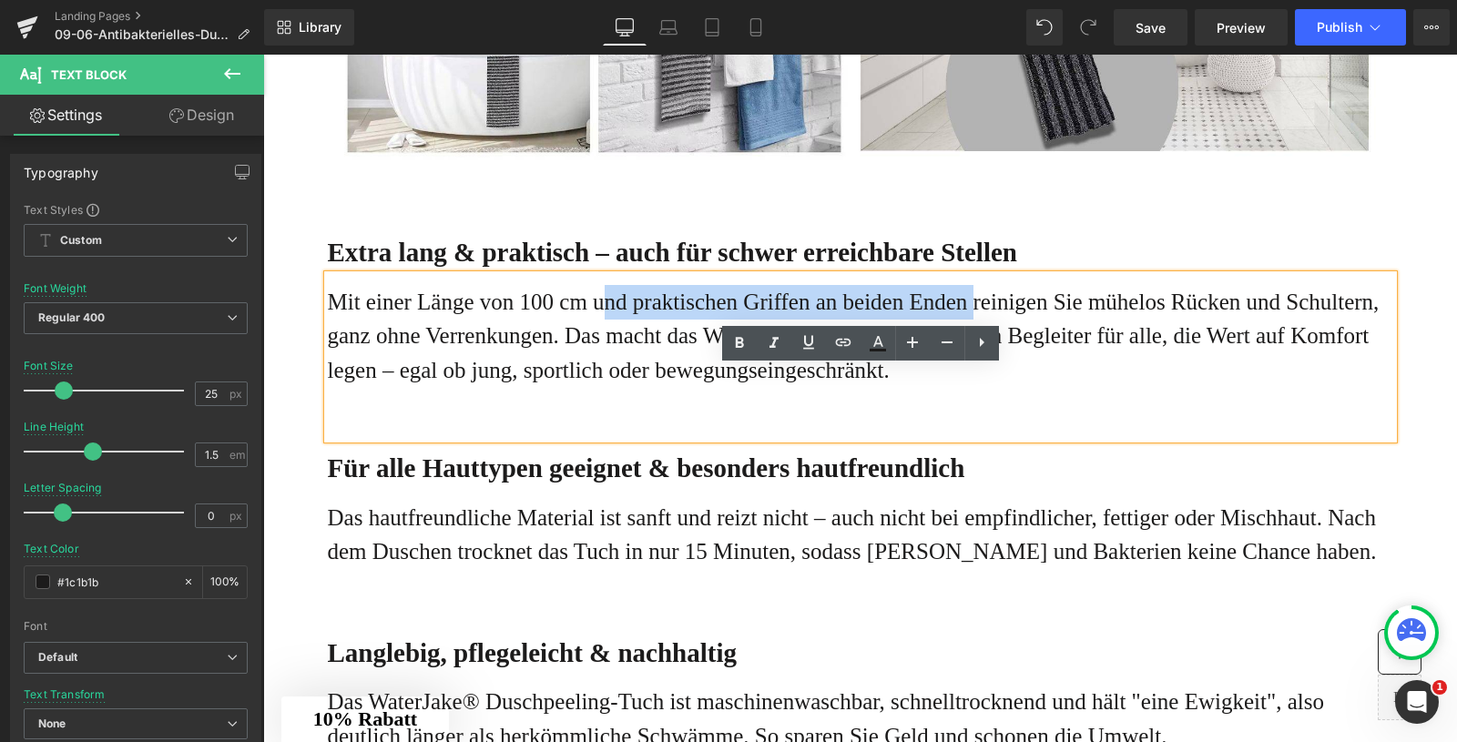
drag, startPoint x: 1040, startPoint y: 400, endPoint x: 625, endPoint y: 395, distance: 415.3
click at [625, 388] on p "Mit einer Länge von 100 cm und praktischen Griffen an beiden Enden reinigen Sie…" at bounding box center [861, 336] width 1066 height 103
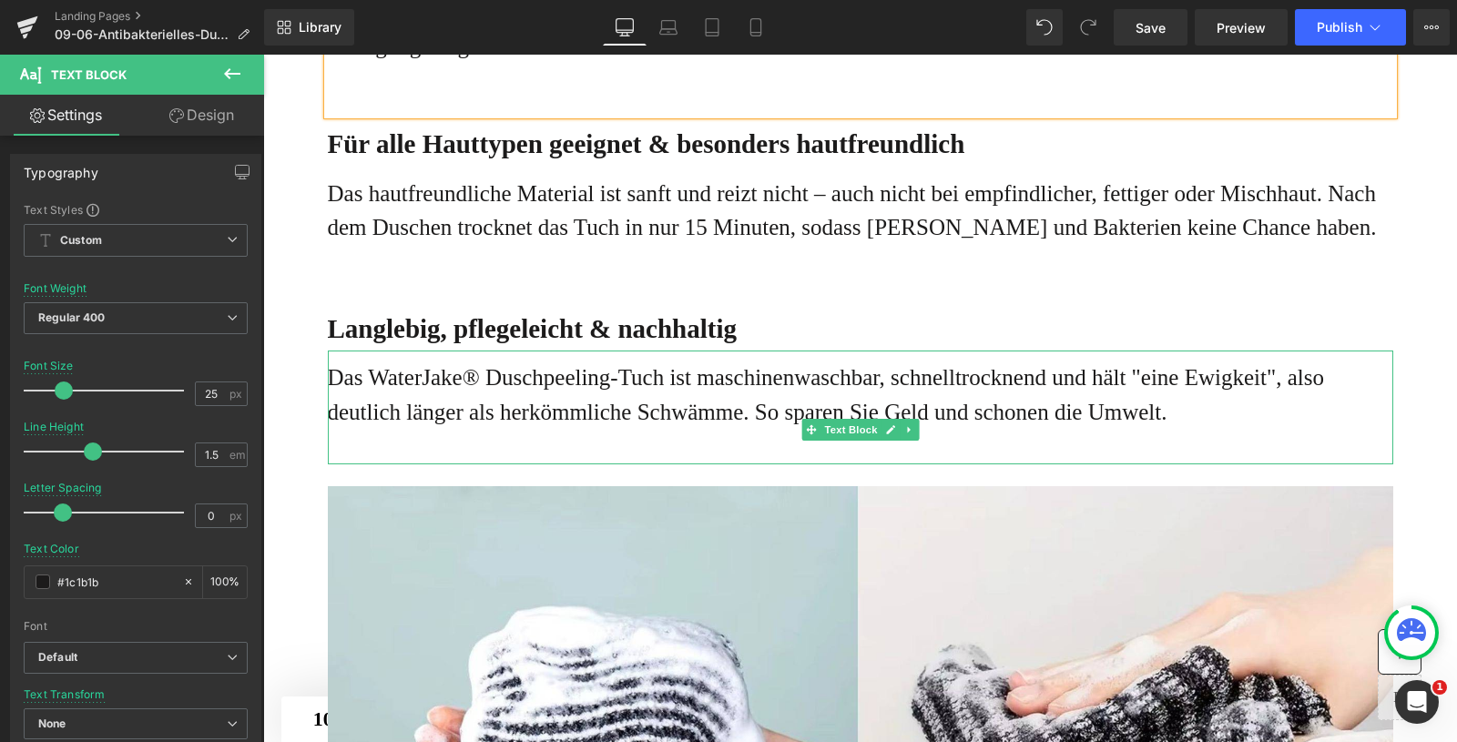
scroll to position [3118, 0]
click at [819, 428] on p "Das WaterJake® Duschpeeling-Tuch ist maschinenwaschbar, schnelltrocknend und hä…" at bounding box center [861, 394] width 1066 height 68
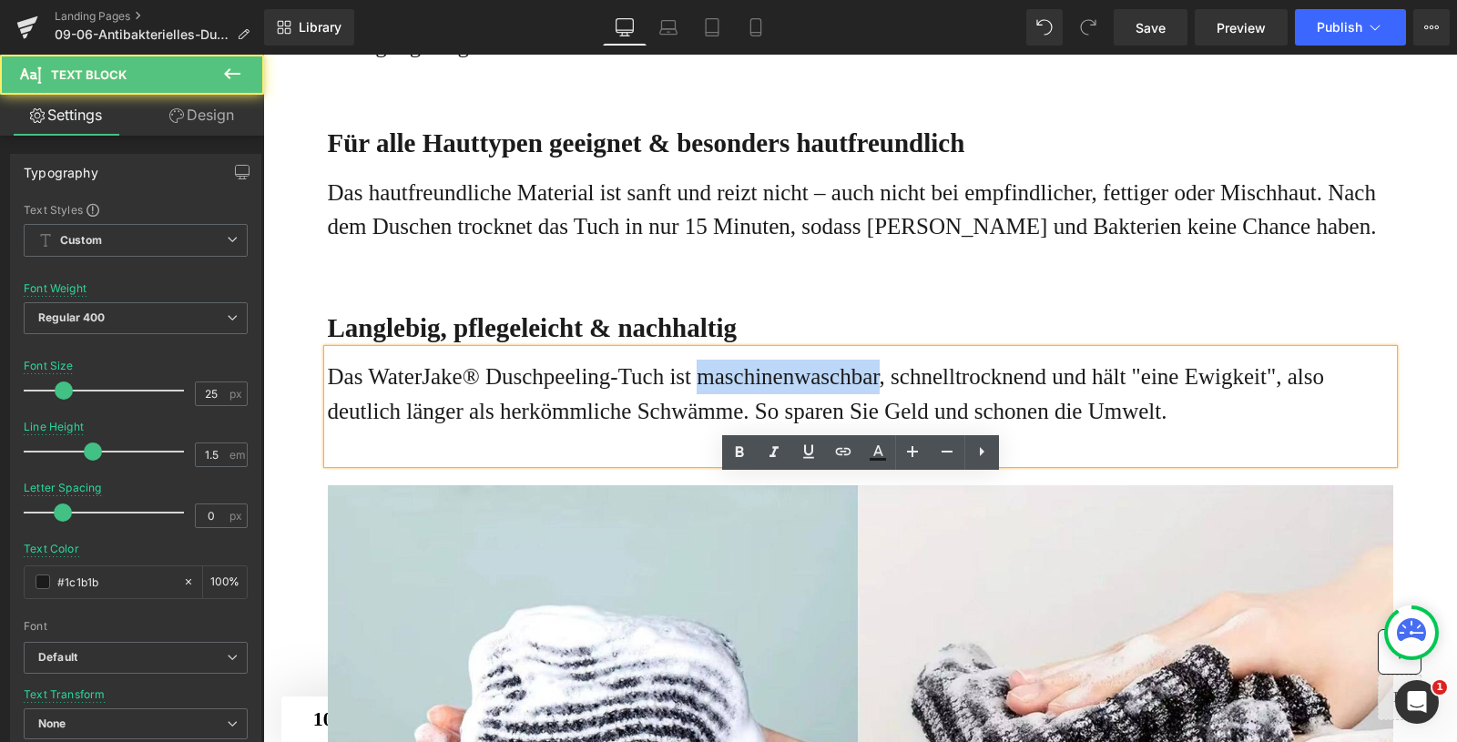
click at [819, 428] on p "Das WaterJake® Duschpeeling-Tuch ist maschinenwaschbar, schnelltrocknend und hä…" at bounding box center [861, 394] width 1066 height 68
click at [879, 428] on p "Das WaterJake® Duschpeeling-Tuch ist maschinenwaschbar, schnelltrocknend und hä…" at bounding box center [861, 394] width 1066 height 68
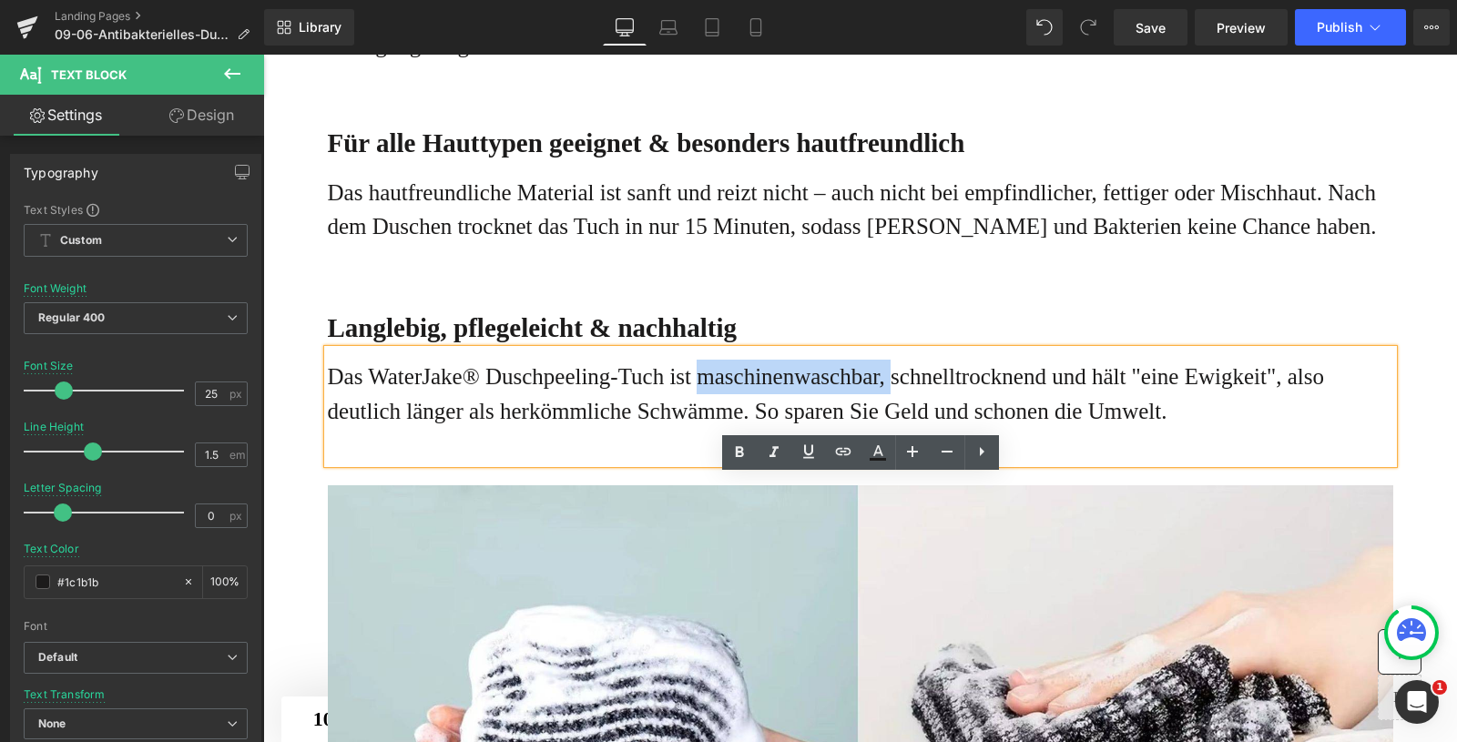
drag, startPoint x: 946, startPoint y: 504, endPoint x: 731, endPoint y: 505, distance: 214.9
click at [731, 428] on p "Das WaterJake® Duschpeeling-Tuch ist maschinenwaschbar, schnelltrocknend und hä…" at bounding box center [861, 394] width 1066 height 68
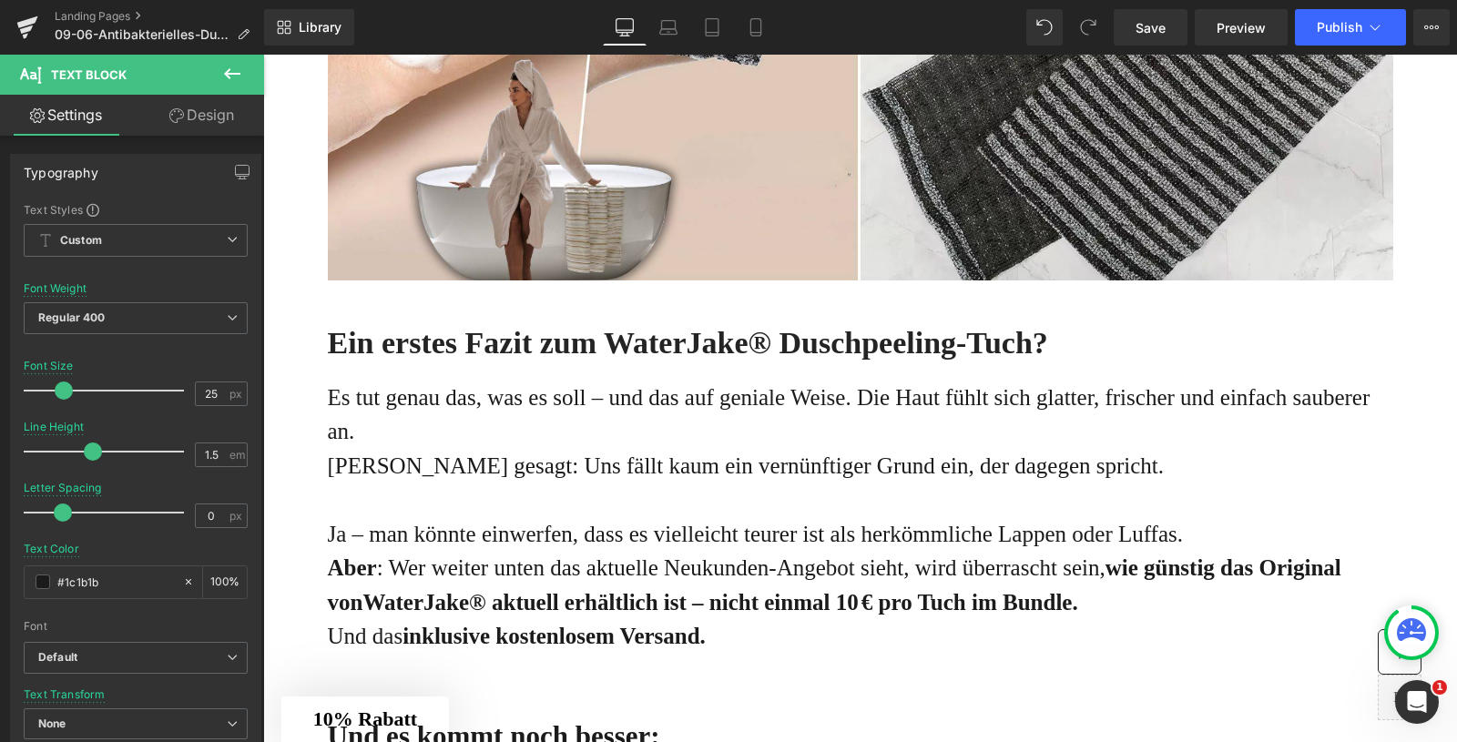
scroll to position [5594, 0]
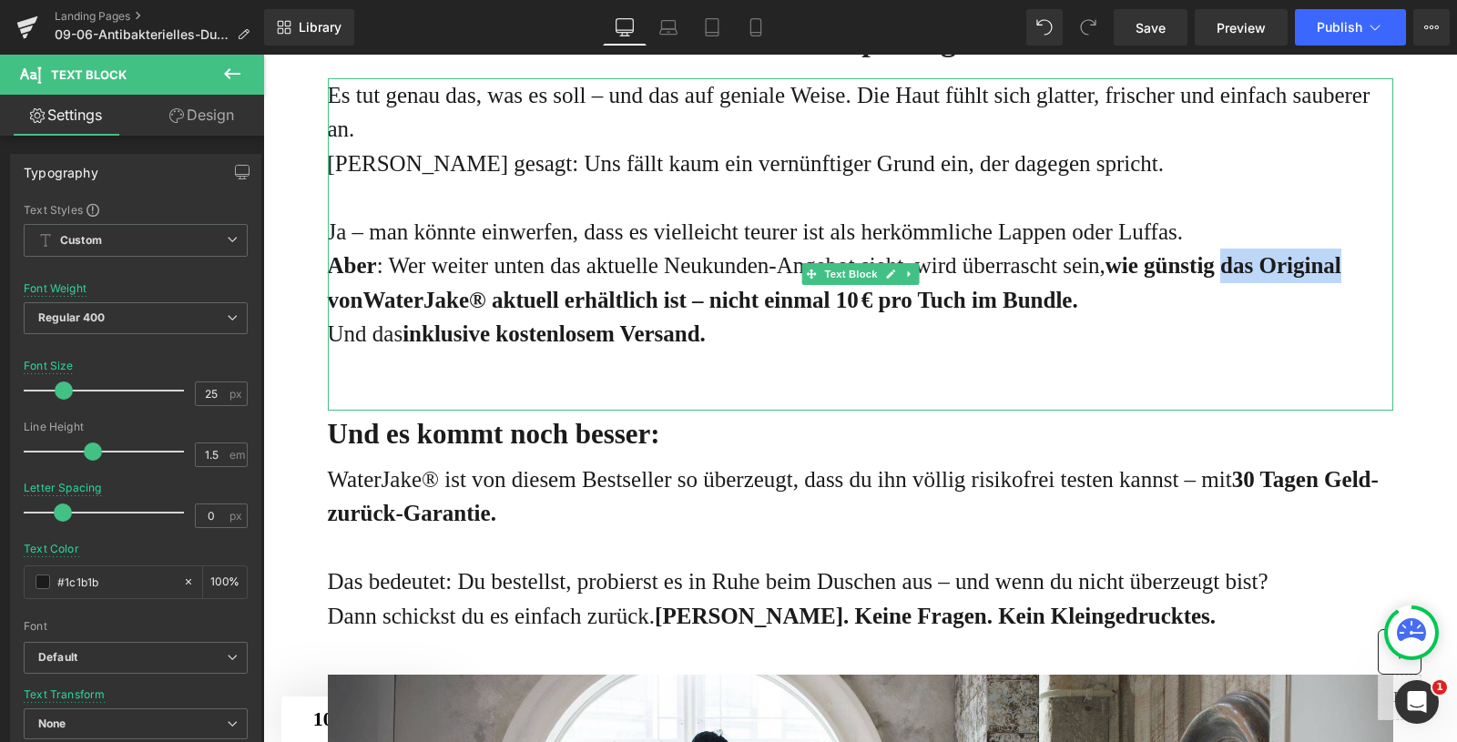
drag, startPoint x: 413, startPoint y: 464, endPoint x: 1340, endPoint y: 427, distance: 926.9
click at [1340, 312] on strong "wie günstig das Original von" at bounding box center [835, 282] width 1014 height 59
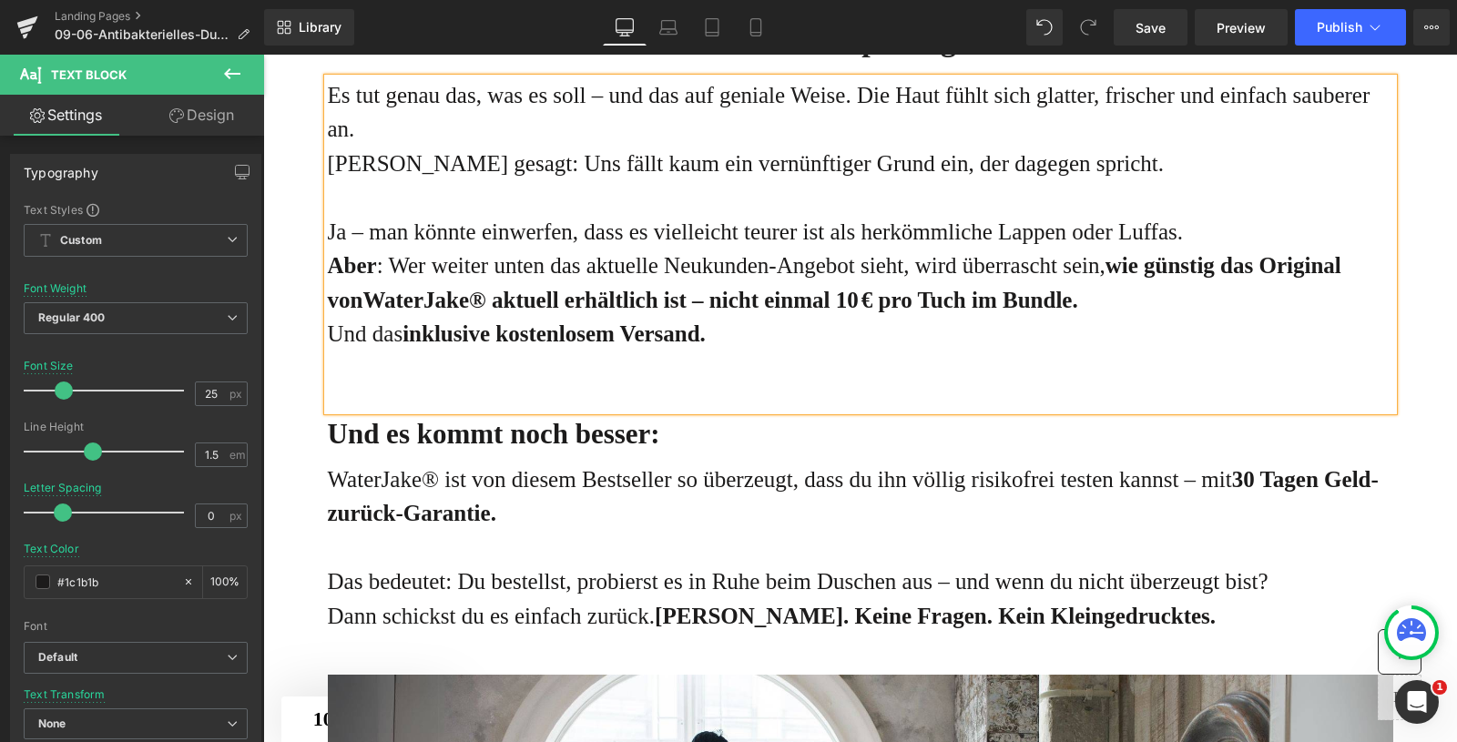
click at [1341, 312] on strong "wie günstig das Original von" at bounding box center [835, 282] width 1014 height 59
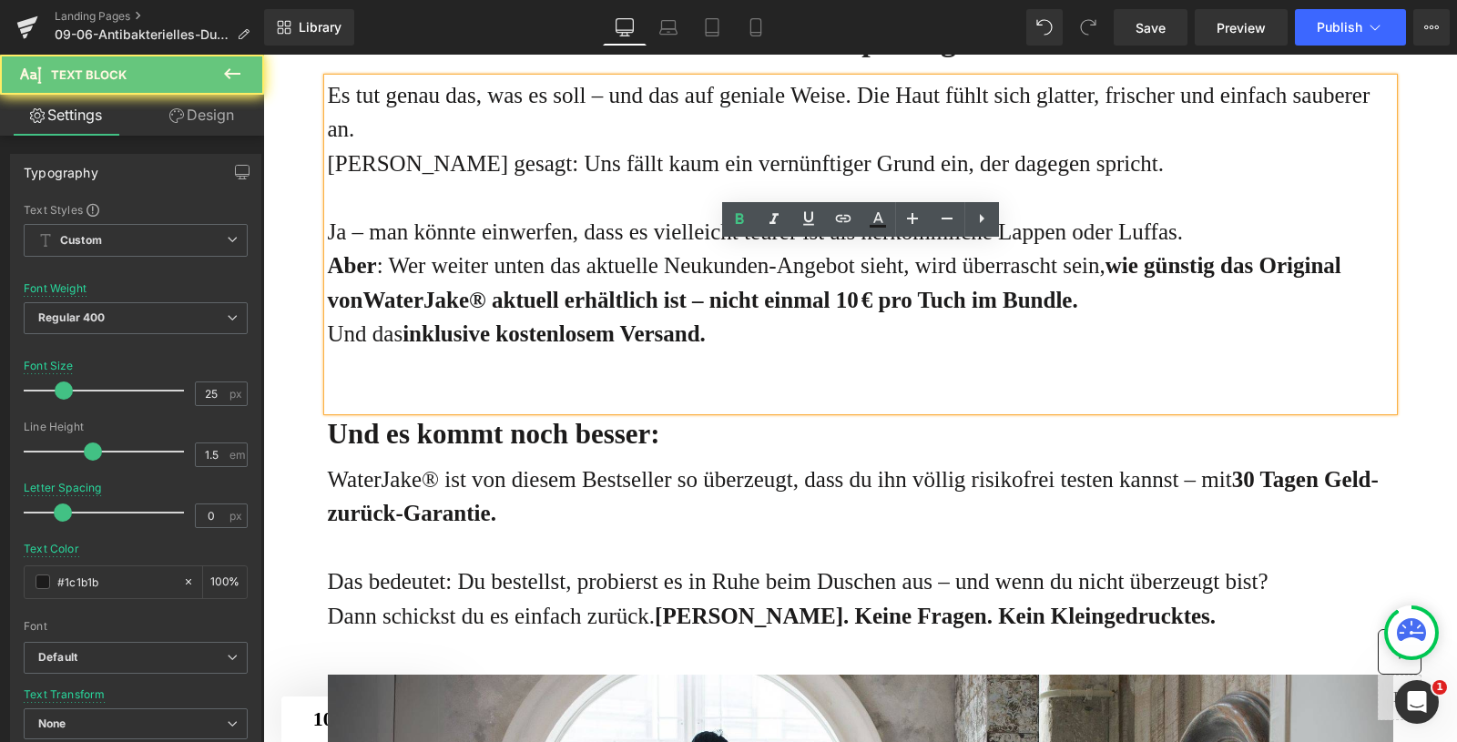
click at [1341, 312] on strong "wie günstig das Original von" at bounding box center [835, 282] width 1014 height 59
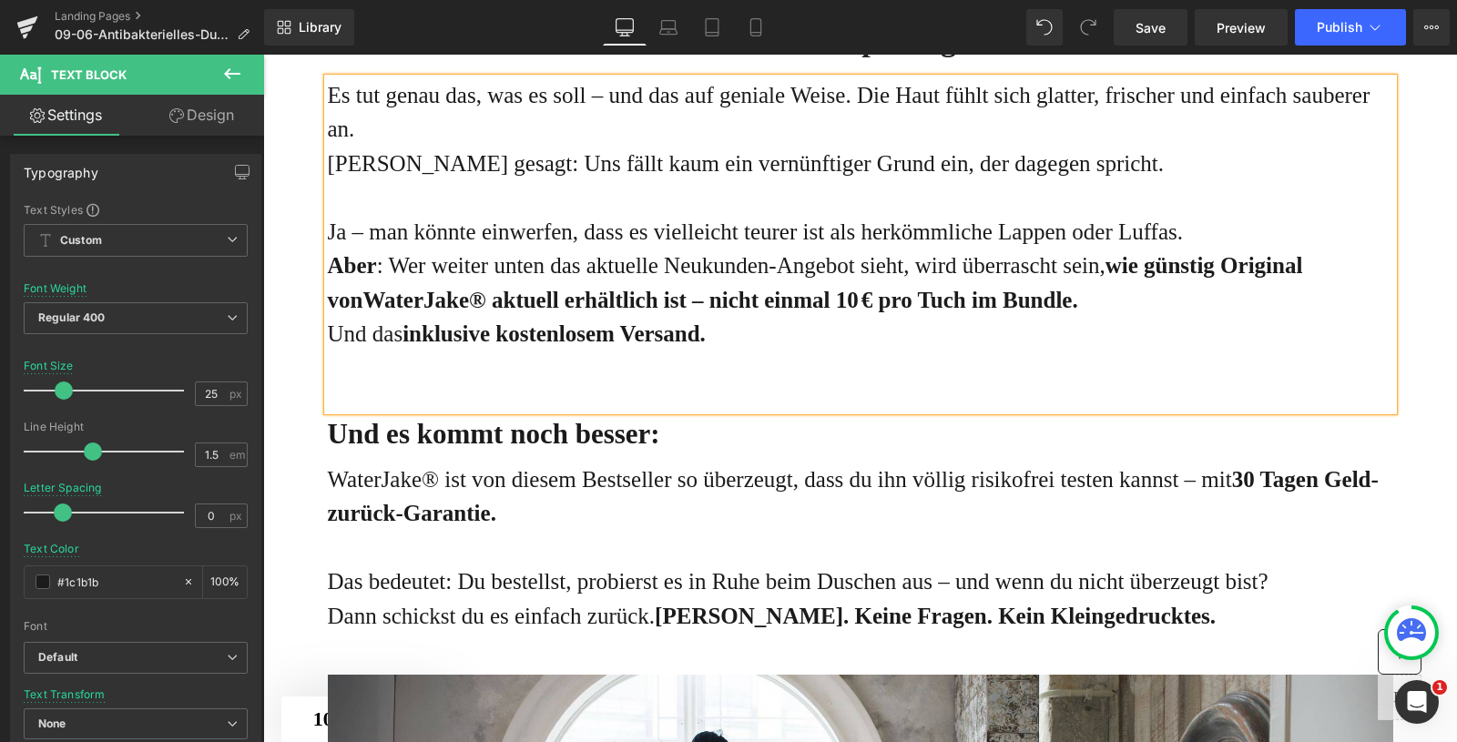
click at [372, 312] on strong "wie günstig Original von" at bounding box center [815, 282] width 975 height 59
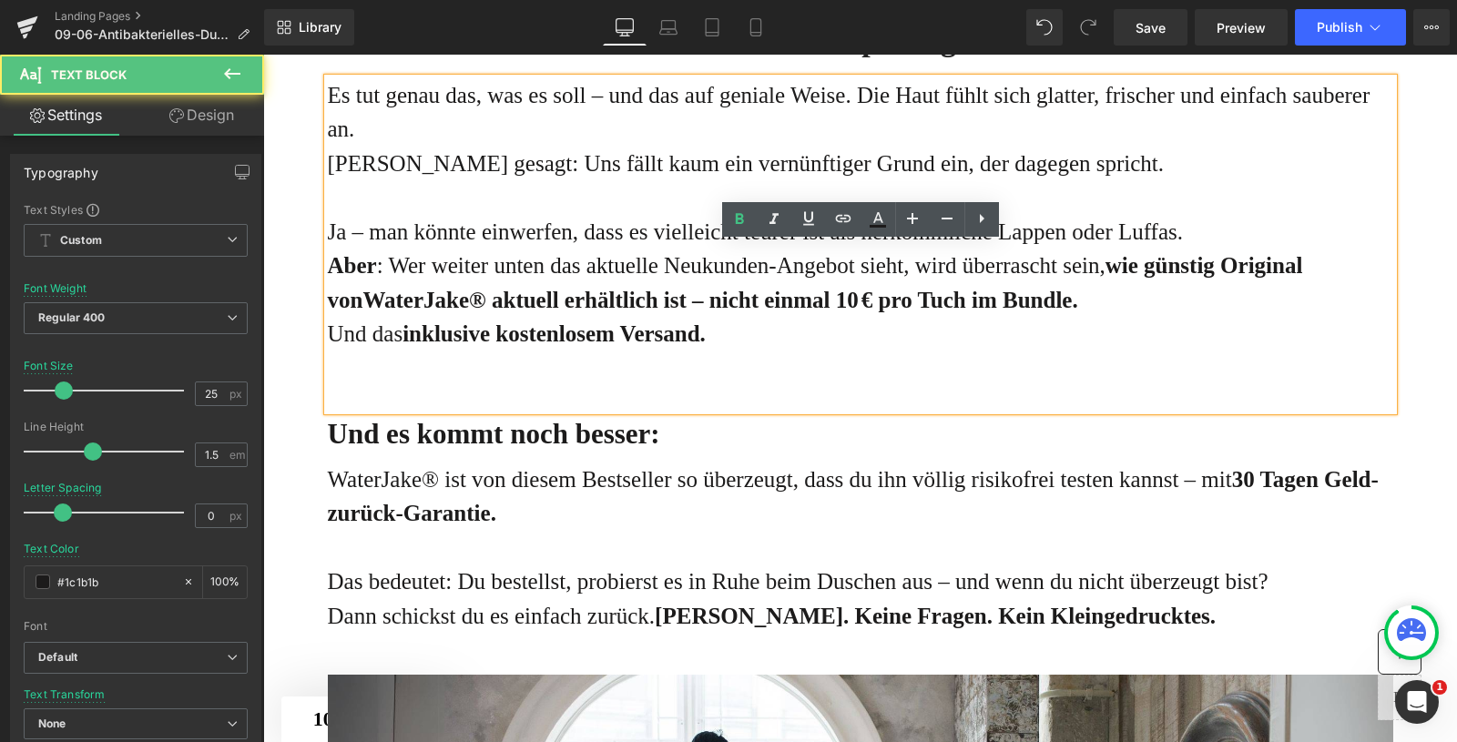
click at [357, 312] on strong "wie günstig Original von" at bounding box center [815, 282] width 975 height 59
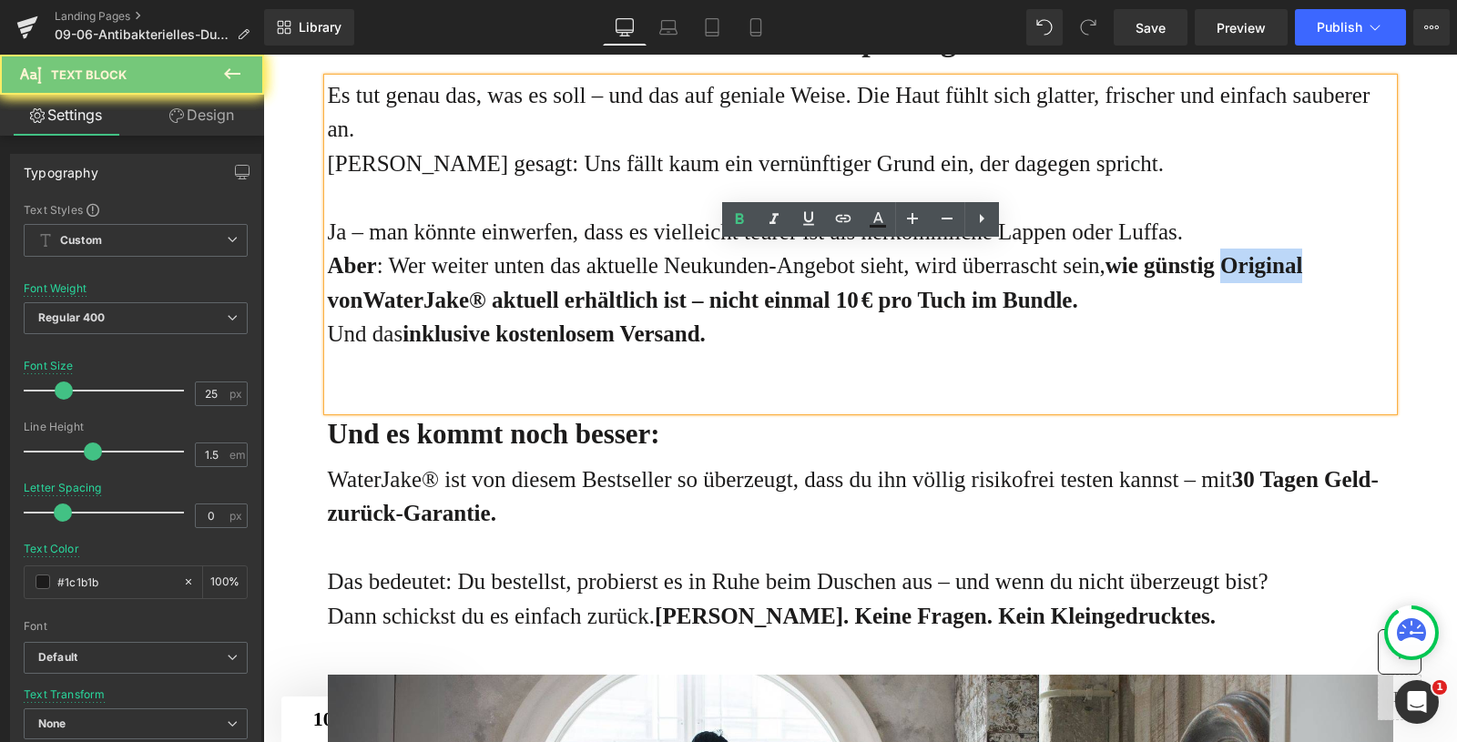
click at [357, 312] on strong "wie günstig Original von" at bounding box center [815, 282] width 975 height 59
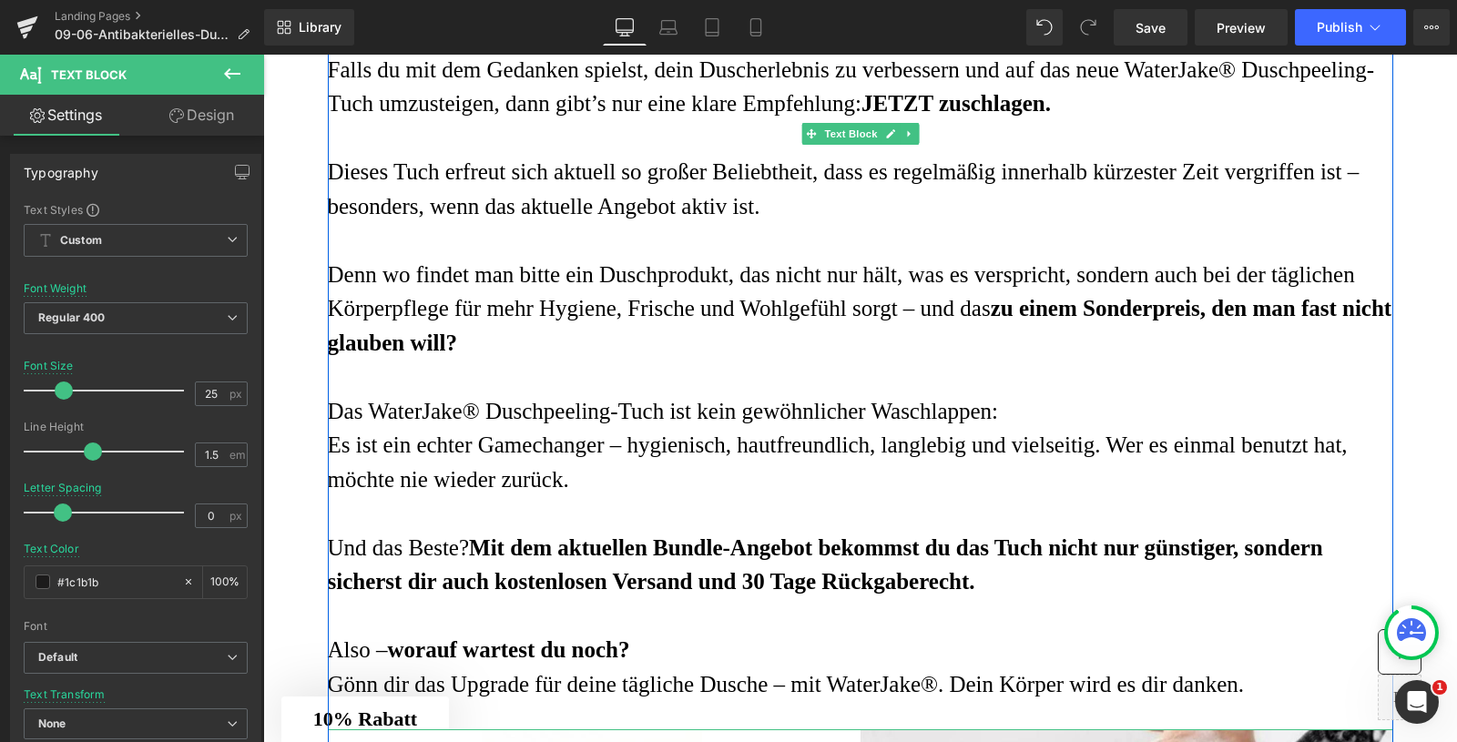
scroll to position [6885, 0]
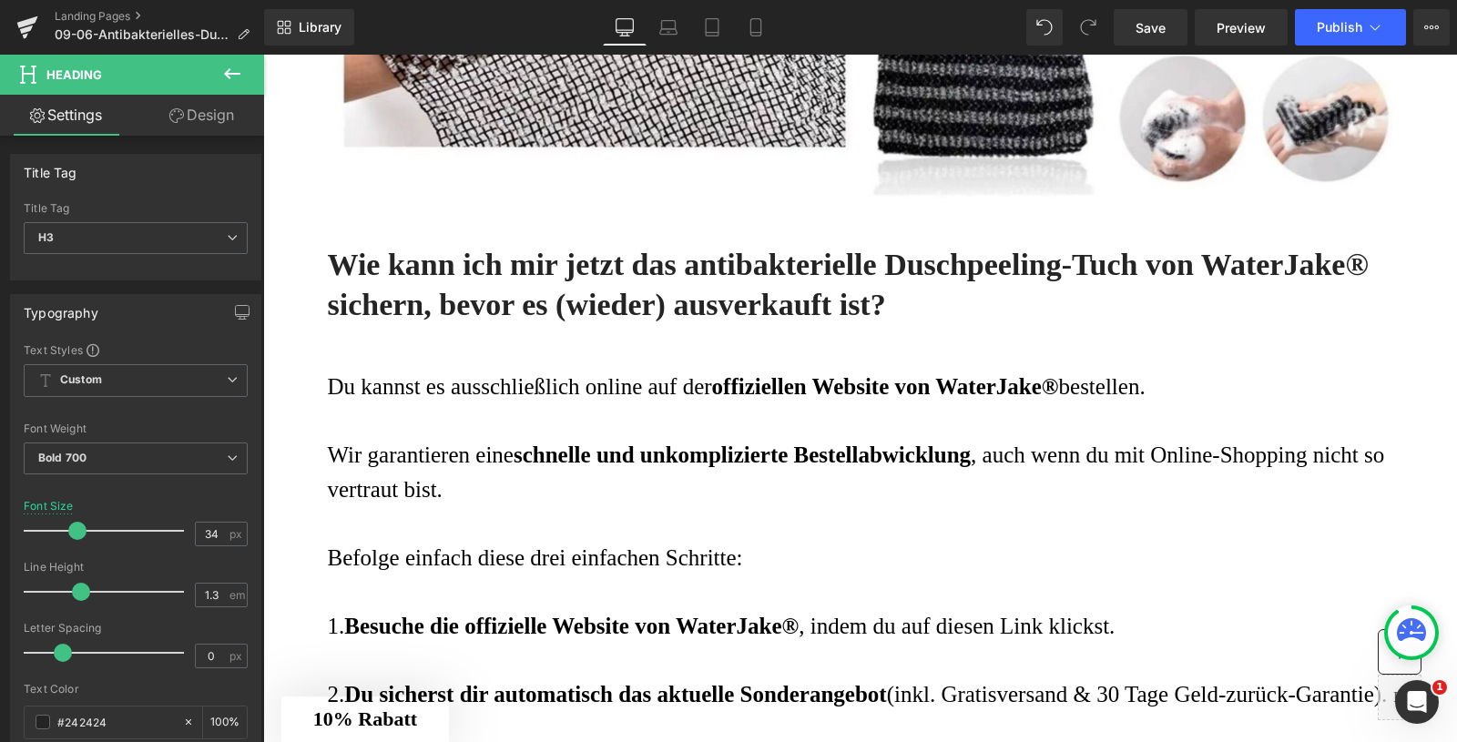
scroll to position [7953, 0]
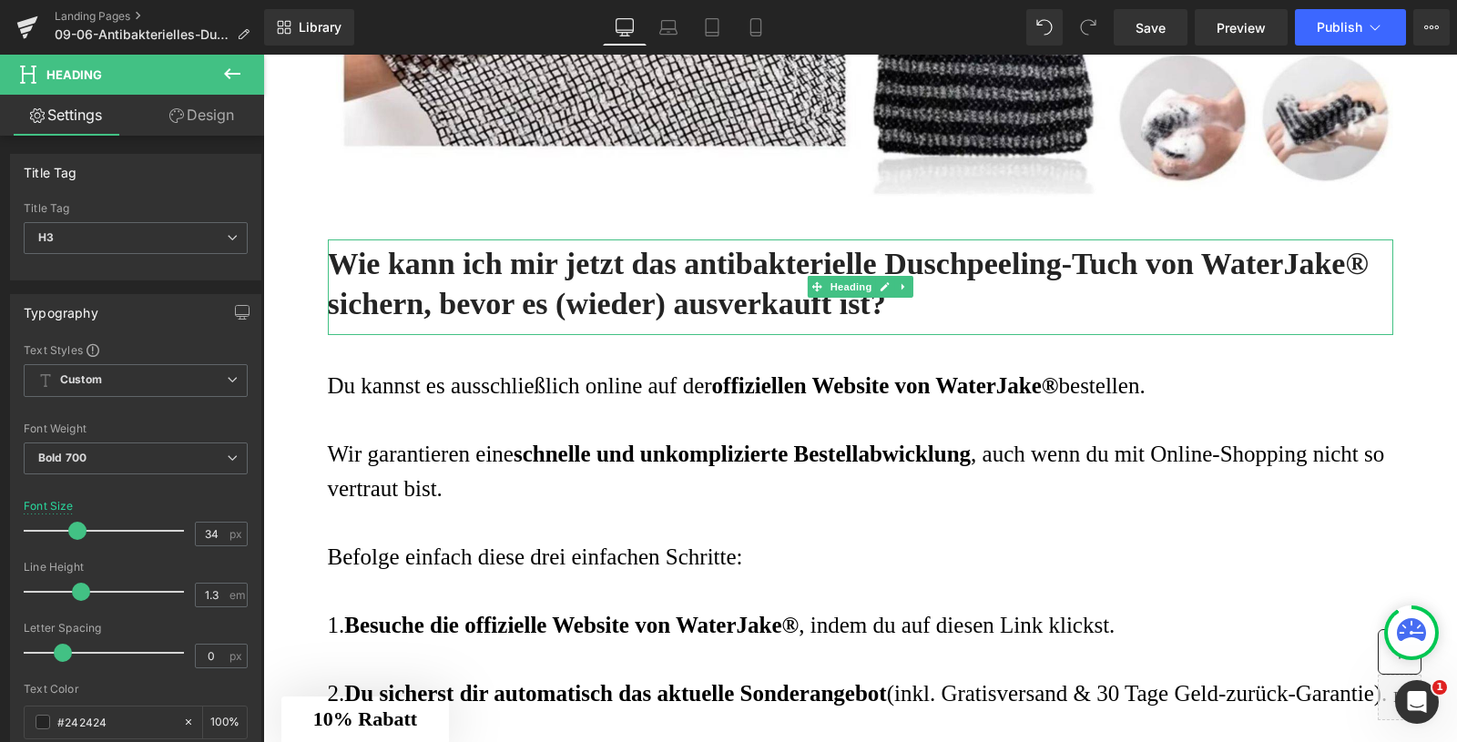
click at [842, 324] on h3 "Wie kann ich mir jetzt das antibakterielle Duschpeeling-Tuch von WaterJake® sic…" at bounding box center [861, 284] width 1066 height 80
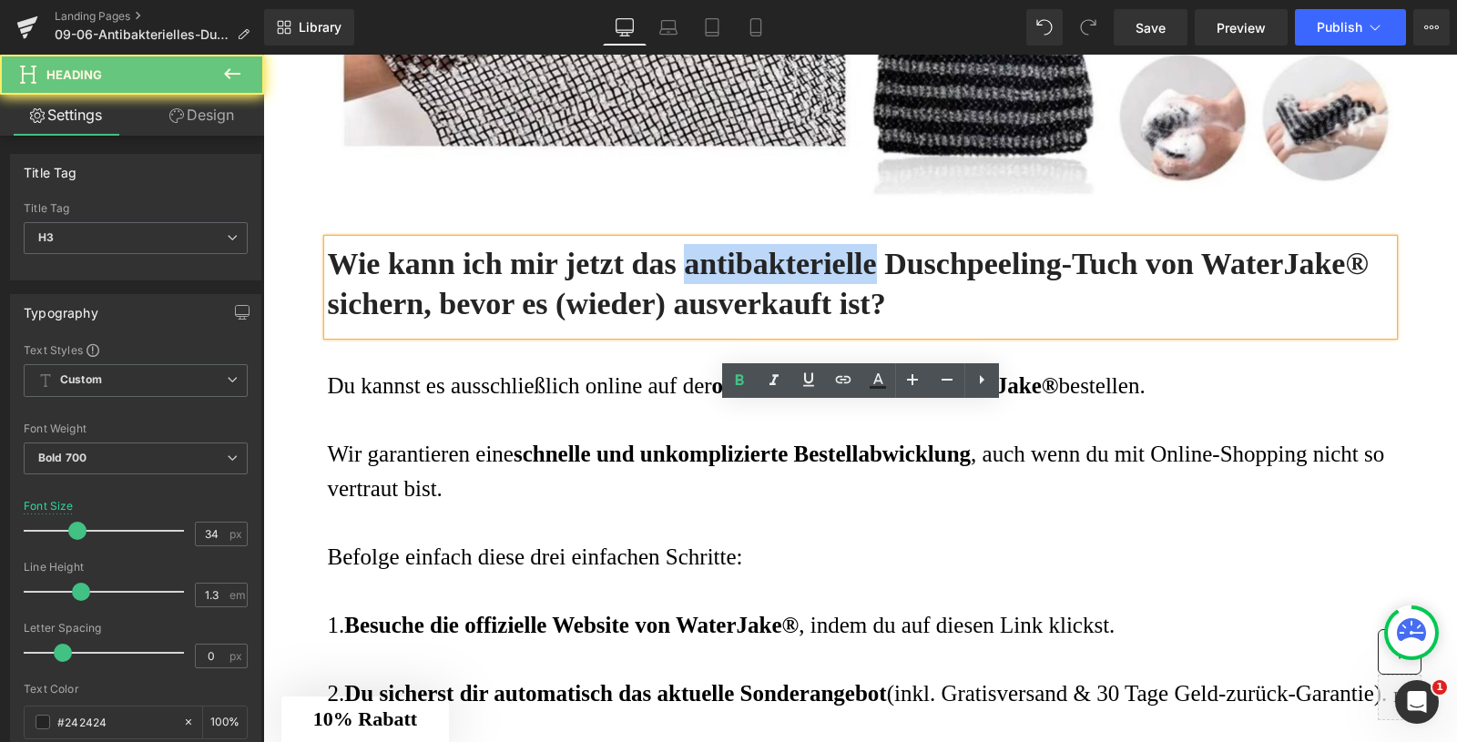
click at [842, 324] on h3 "Wie kann ich mir jetzt das antibakterielle Duschpeeling-Tuch von WaterJake® sic…" at bounding box center [861, 284] width 1066 height 80
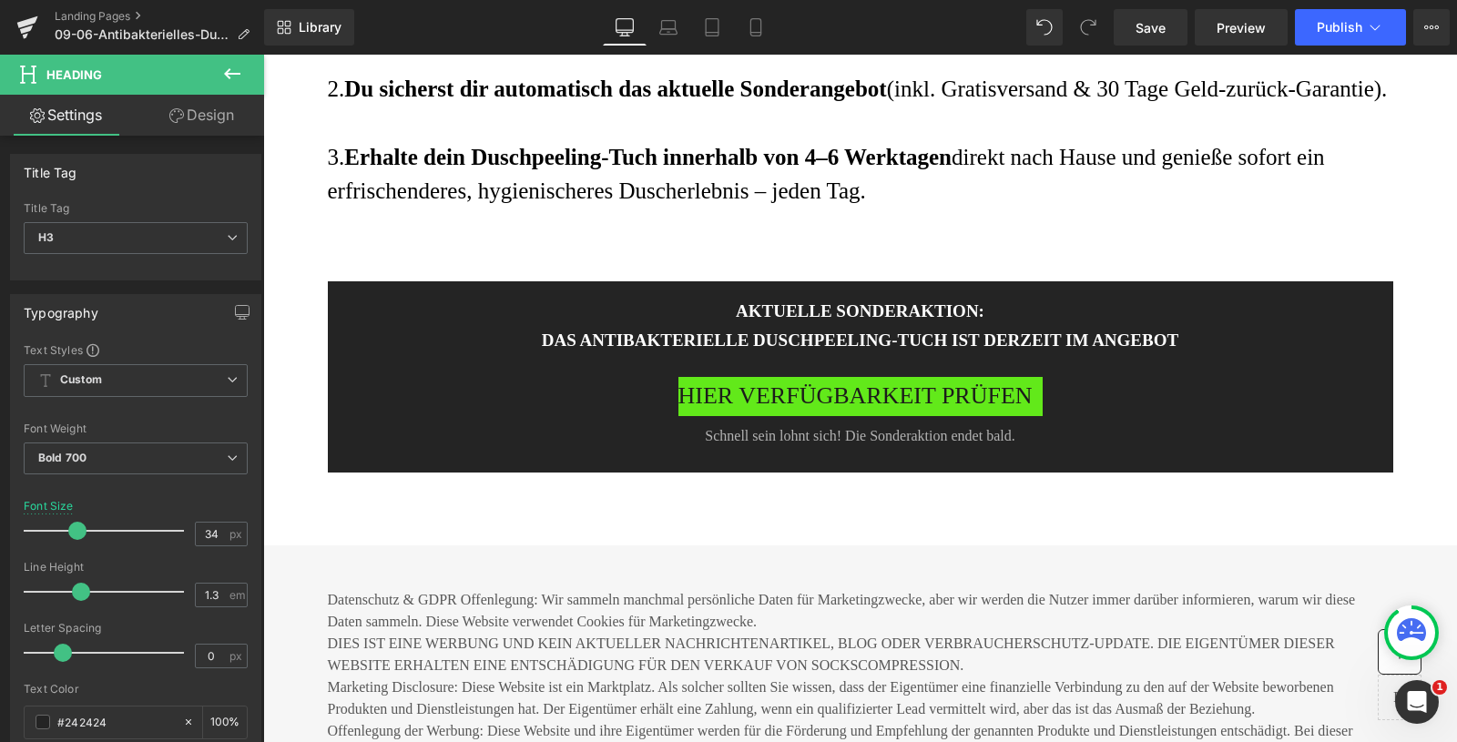
scroll to position [8710, 0]
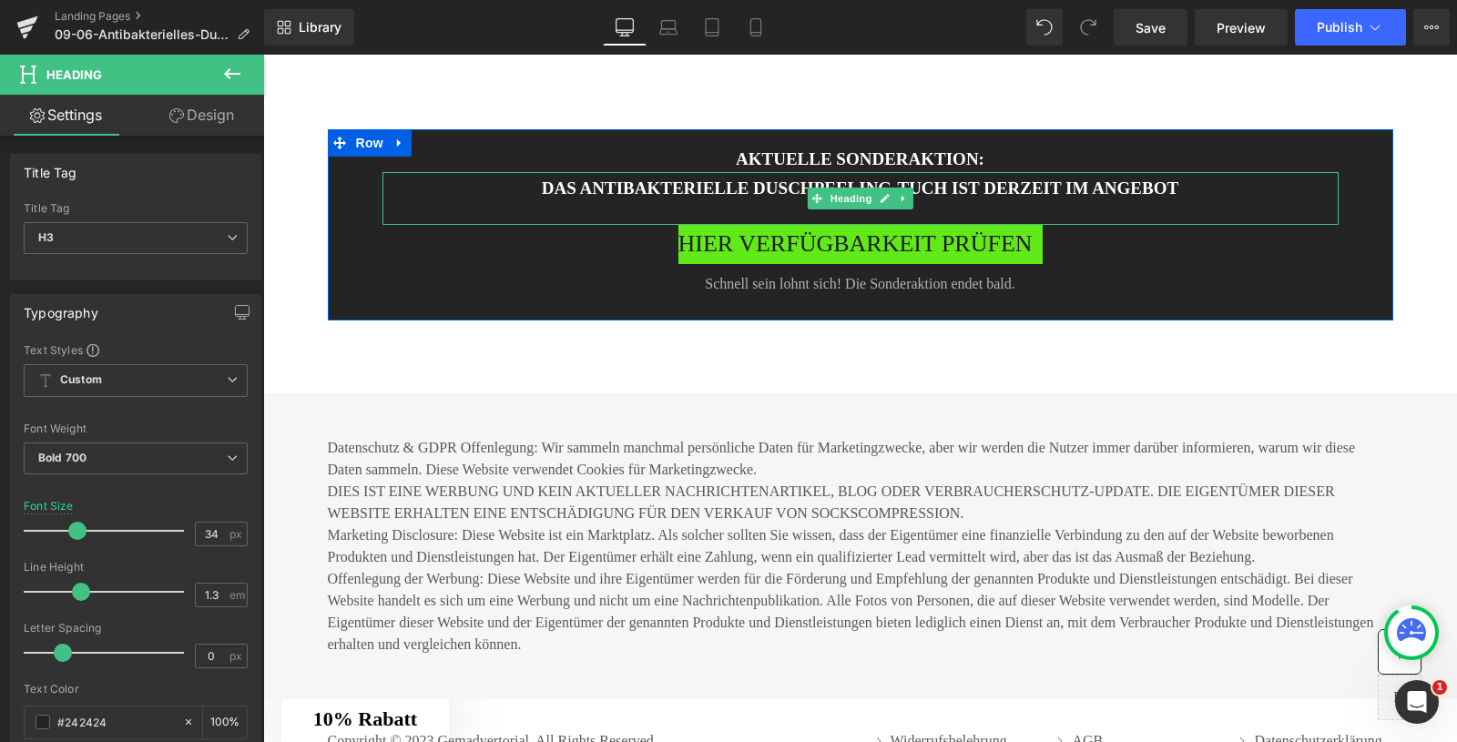
click at [675, 202] on h3 "das antibakterielle Duschpeeling-Tuch ist DERZEIT im angebot" at bounding box center [860, 189] width 956 height 26
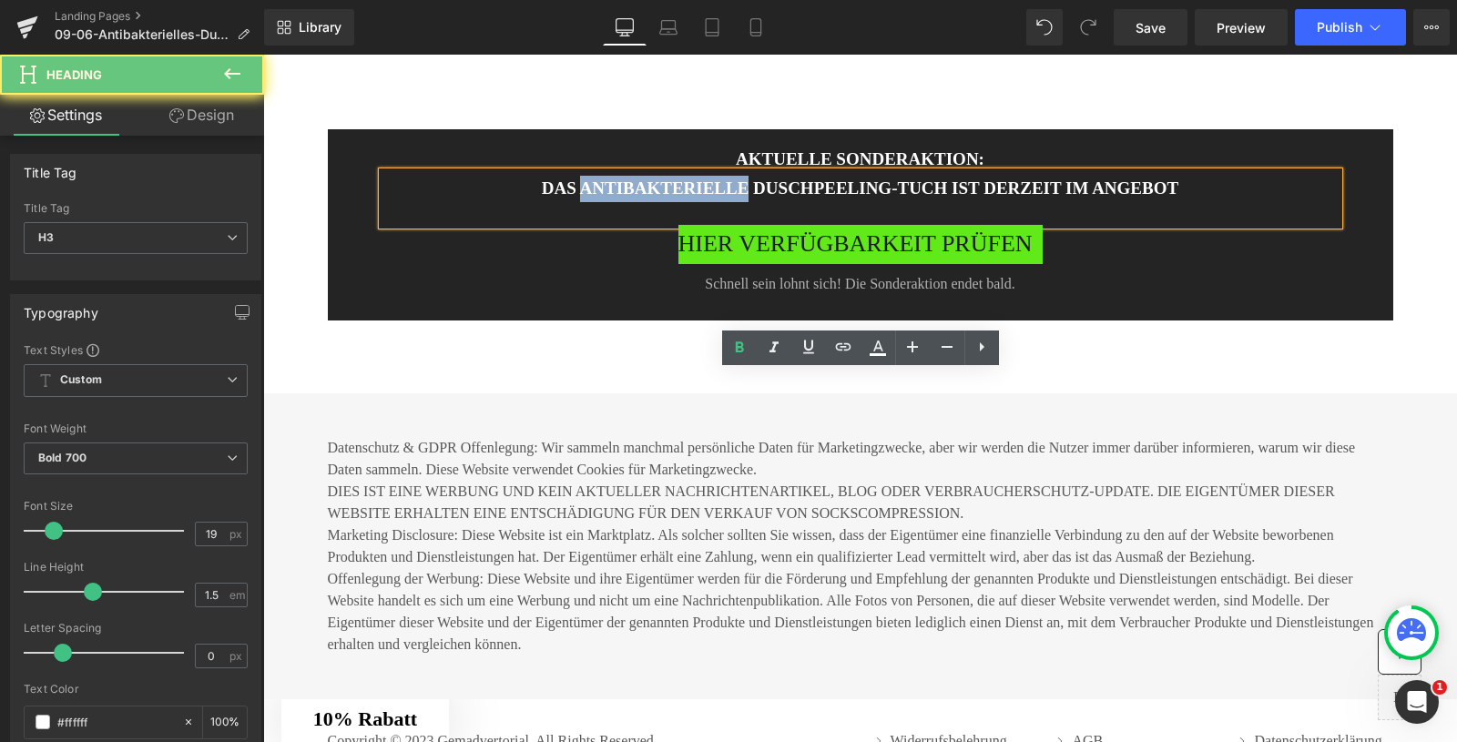
click at [675, 202] on h3 "das antibakterielle Duschpeeling-Tuch ist DERZEIT im angebot" at bounding box center [860, 189] width 956 height 26
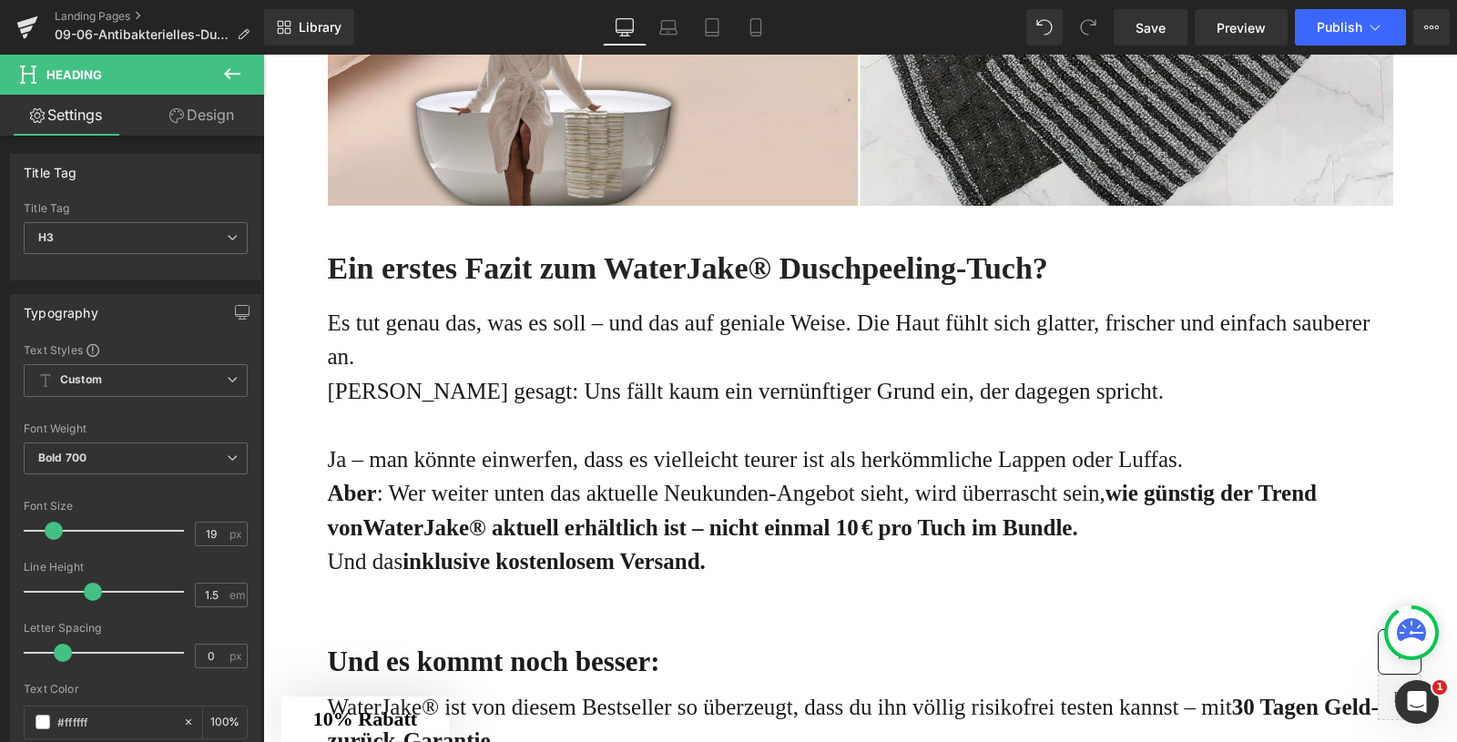
scroll to position [5361, 0]
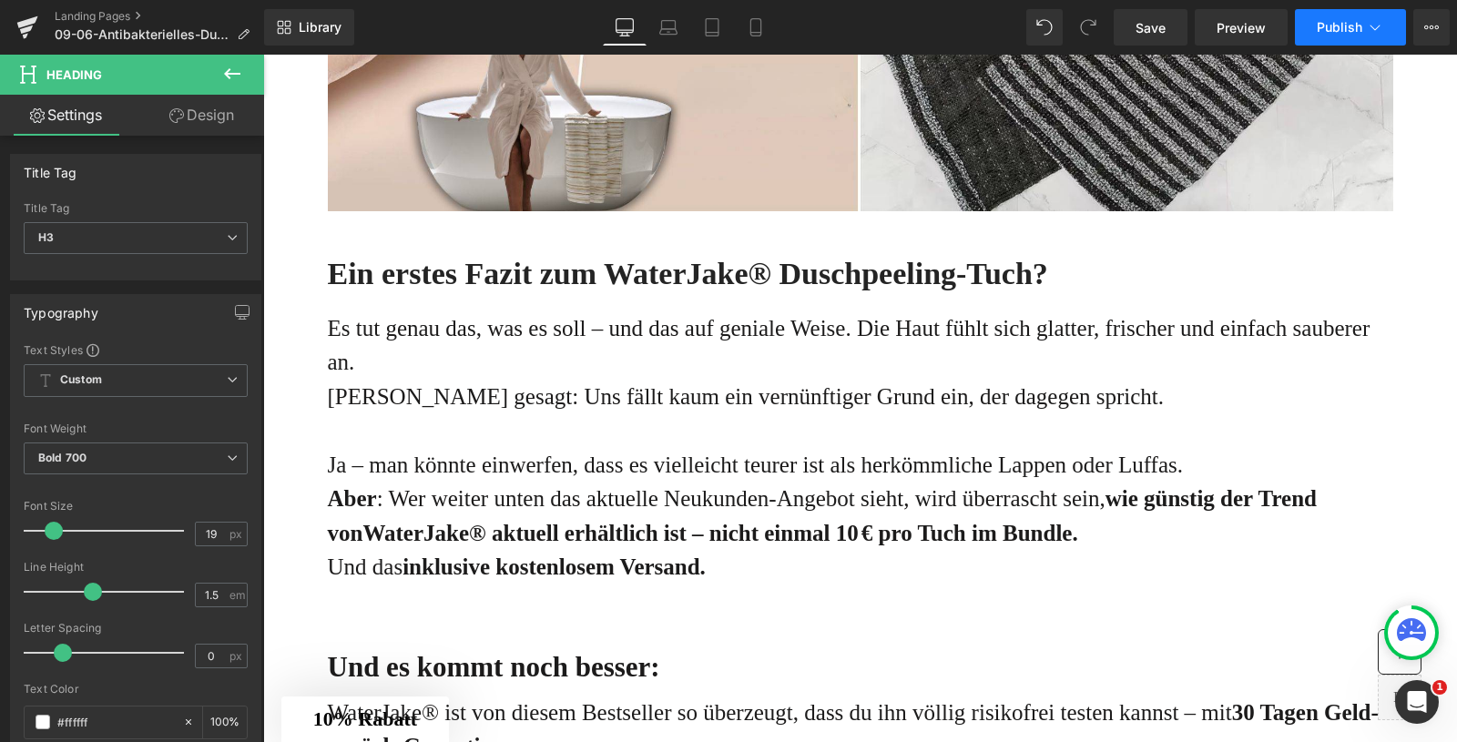
click at [1335, 34] on span "Publish" at bounding box center [1340, 27] width 46 height 15
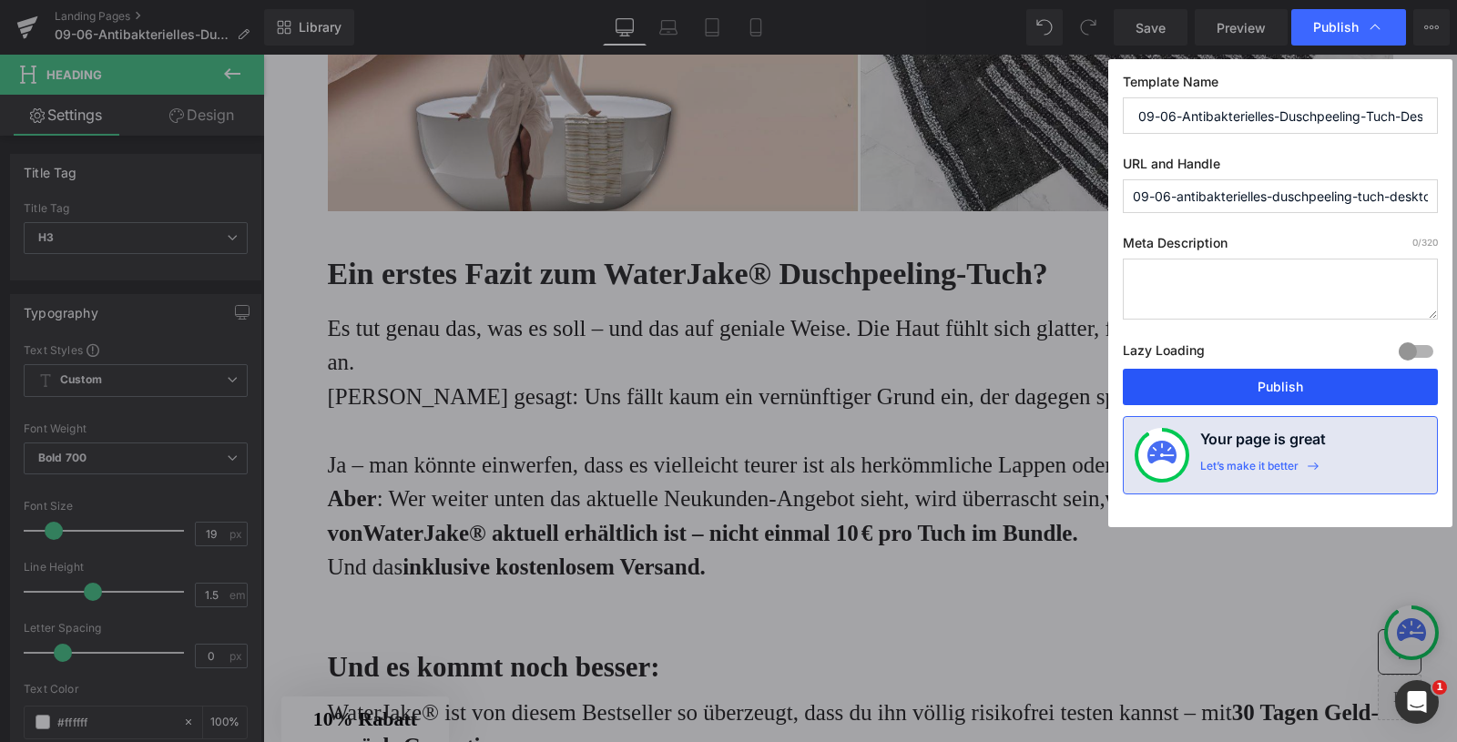
click at [1243, 390] on button "Publish" at bounding box center [1280, 387] width 315 height 36
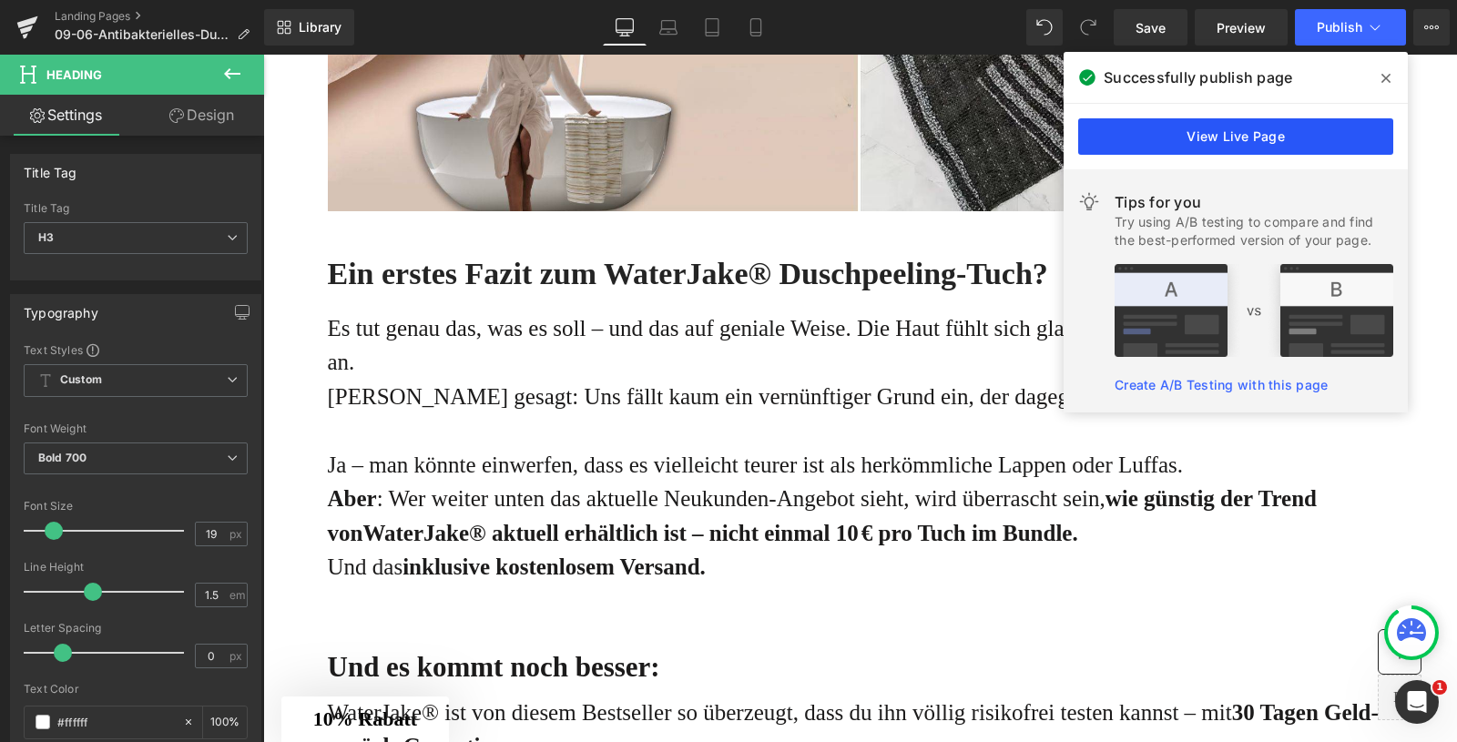
click at [1210, 126] on link "View Live Page" at bounding box center [1235, 136] width 315 height 36
